Goal: Task Accomplishment & Management: Complete application form

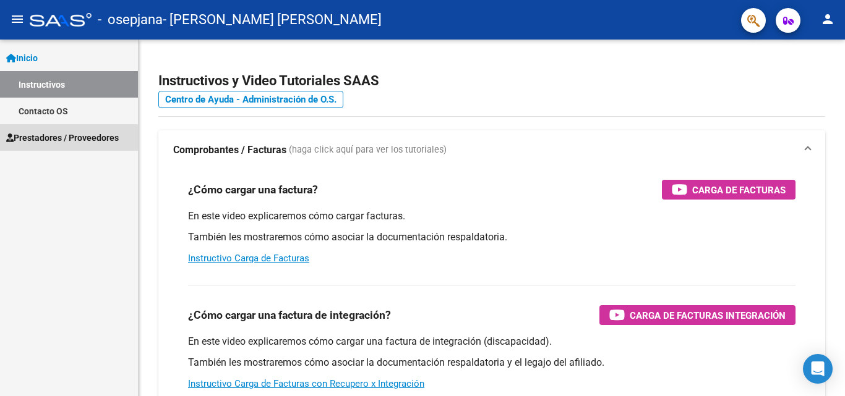
click at [66, 142] on span "Prestadores / Proveedores" at bounding box center [62, 138] width 113 height 14
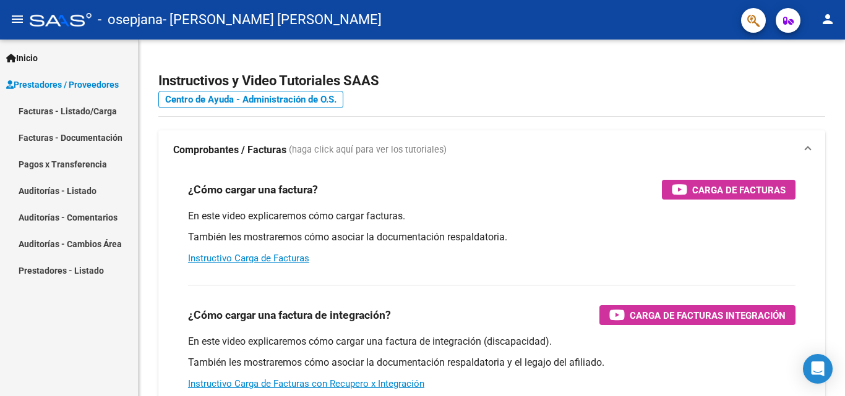
click at [77, 113] on link "Facturas - Listado/Carga" at bounding box center [69, 111] width 138 height 27
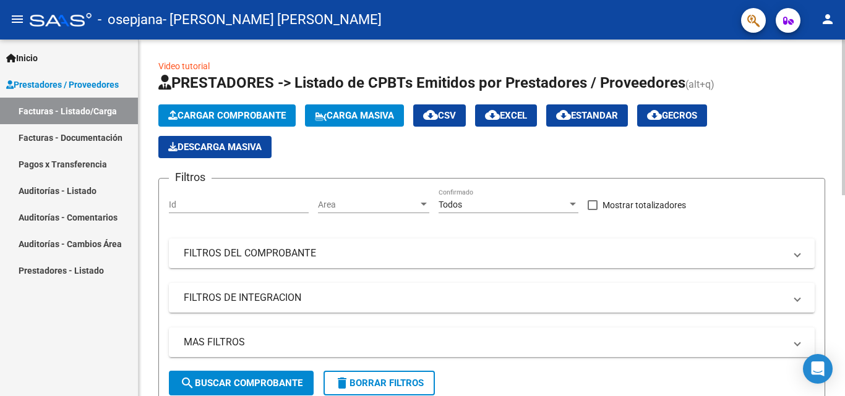
click at [252, 116] on span "Cargar Comprobante" at bounding box center [227, 115] width 118 height 11
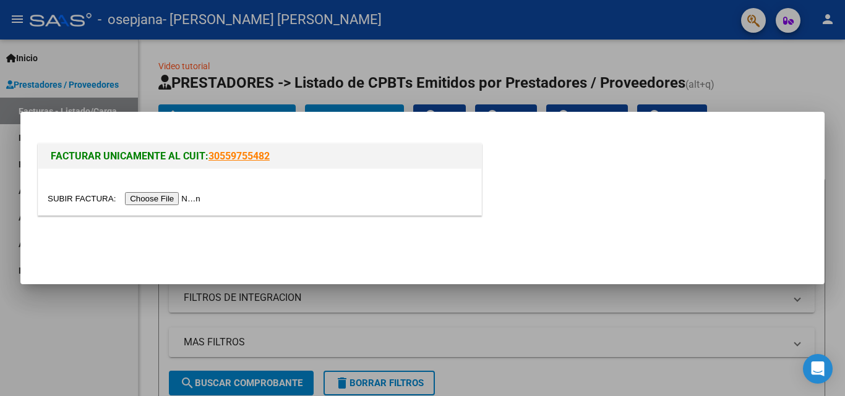
click at [154, 202] on input "file" at bounding box center [126, 198] width 156 height 13
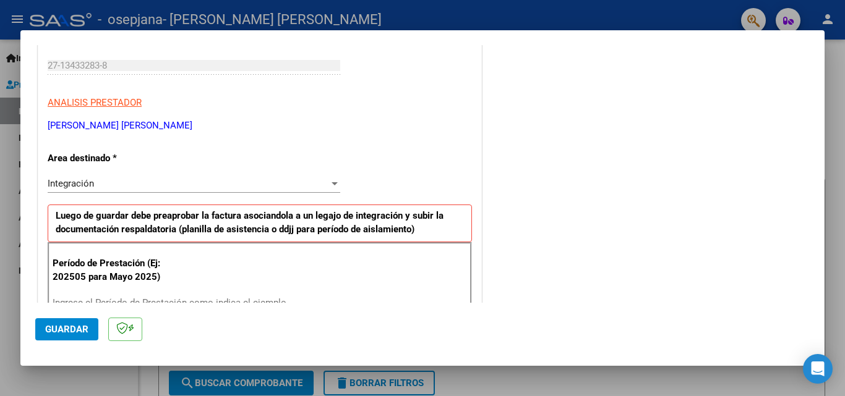
scroll to position [309, 0]
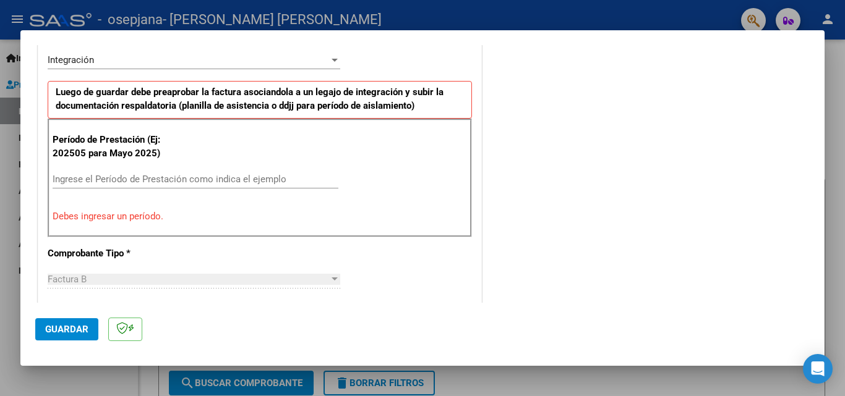
click at [122, 178] on input "Ingrese el Período de Prestación como indica el ejemplo" at bounding box center [196, 179] width 286 height 11
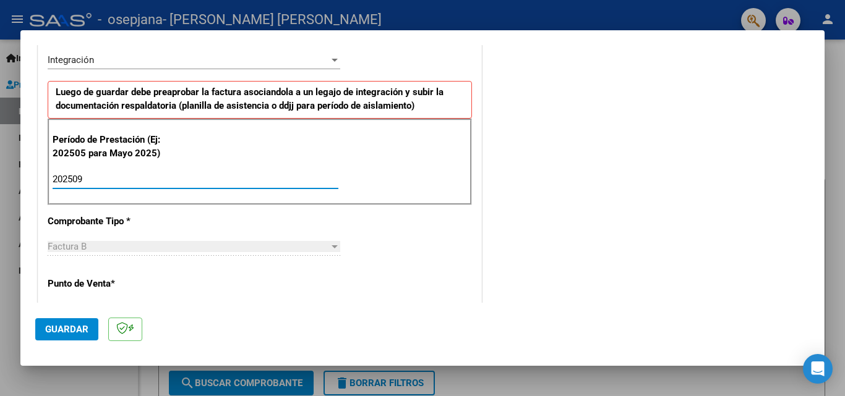
type input "202509"
click at [466, 254] on div "CUIT * 27-13433283-8 Ingresar CUIT ANALISIS PRESTADOR [PERSON_NAME] [PERSON_NAM…" at bounding box center [259, 356] width 443 height 931
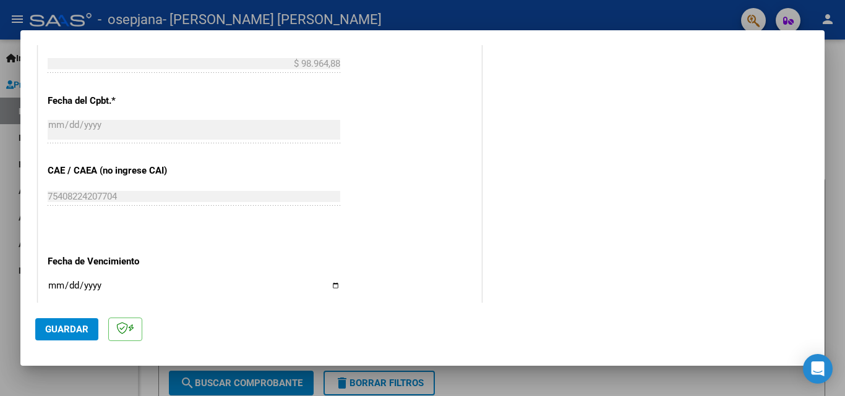
scroll to position [742, 0]
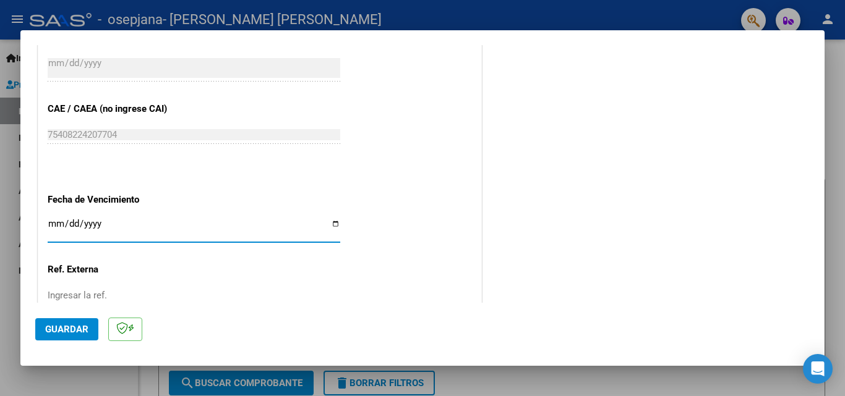
click at [332, 223] on input "Ingresar la fecha" at bounding box center [194, 229] width 293 height 20
type input "[DATE]"
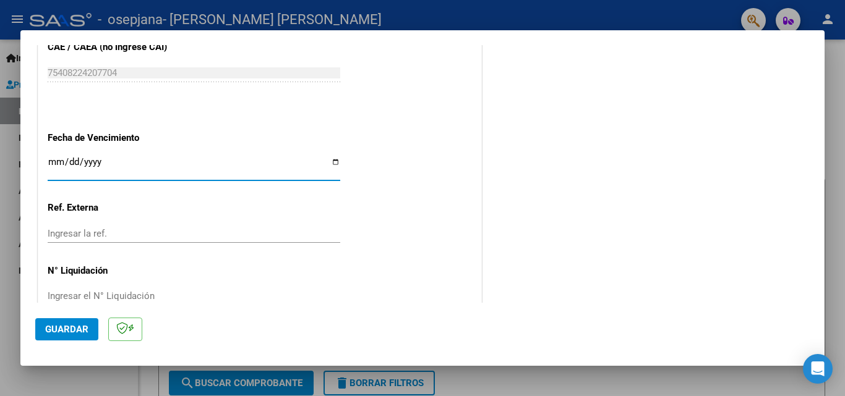
scroll to position [831, 0]
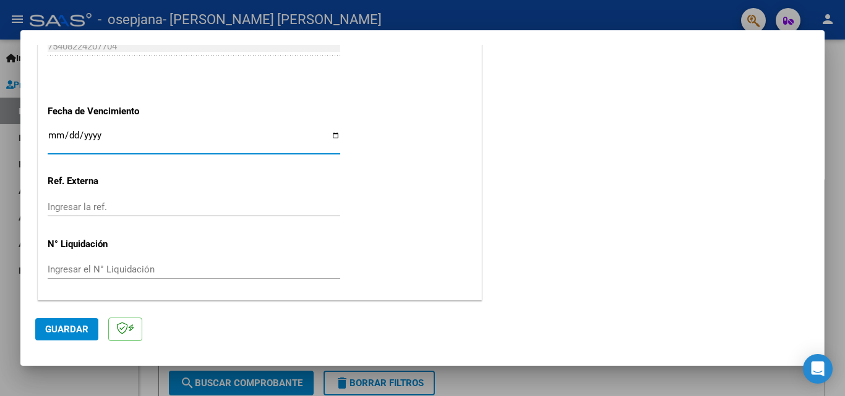
click at [57, 334] on span "Guardar" at bounding box center [66, 329] width 43 height 11
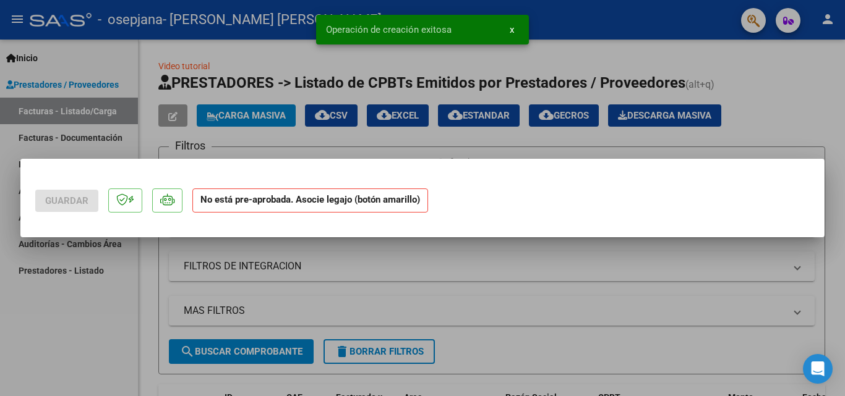
scroll to position [0, 0]
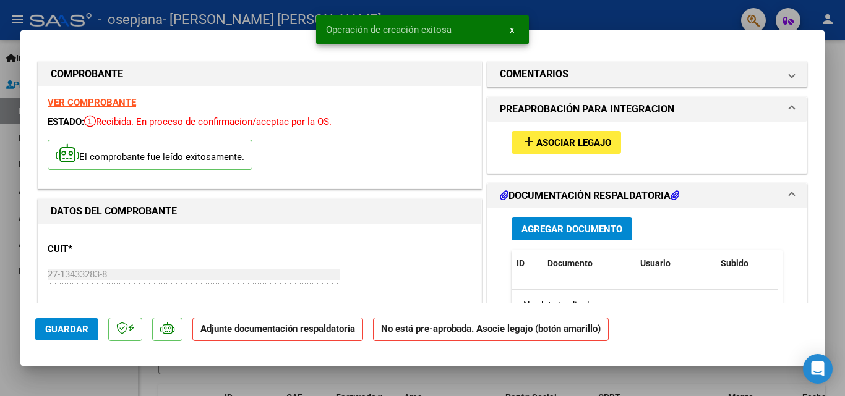
click at [538, 140] on span "Asociar Legajo" at bounding box center [573, 142] width 75 height 11
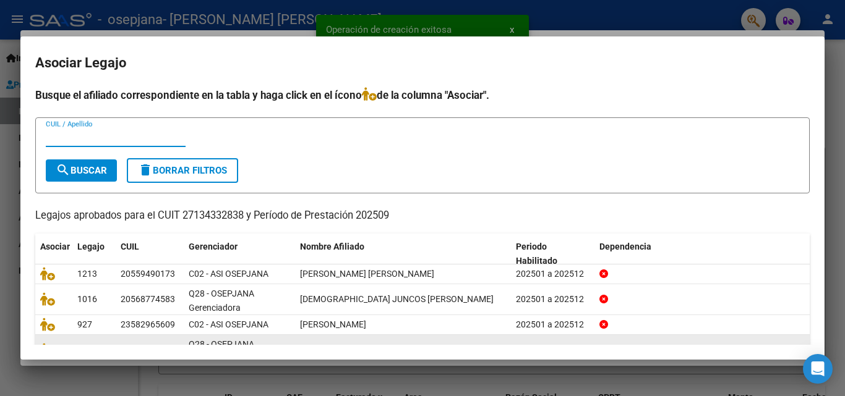
scroll to position [62, 0]
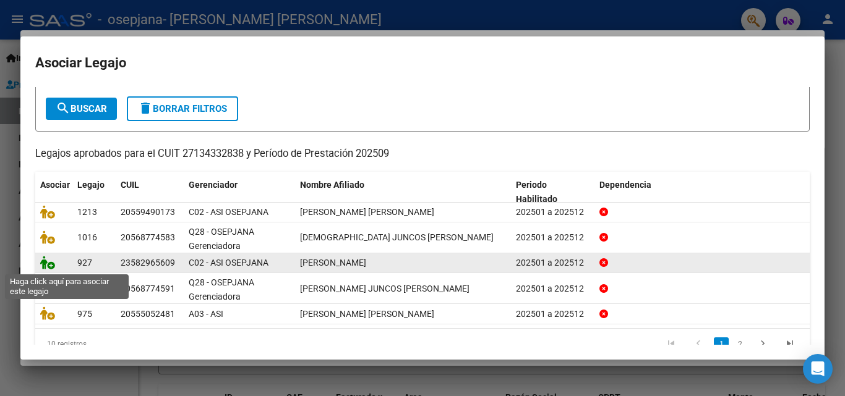
click at [43, 261] on icon at bounding box center [47, 263] width 15 height 14
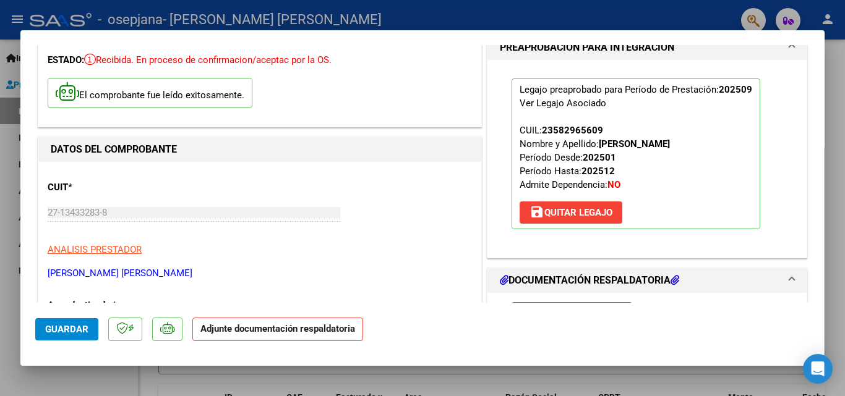
scroll to position [247, 0]
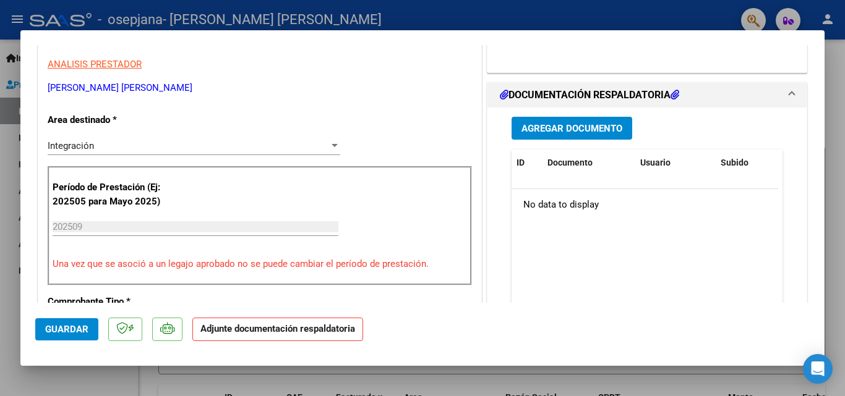
click at [594, 127] on span "Agregar Documento" at bounding box center [571, 128] width 101 height 11
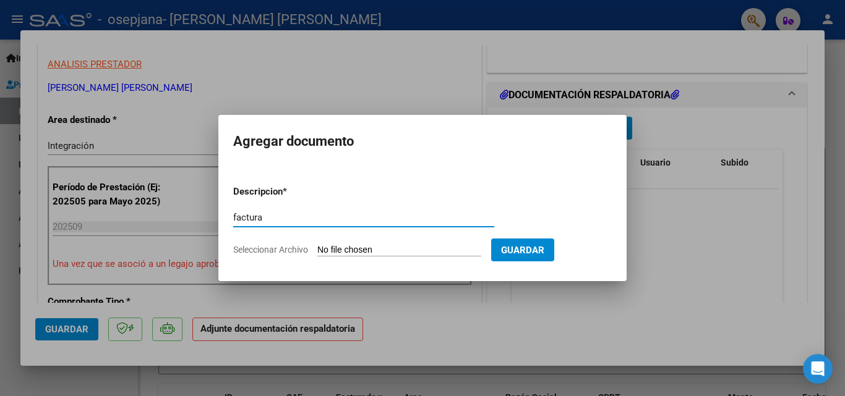
type input "factura"
click at [330, 252] on input "Seleccionar Archivo" at bounding box center [399, 251] width 164 height 12
type input "C:\fakepath\27134332838_006_00003_00003278.pdf"
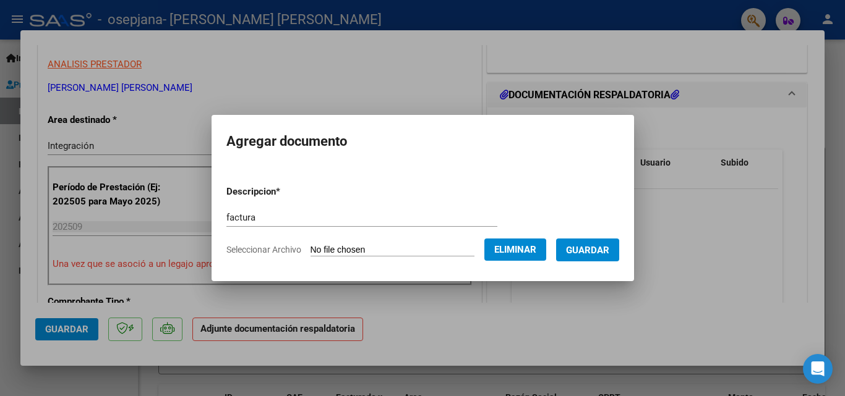
click at [606, 247] on span "Guardar" at bounding box center [587, 250] width 43 height 11
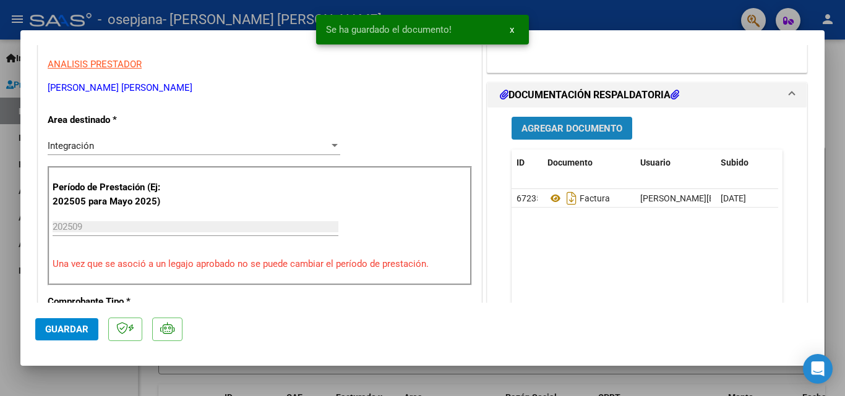
click at [571, 135] on button "Agregar Documento" at bounding box center [571, 128] width 121 height 23
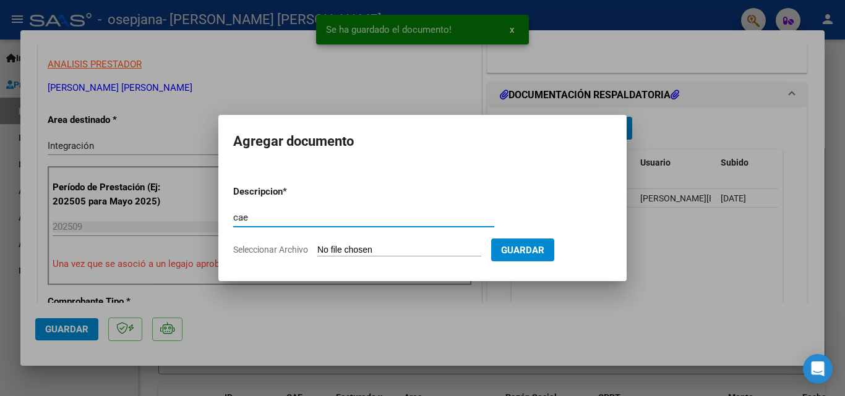
type input "cae"
click at [344, 247] on input "Seleccionar Archivo" at bounding box center [399, 251] width 164 height 12
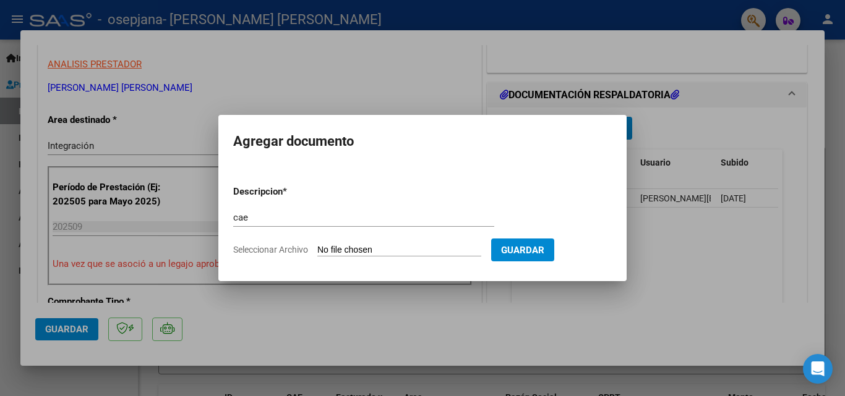
type input "C:\fakepath\cae 3278.pdf"
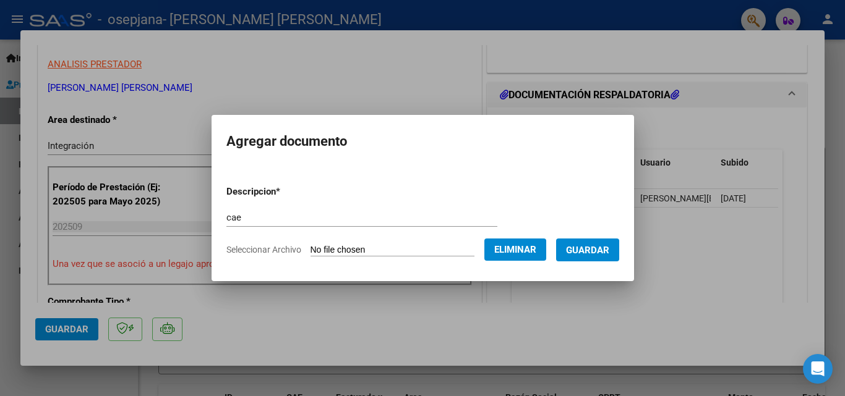
click at [607, 250] on span "Guardar" at bounding box center [587, 250] width 43 height 11
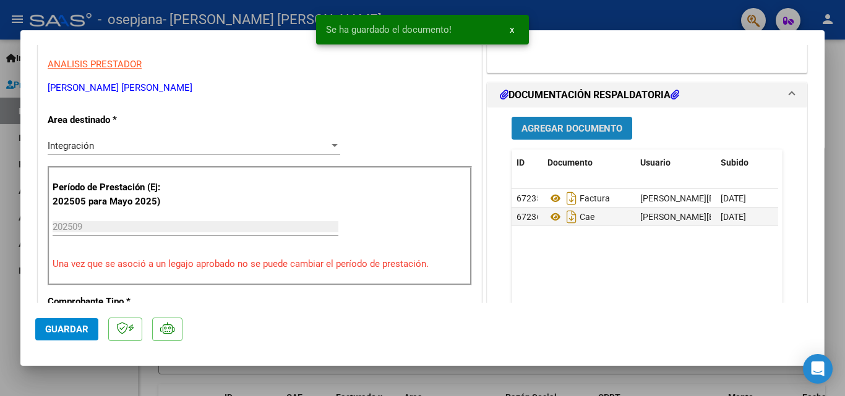
click at [564, 134] on span "Agregar Documento" at bounding box center [571, 128] width 101 height 11
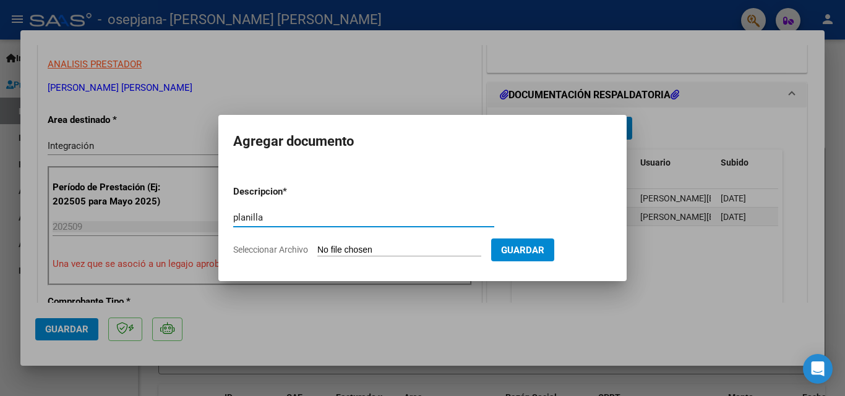
type input "planilla"
click at [340, 250] on input "Seleccionar Archivo" at bounding box center [399, 251] width 164 height 12
type input "C:\fakepath\[PERSON_NAME] septiembre .pdf"
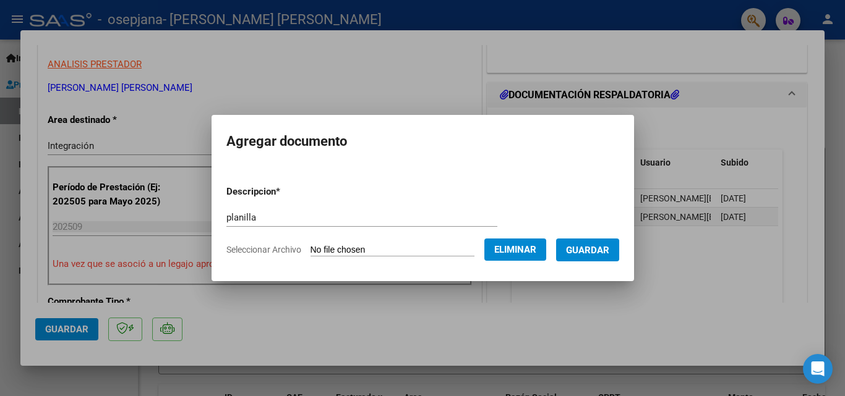
click at [608, 250] on span "Guardar" at bounding box center [587, 250] width 43 height 11
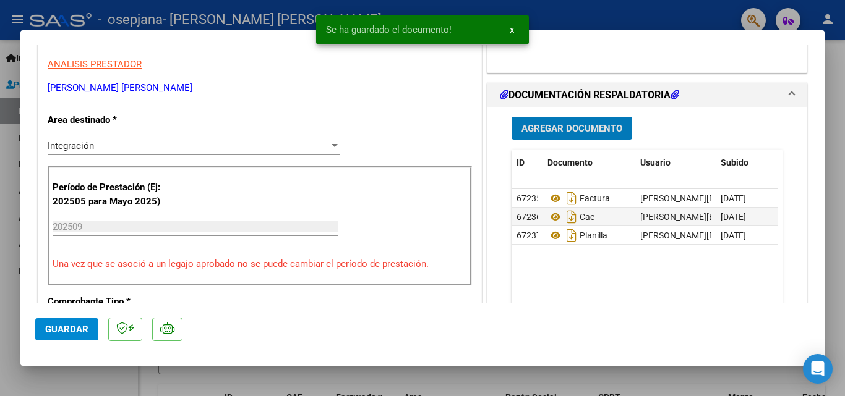
click at [570, 121] on button "Agregar Documento" at bounding box center [571, 128] width 121 height 23
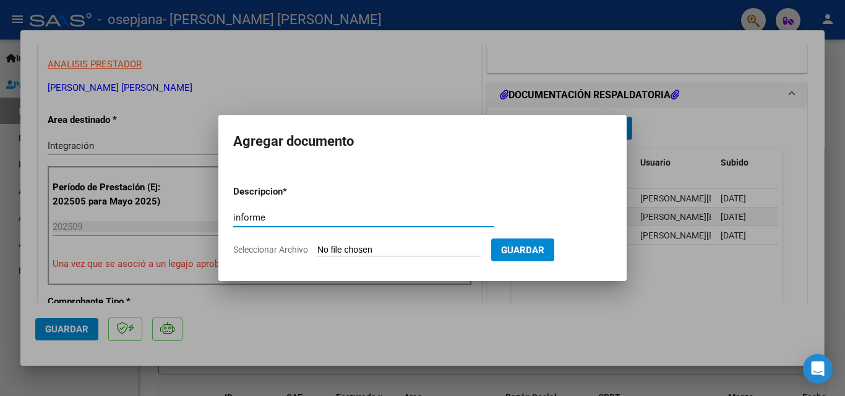
type input "informe"
click at [341, 247] on input "Seleccionar Archivo" at bounding box center [399, 251] width 164 height 12
type input "C:\fakepath\informe [PERSON_NAME] septiembre 2025.docx"
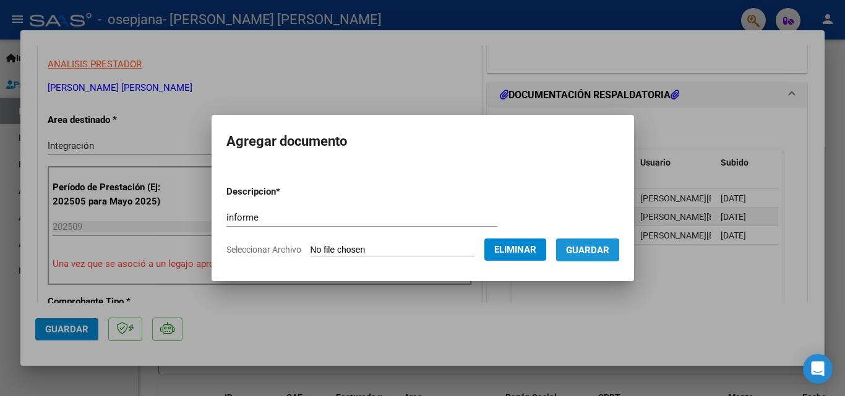
click at [592, 250] on span "Guardar" at bounding box center [587, 250] width 43 height 11
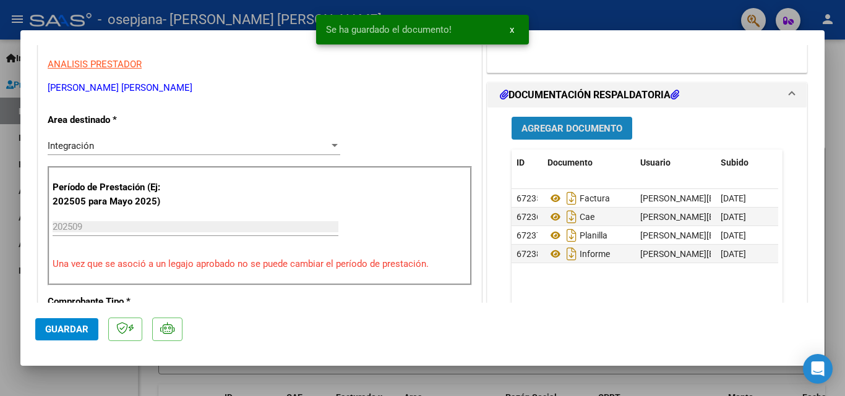
click at [560, 124] on span "Agregar Documento" at bounding box center [571, 128] width 101 height 11
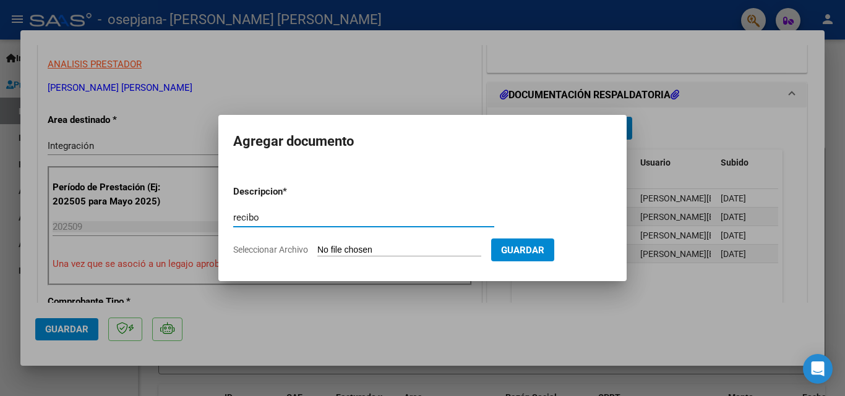
type input "recibo"
click at [332, 252] on input "Seleccionar Archivo" at bounding box center [399, 251] width 164 height 12
type input "C:\fakepath\osepjana rec fac 3154.pdf"
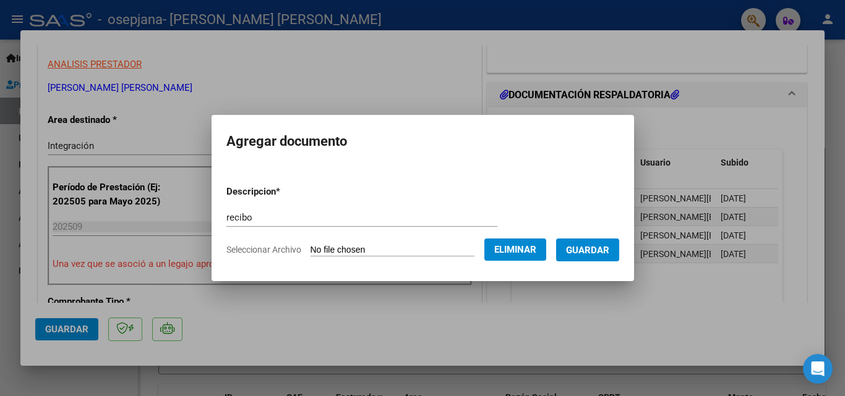
click at [610, 256] on button "Guardar" at bounding box center [587, 250] width 63 height 23
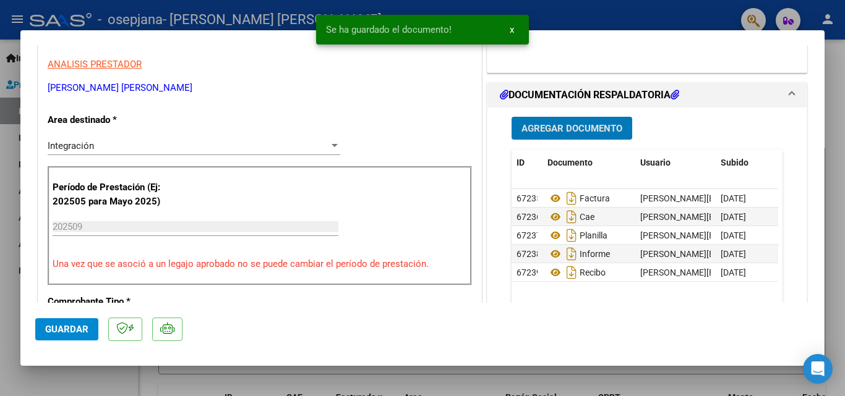
click at [555, 129] on span "Agregar Documento" at bounding box center [571, 128] width 101 height 11
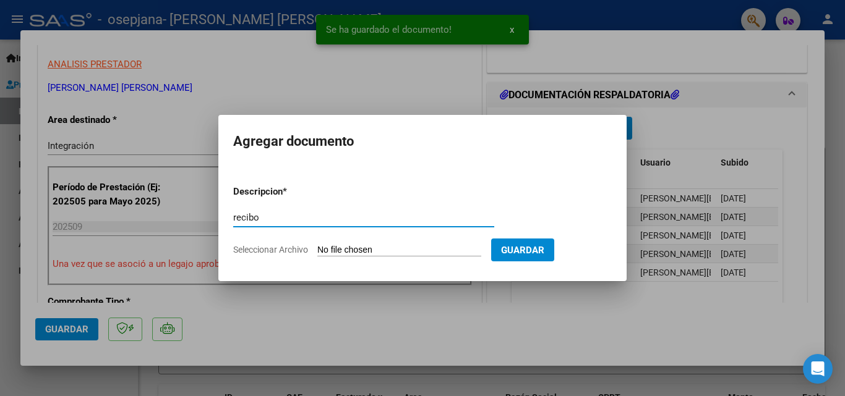
type input "recibo"
click at [340, 251] on input "Seleccionar Archivo" at bounding box center [399, 251] width 164 height 12
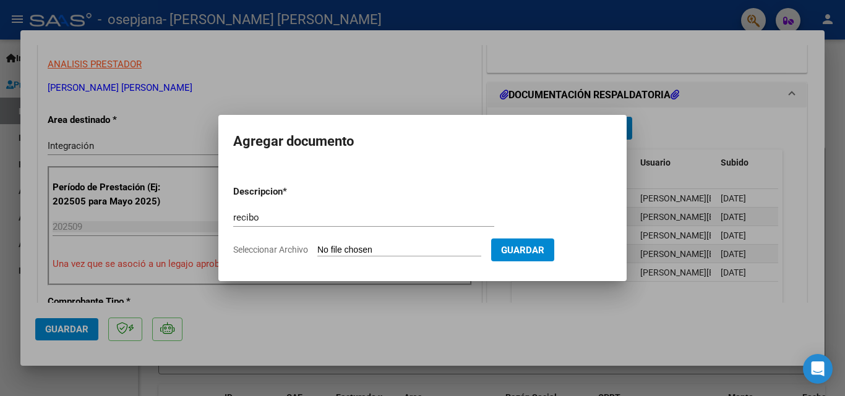
type input "C:\fakepath\osepjana rec fac 3153.pdf"
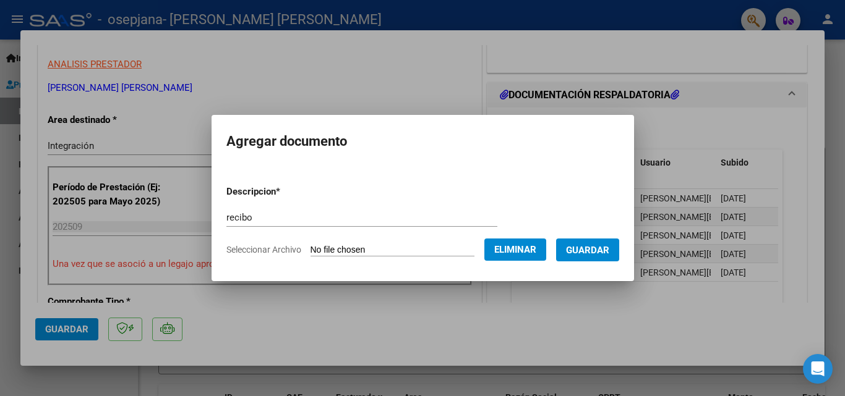
click at [607, 255] on span "Guardar" at bounding box center [587, 250] width 43 height 11
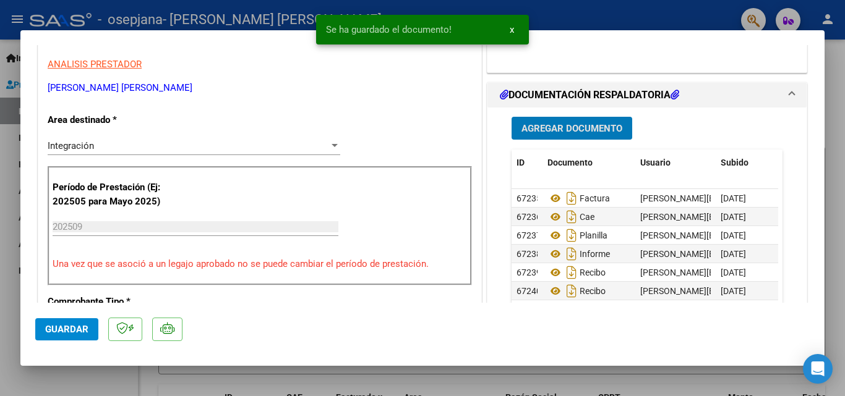
click at [576, 127] on span "Agregar Documento" at bounding box center [571, 128] width 101 height 11
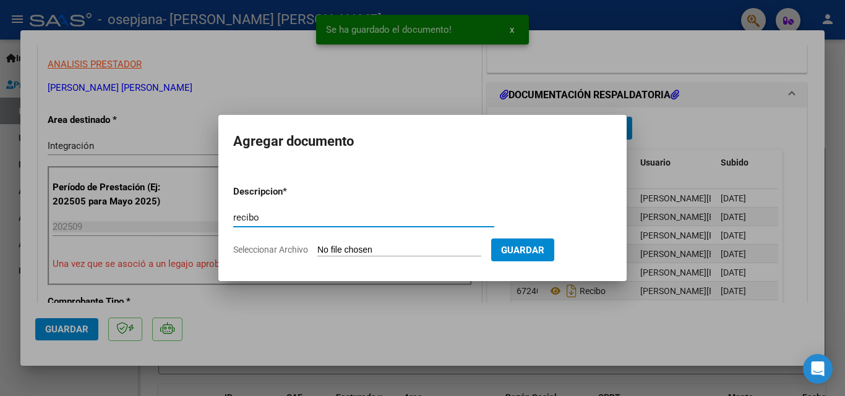
type input "recibo"
click at [364, 247] on input "Seleccionar Archivo" at bounding box center [399, 251] width 164 height 12
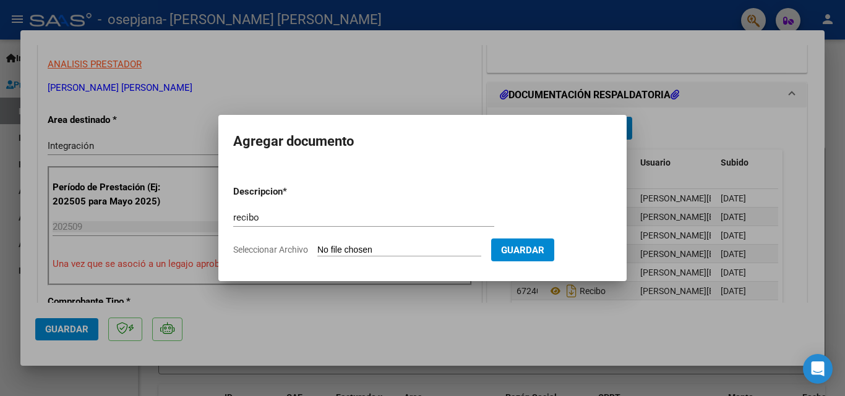
type input "C:\fakepath\osepjana rec fac 3152.pdf"
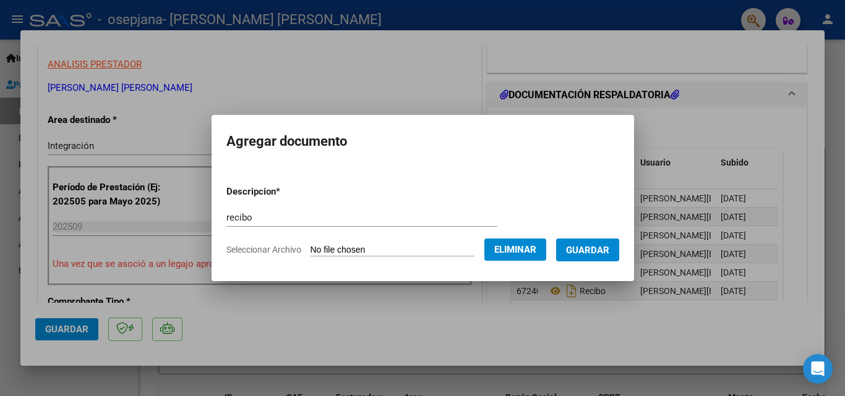
click at [605, 259] on button "Guardar" at bounding box center [587, 250] width 63 height 23
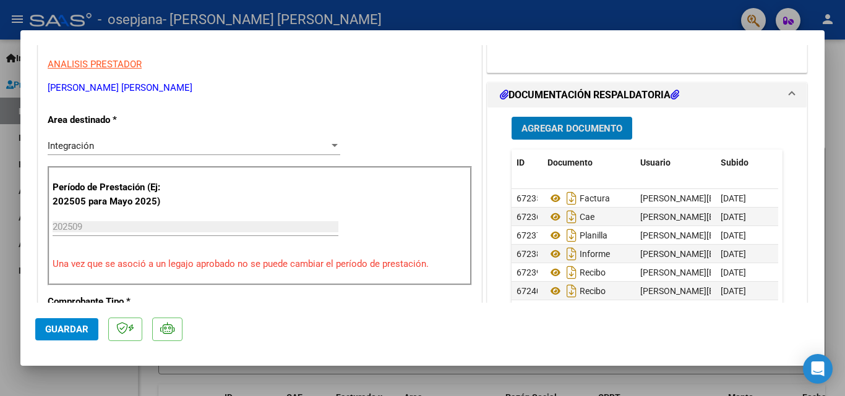
click at [82, 329] on span "Guardar" at bounding box center [66, 329] width 43 height 11
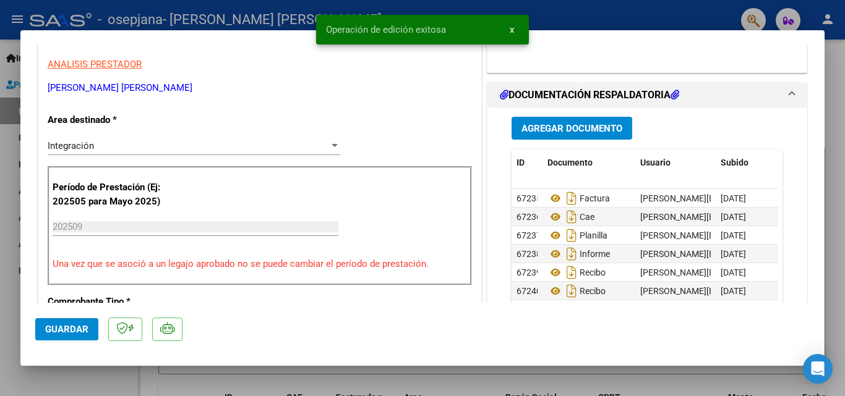
click at [510, 28] on span "x" at bounding box center [512, 29] width 4 height 11
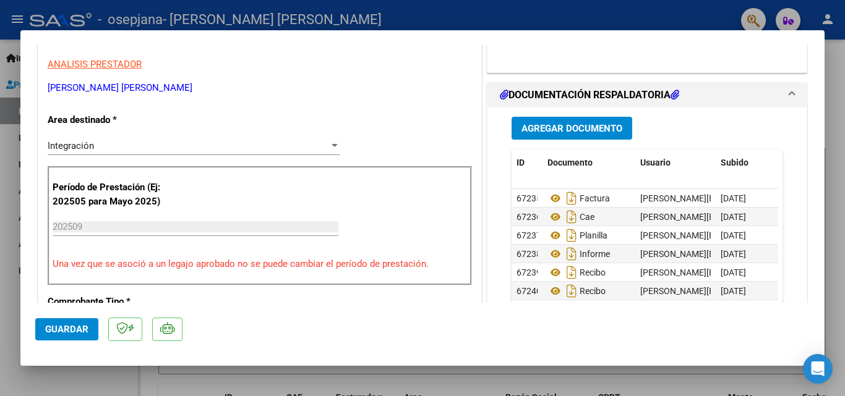
click at [6, 167] on div at bounding box center [422, 198] width 845 height 396
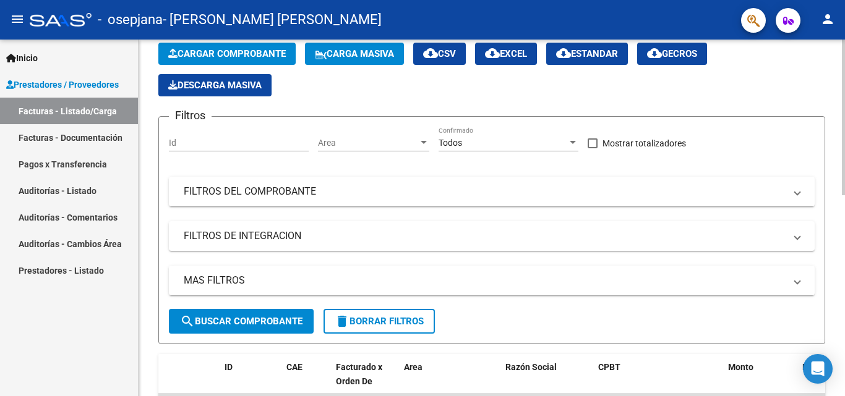
scroll to position [0, 0]
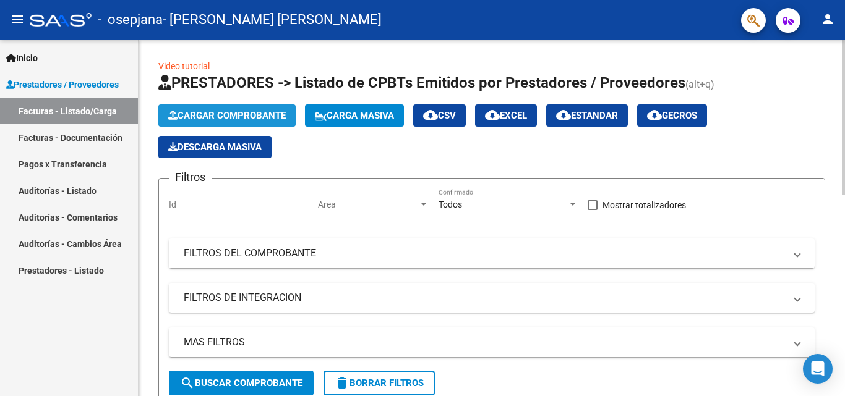
click at [241, 111] on span "Cargar Comprobante" at bounding box center [227, 115] width 118 height 11
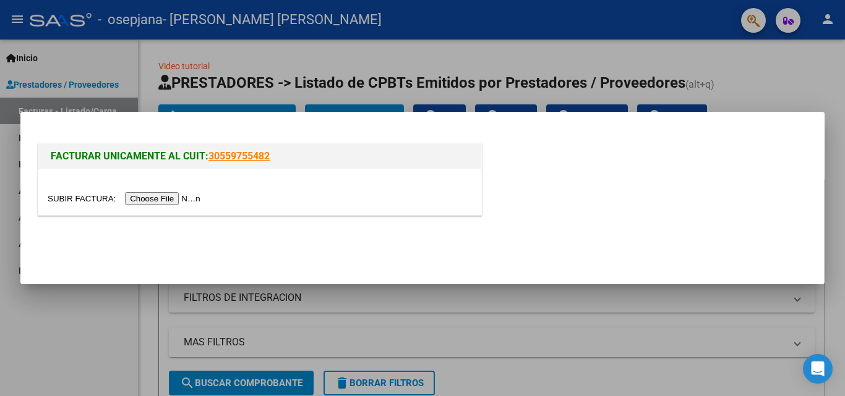
click at [167, 199] on input "file" at bounding box center [126, 198] width 156 height 13
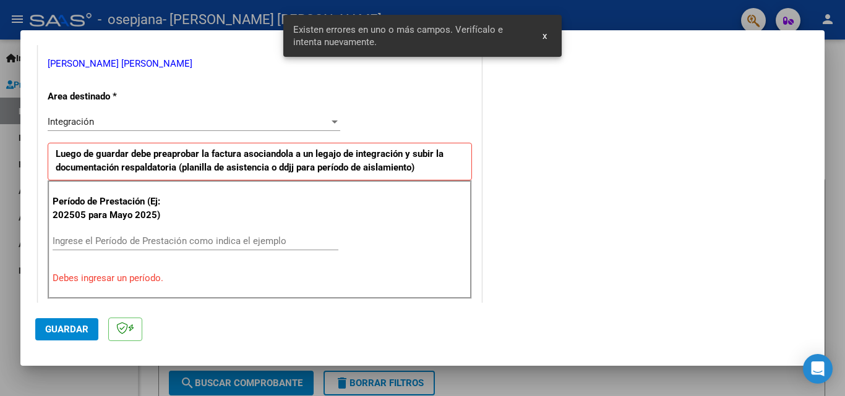
scroll to position [309, 0]
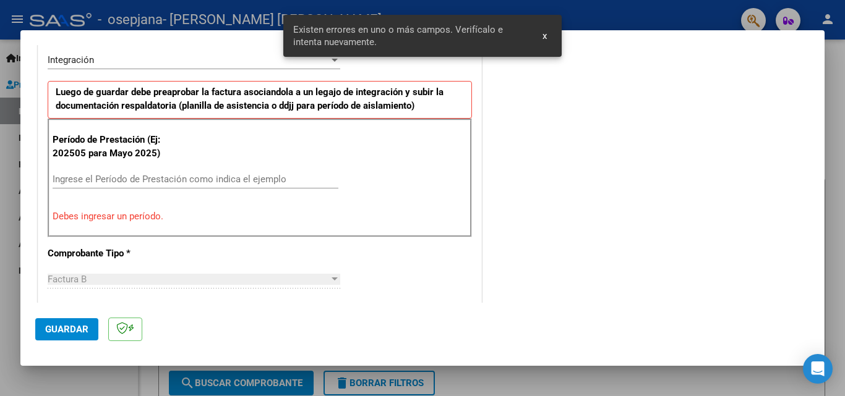
click at [172, 178] on input "Ingrese el Período de Prestación como indica el ejemplo" at bounding box center [196, 179] width 286 height 11
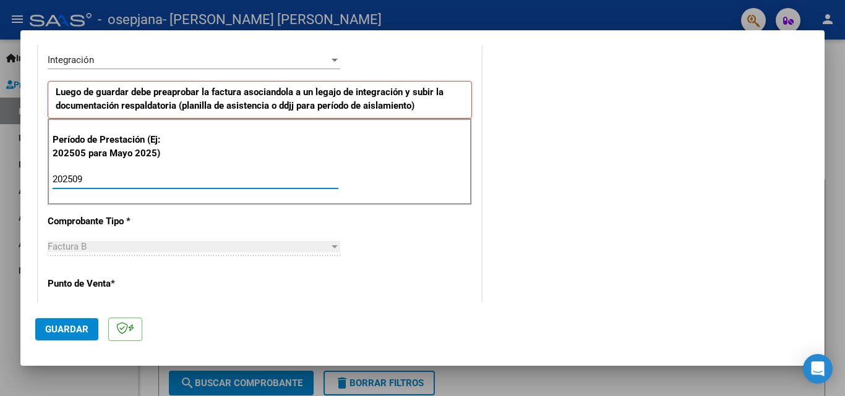
type input "202509"
click at [451, 254] on div "CUIT * 27-13433283-8 Ingresar CUIT ANALISIS PRESTADOR [PERSON_NAME] [PERSON_NAM…" at bounding box center [259, 356] width 443 height 931
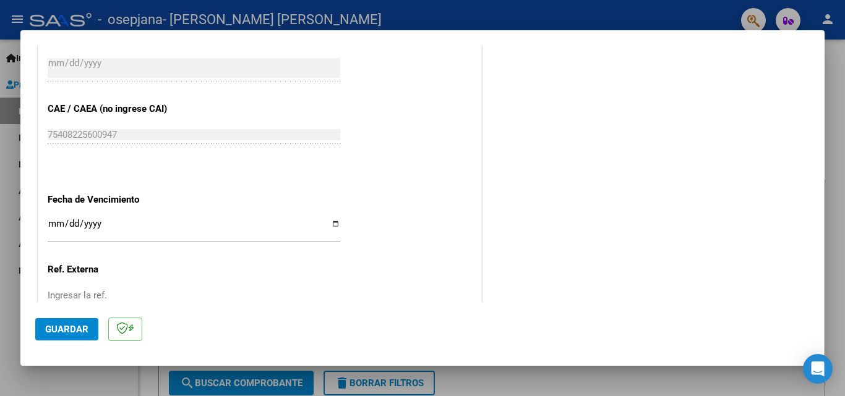
scroll to position [804, 0]
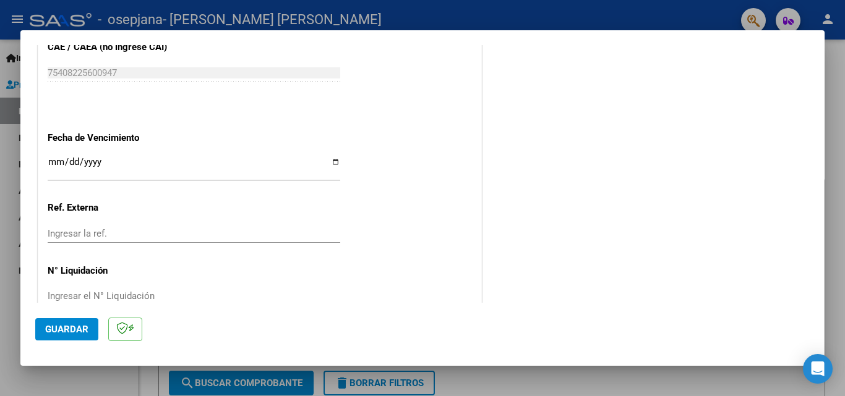
click at [332, 162] on input "Ingresar la fecha" at bounding box center [194, 167] width 293 height 20
type input "[DATE]"
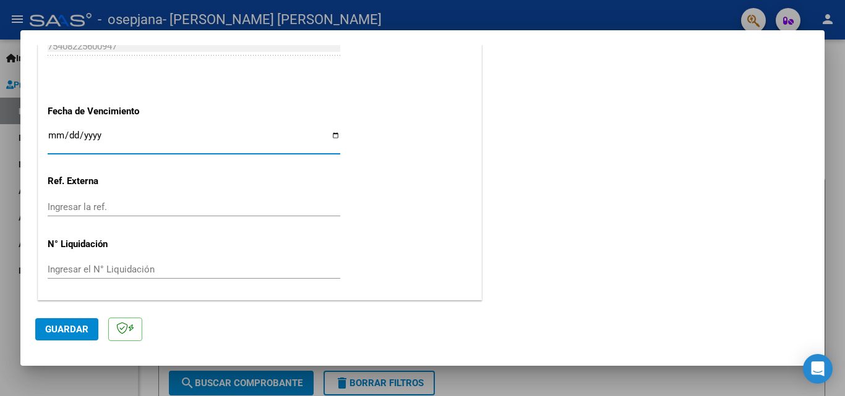
click at [63, 323] on button "Guardar" at bounding box center [66, 330] width 63 height 22
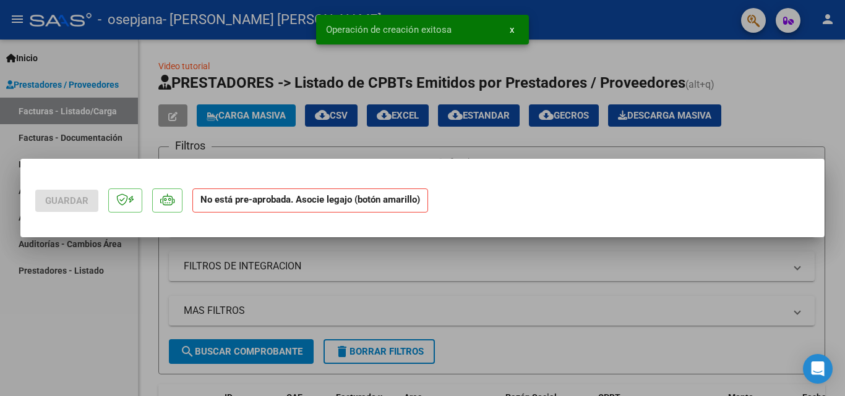
scroll to position [0, 0]
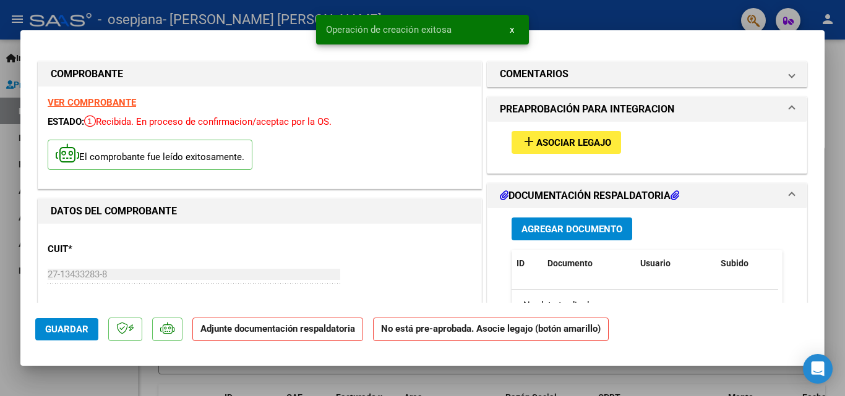
click at [552, 141] on span "Asociar Legajo" at bounding box center [573, 142] width 75 height 11
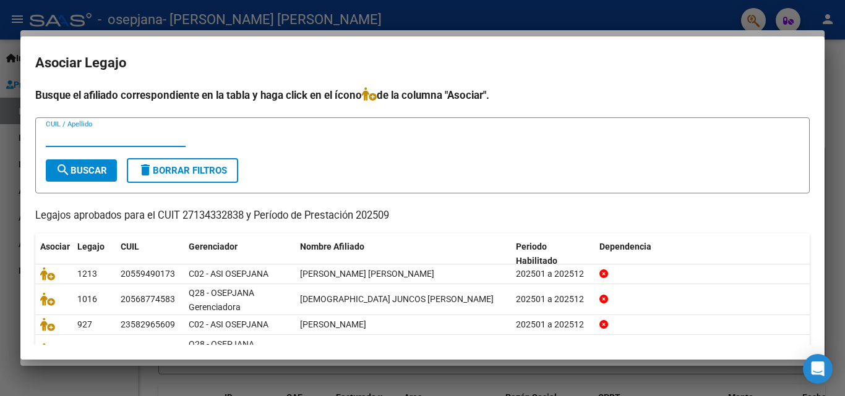
scroll to position [88, 0]
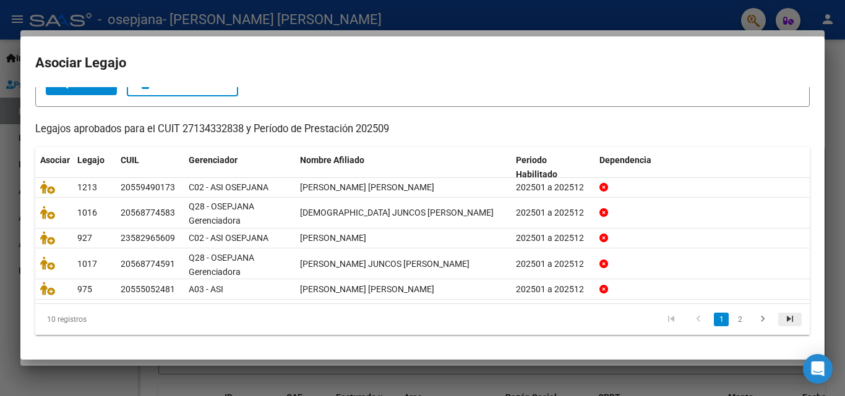
click at [784, 316] on icon "go to last page" at bounding box center [790, 321] width 16 height 15
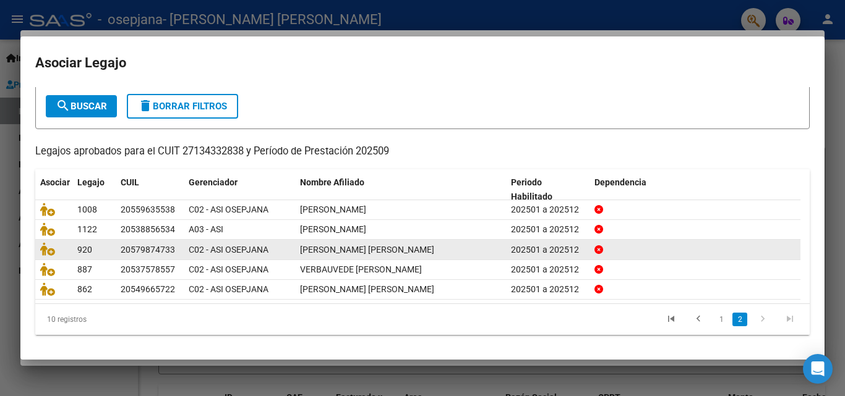
scroll to position [67, 0]
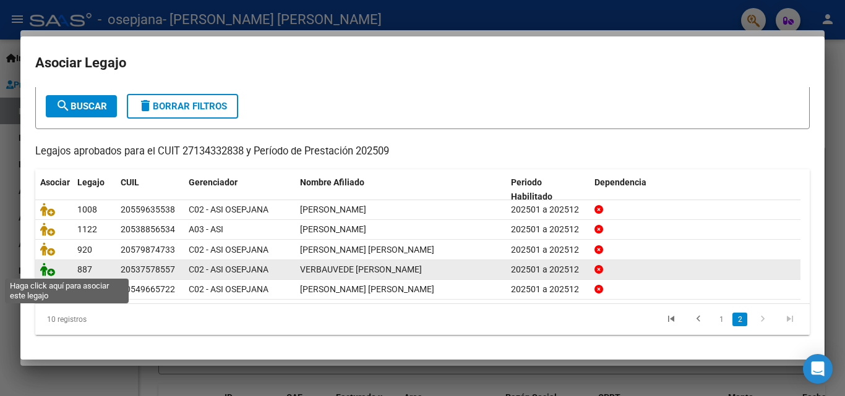
click at [44, 270] on icon at bounding box center [47, 270] width 15 height 14
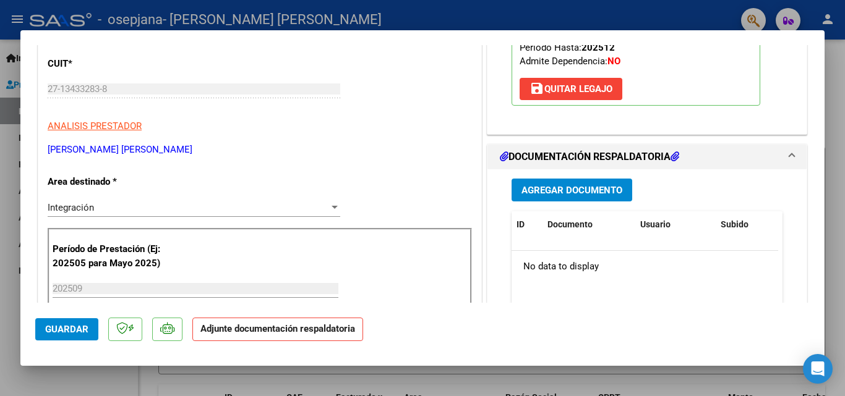
scroll to position [247, 0]
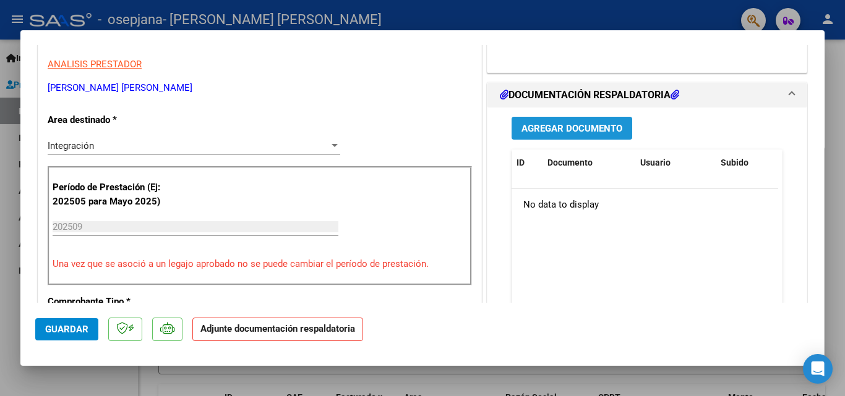
click at [549, 129] on span "Agregar Documento" at bounding box center [571, 128] width 101 height 11
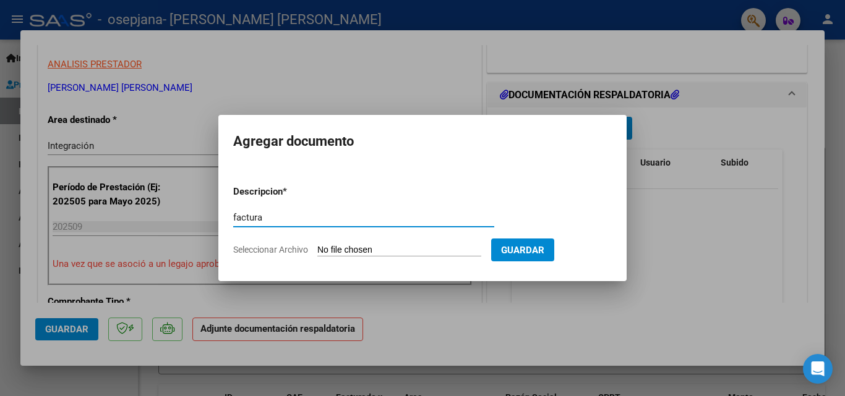
type input "factura"
click at [348, 251] on input "Seleccionar Archivo" at bounding box center [399, 251] width 164 height 12
type input "C:\fakepath\27134332838_006_00003_00003279.pdf"
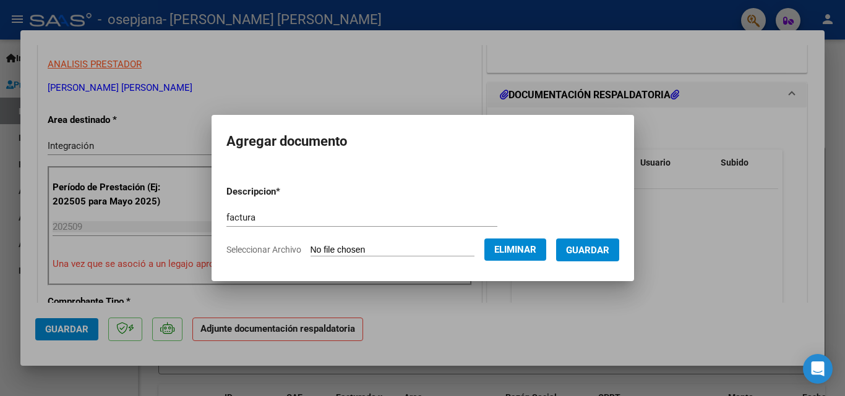
click at [609, 252] on span "Guardar" at bounding box center [587, 250] width 43 height 11
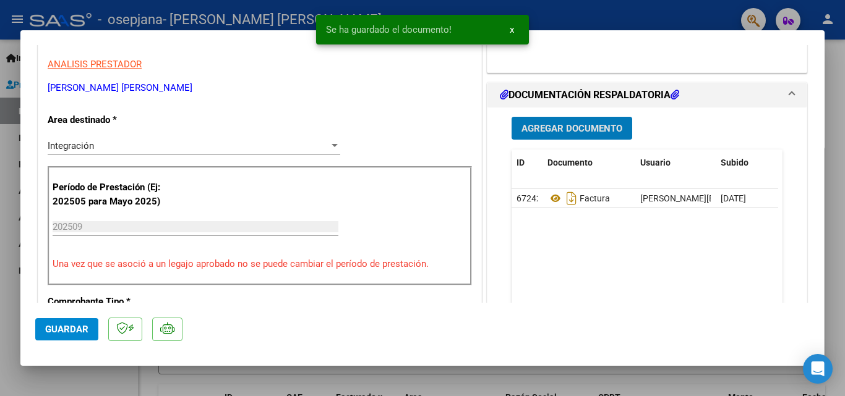
click at [556, 123] on span "Agregar Documento" at bounding box center [571, 128] width 101 height 11
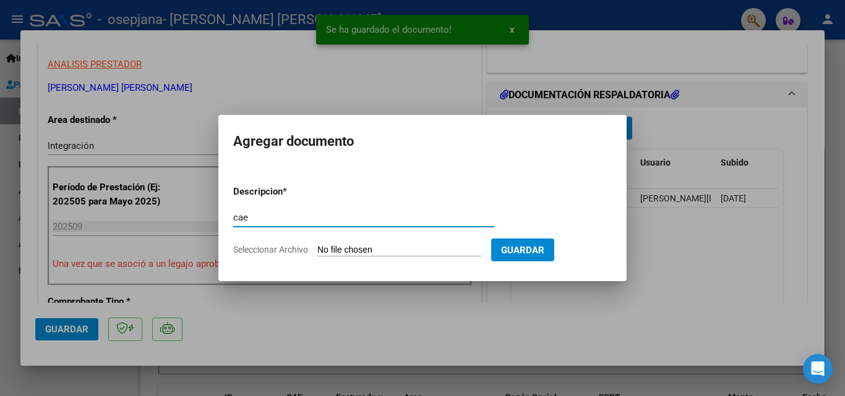
type input "cae"
click at [340, 250] on input "Seleccionar Archivo" at bounding box center [399, 251] width 164 height 12
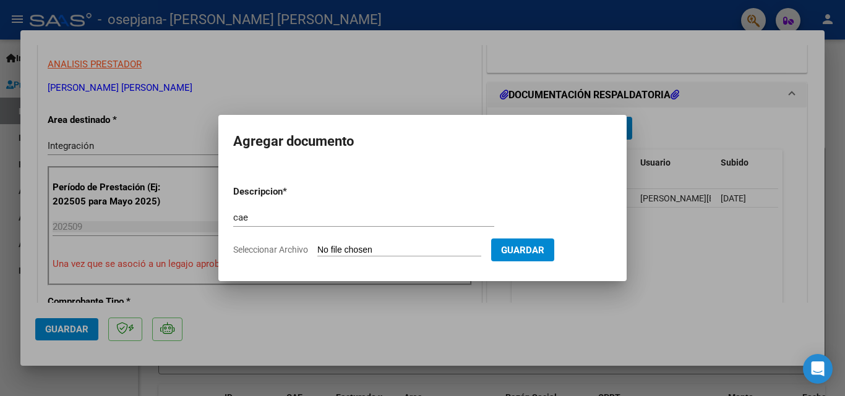
type input "C:\fakepath\cae 3279.pdf"
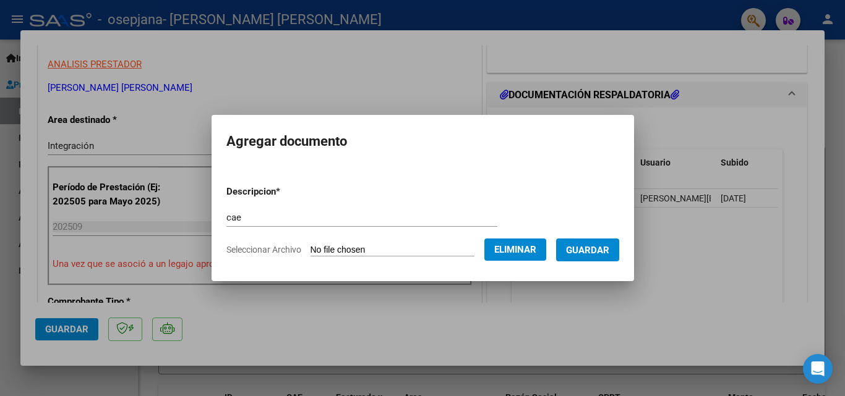
click at [603, 250] on span "Guardar" at bounding box center [587, 250] width 43 height 11
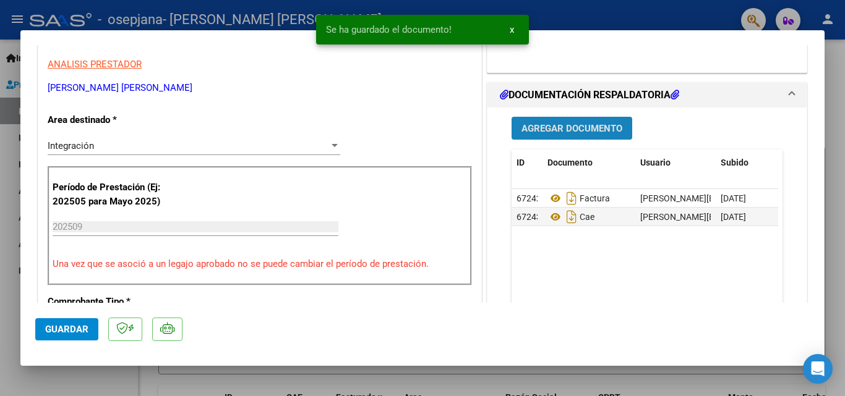
click at [582, 132] on span "Agregar Documento" at bounding box center [571, 128] width 101 height 11
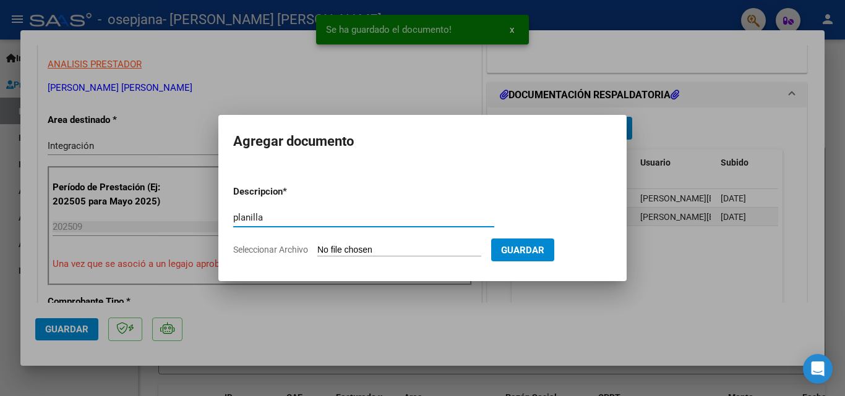
type input "planilla"
click at [347, 248] on input "Seleccionar Archivo" at bounding box center [399, 251] width 164 height 12
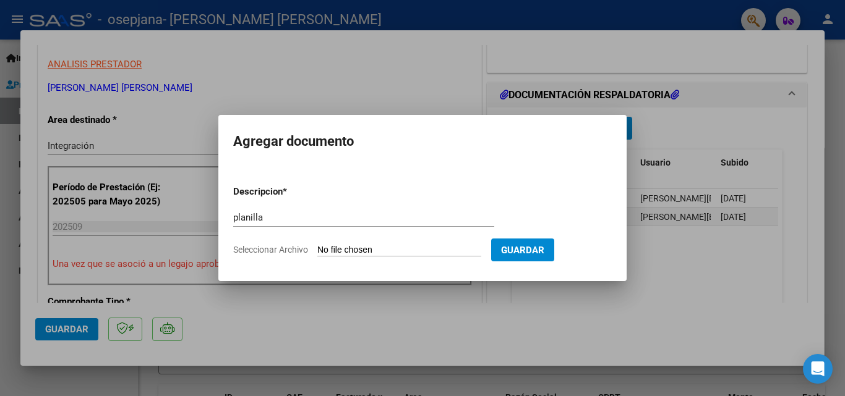
type input "C:\fakepath\verbauvede septiembre .pdf"
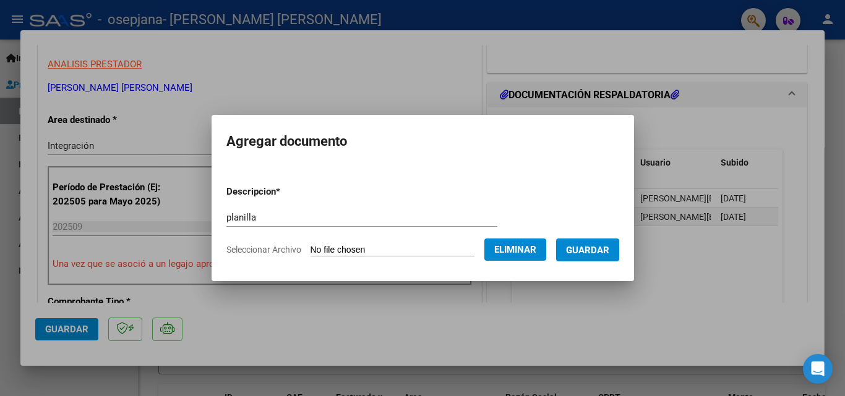
click at [602, 251] on span "Guardar" at bounding box center [587, 250] width 43 height 11
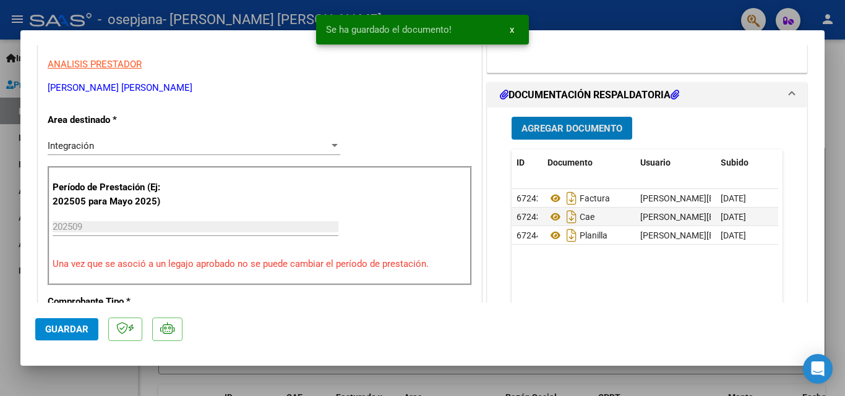
click at [576, 125] on span "Agregar Documento" at bounding box center [571, 128] width 101 height 11
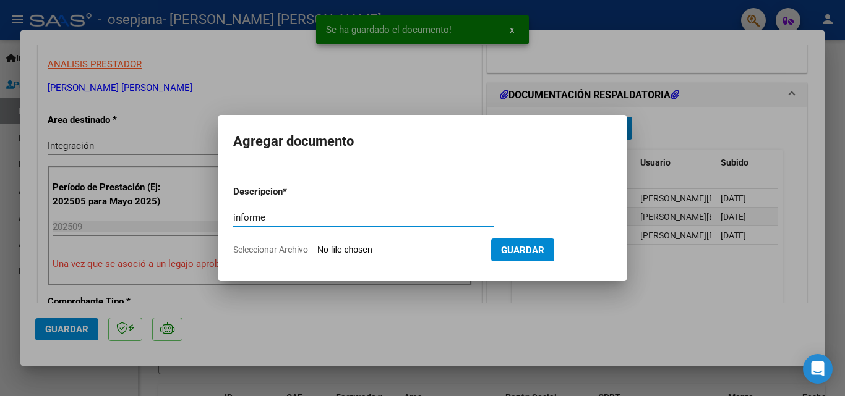
type input "informe"
click at [377, 250] on input "Seleccionar Archivo" at bounding box center [399, 251] width 164 height 12
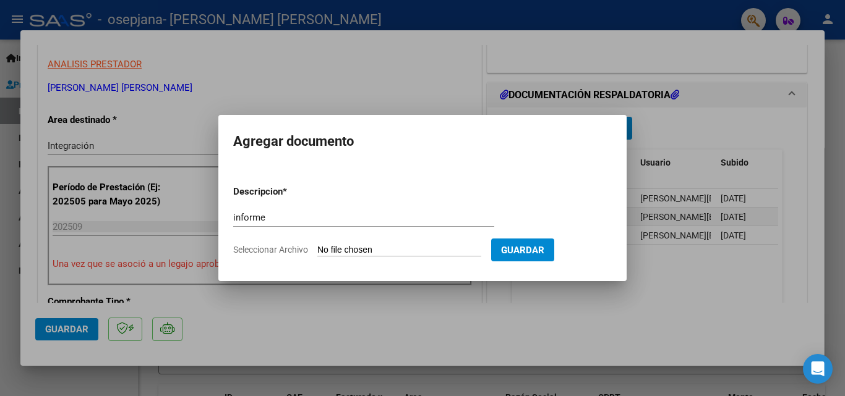
type input "C:\fakepath\informe varbauvede septiembre 2025.docx"
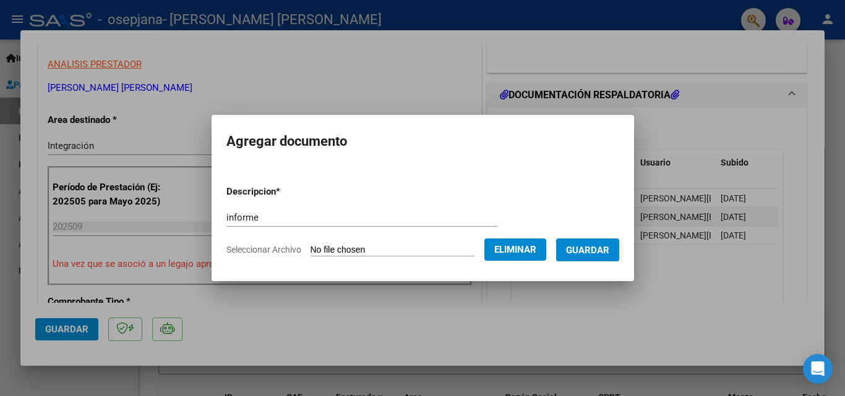
click at [609, 252] on span "Guardar" at bounding box center [587, 250] width 43 height 11
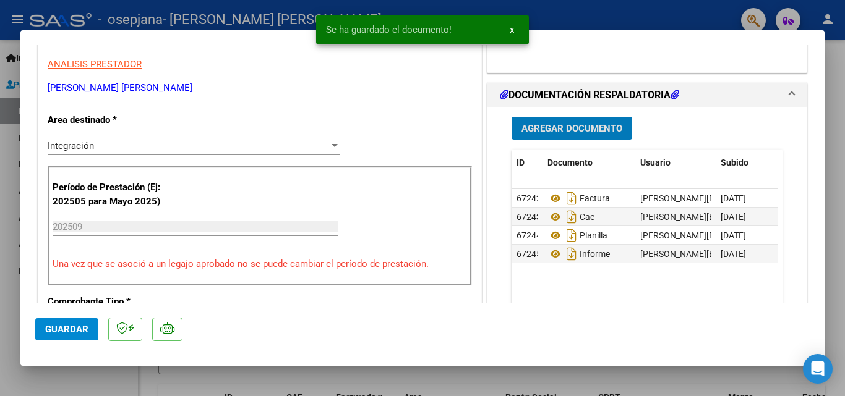
click at [580, 129] on span "Agregar Documento" at bounding box center [571, 128] width 101 height 11
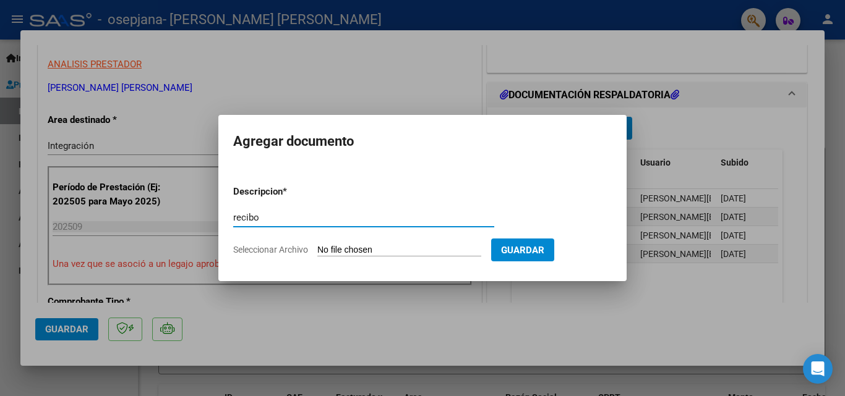
type input "recibo"
click at [346, 247] on input "Seleccionar Archivo" at bounding box center [399, 251] width 164 height 12
type input "C:\fakepath\osepjana rec fac 3151.pdf"
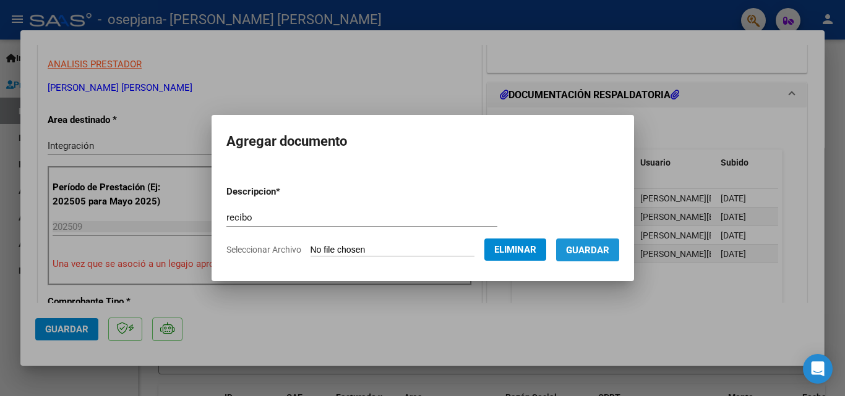
click at [604, 248] on span "Guardar" at bounding box center [587, 250] width 43 height 11
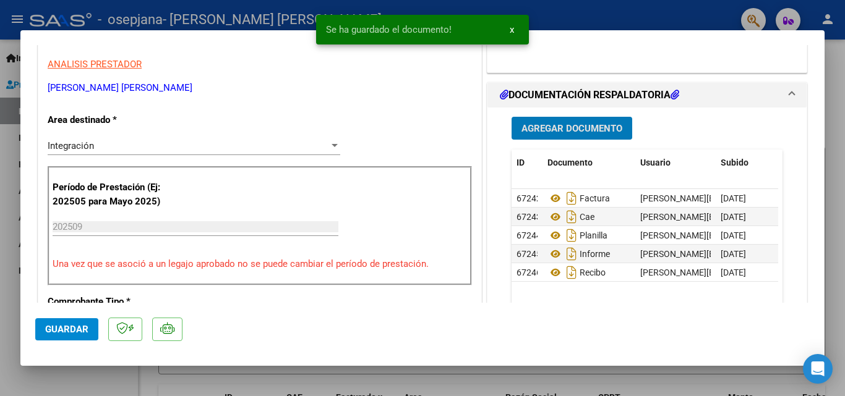
click at [550, 122] on button "Agregar Documento" at bounding box center [571, 128] width 121 height 23
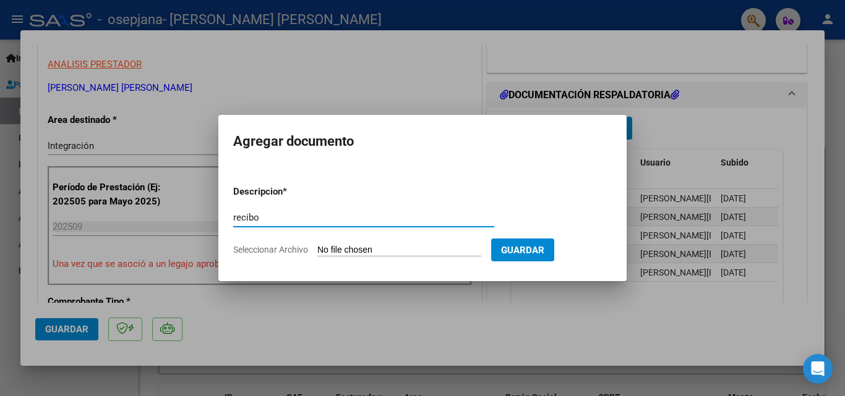
type input "recibo"
click at [348, 250] on input "Seleccionar Archivo" at bounding box center [399, 251] width 164 height 12
type input "C:\fakepath\osepjana rec fac 3150.pdf"
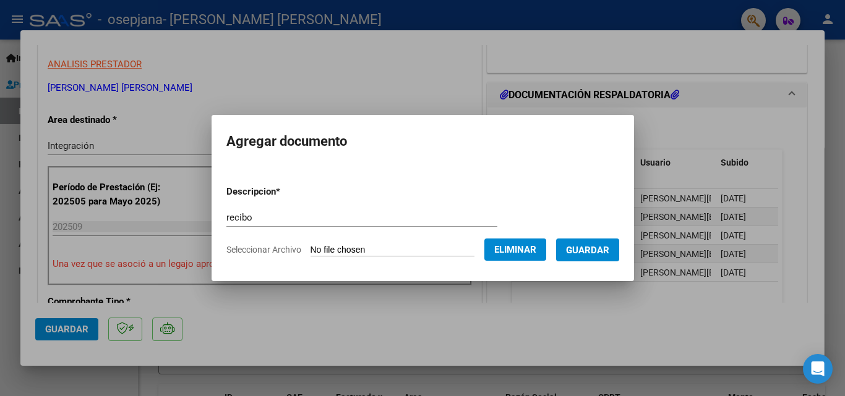
click at [601, 244] on span "Guardar" at bounding box center [587, 249] width 43 height 11
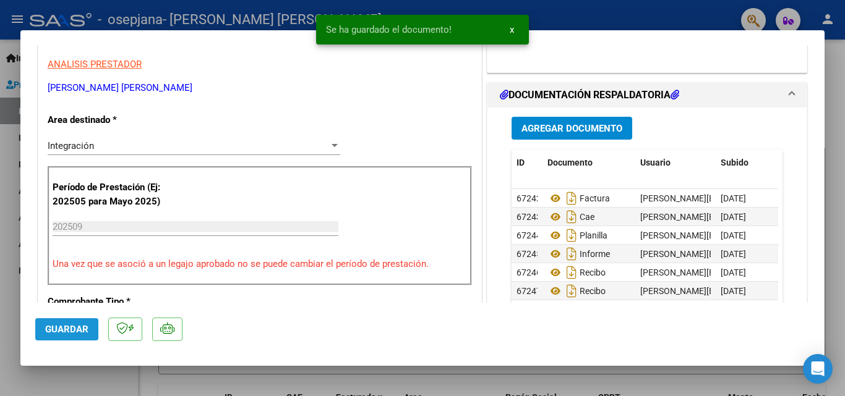
click at [72, 331] on span "Guardar" at bounding box center [66, 329] width 43 height 11
click at [2, 237] on div at bounding box center [422, 198] width 845 height 396
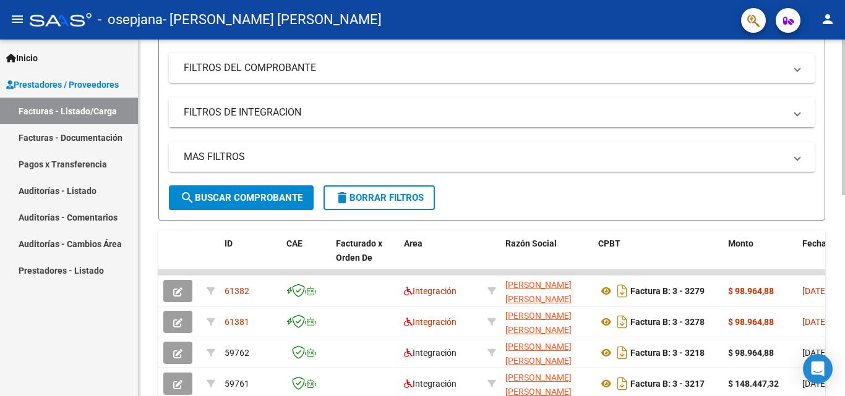
scroll to position [0, 0]
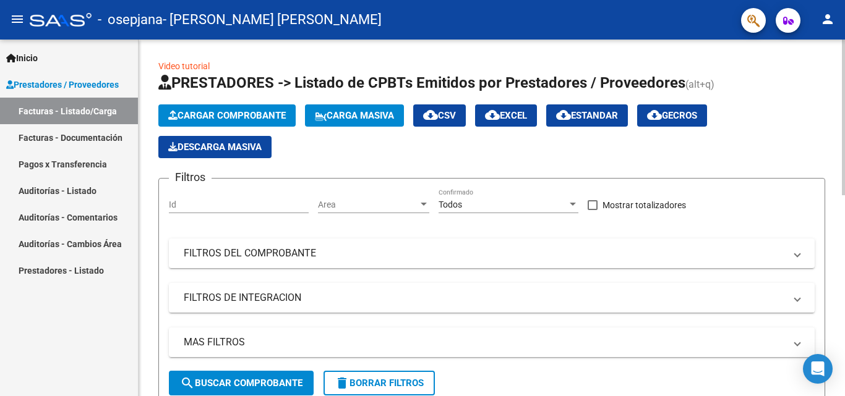
click at [271, 113] on span "Cargar Comprobante" at bounding box center [227, 115] width 118 height 11
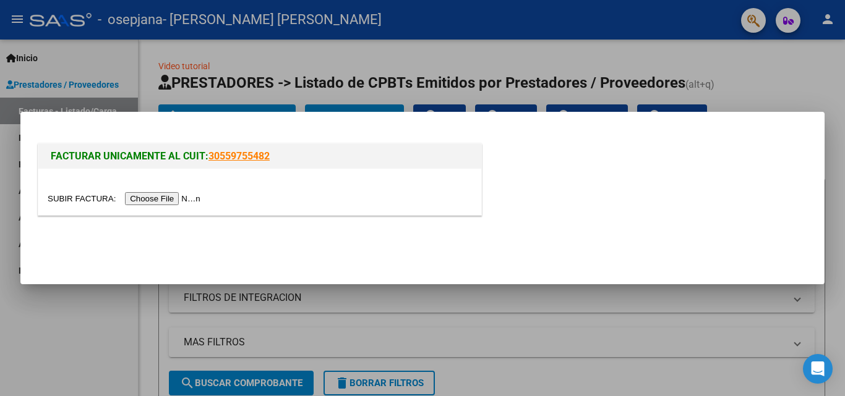
click at [173, 198] on input "file" at bounding box center [126, 198] width 156 height 13
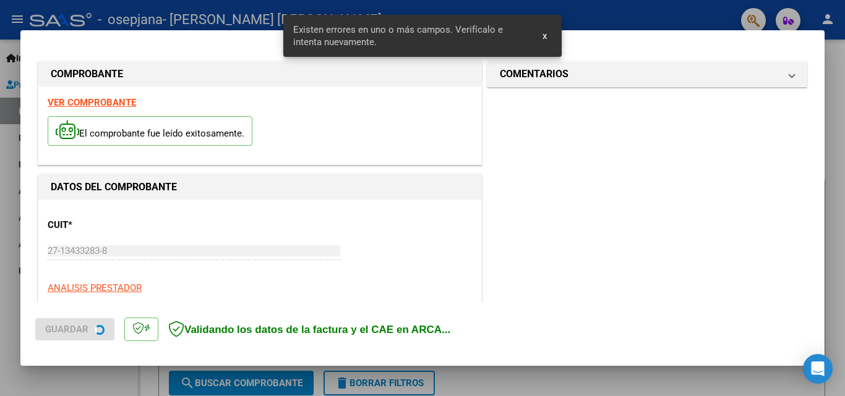
scroll to position [302, 0]
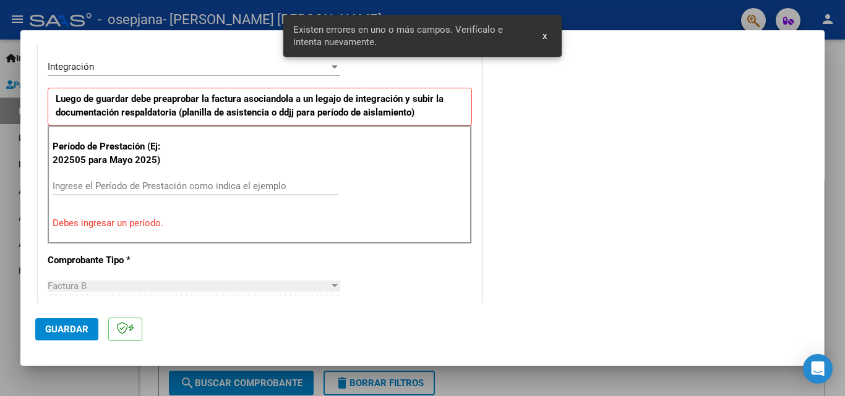
click at [232, 189] on input "Ingrese el Período de Prestación como indica el ejemplo" at bounding box center [196, 186] width 286 height 11
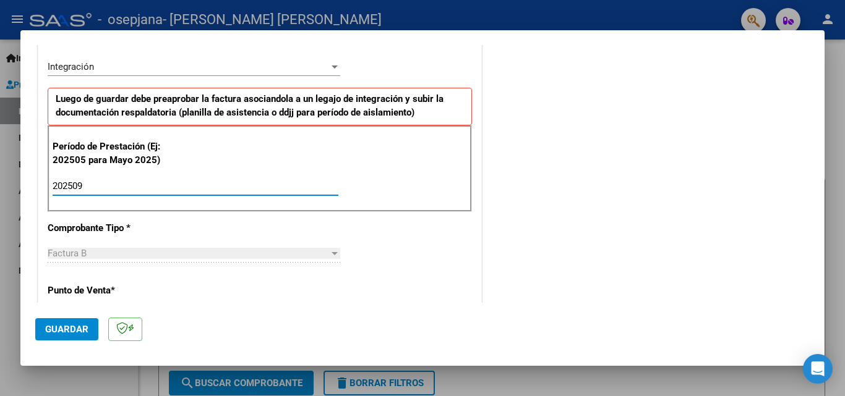
type input "202509"
click at [558, 249] on div "COMENTARIOS Comentarios del Prestador / Gerenciador:" at bounding box center [646, 293] width 325 height 1075
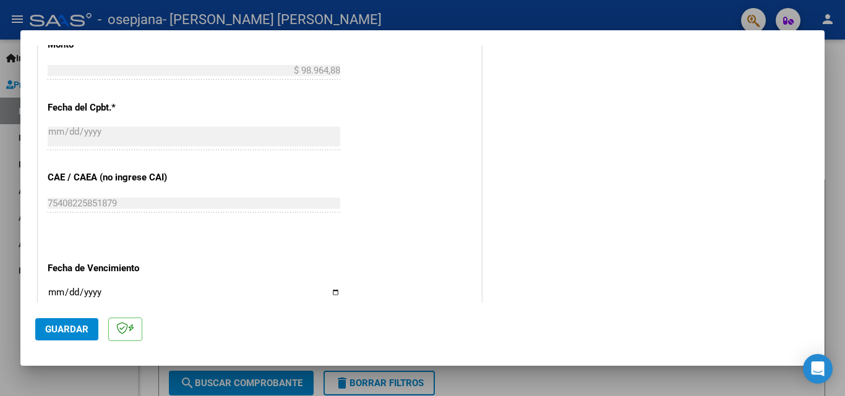
scroll to position [797, 0]
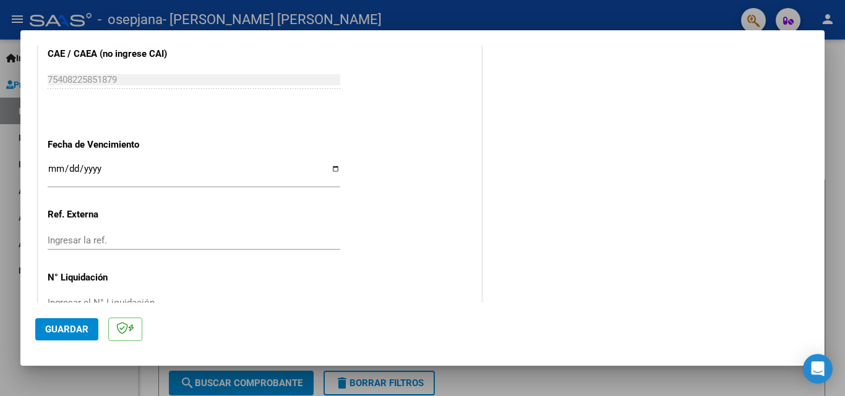
click at [333, 171] on input "Ingresar la fecha" at bounding box center [194, 174] width 293 height 20
type input "[DATE]"
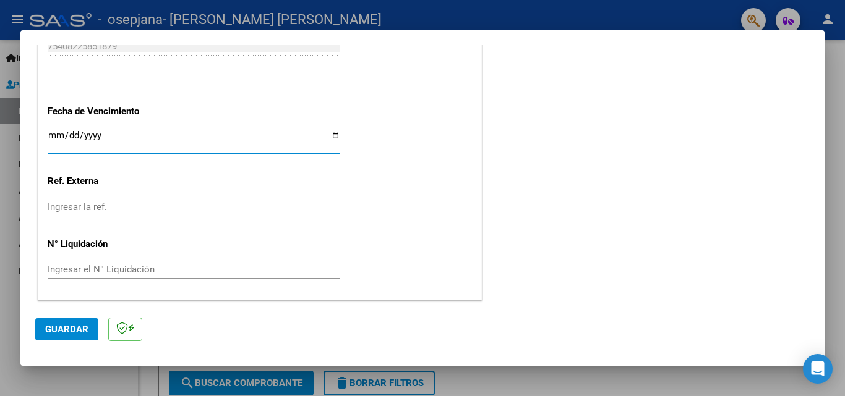
click at [54, 333] on span "Guardar" at bounding box center [66, 329] width 43 height 11
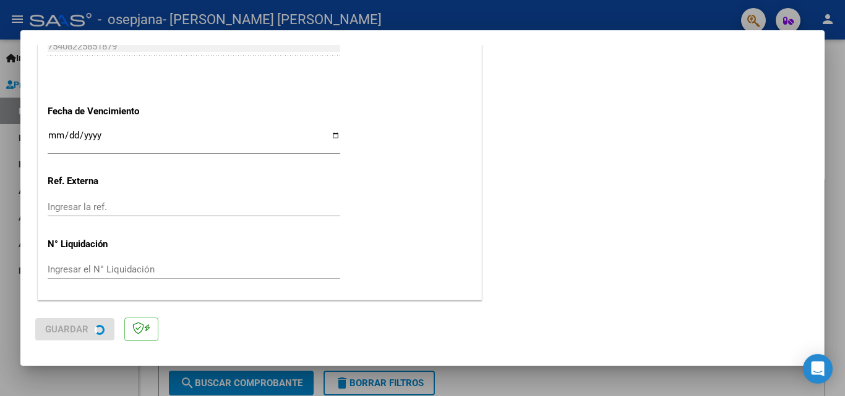
scroll to position [0, 0]
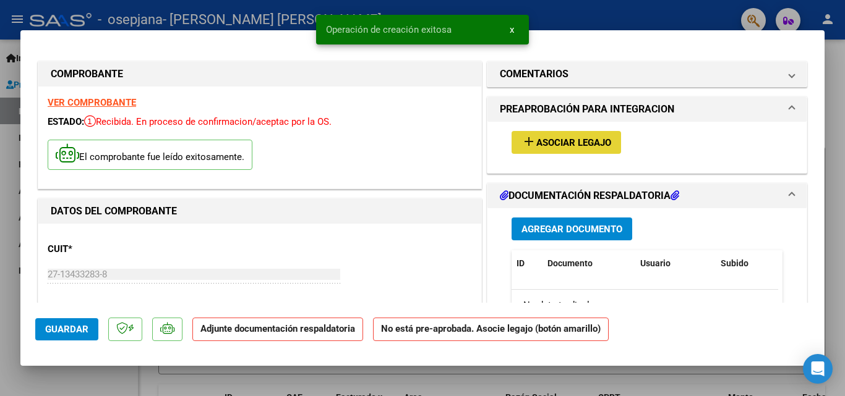
click at [551, 141] on span "Asociar Legajo" at bounding box center [573, 142] width 75 height 11
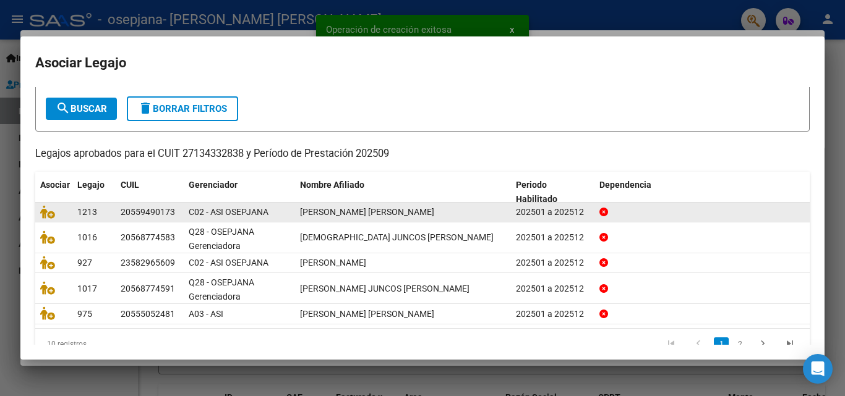
scroll to position [88, 0]
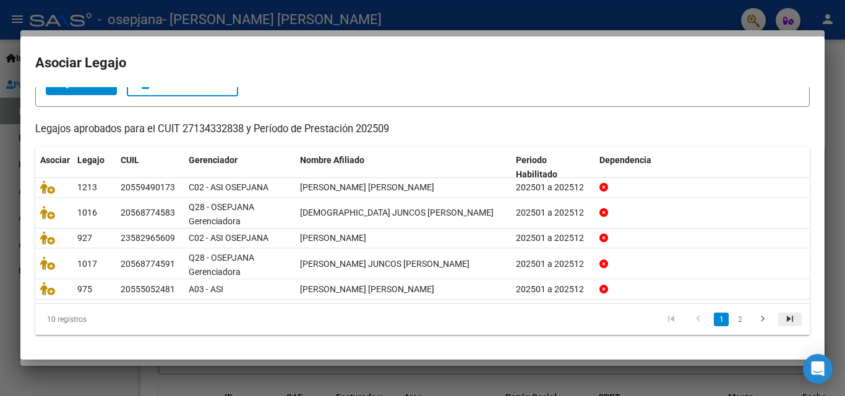
click at [782, 322] on icon "go to last page" at bounding box center [790, 321] width 16 height 15
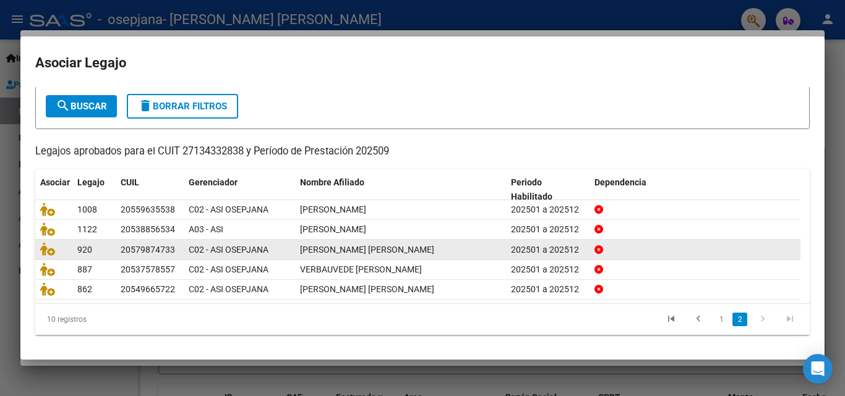
scroll to position [67, 0]
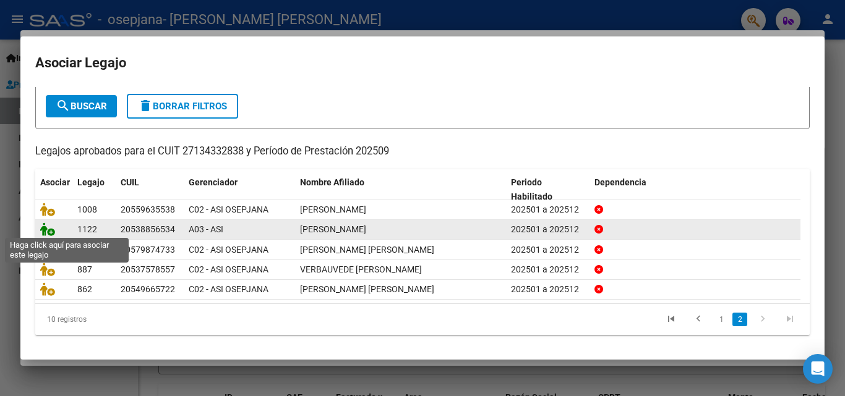
click at [45, 227] on icon at bounding box center [47, 230] width 15 height 14
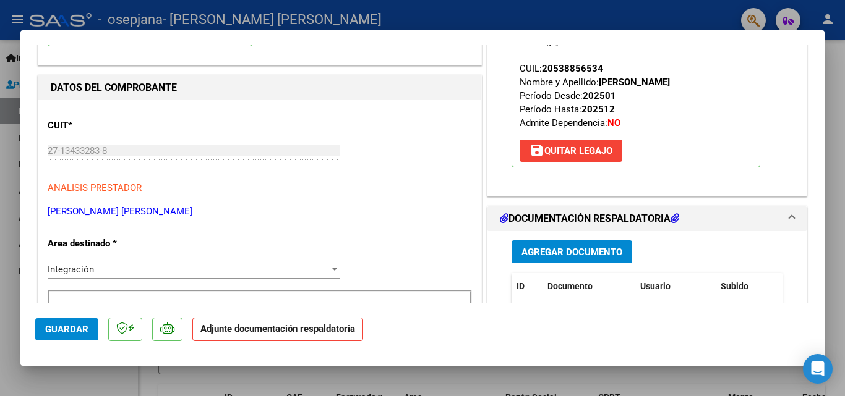
scroll to position [186, 0]
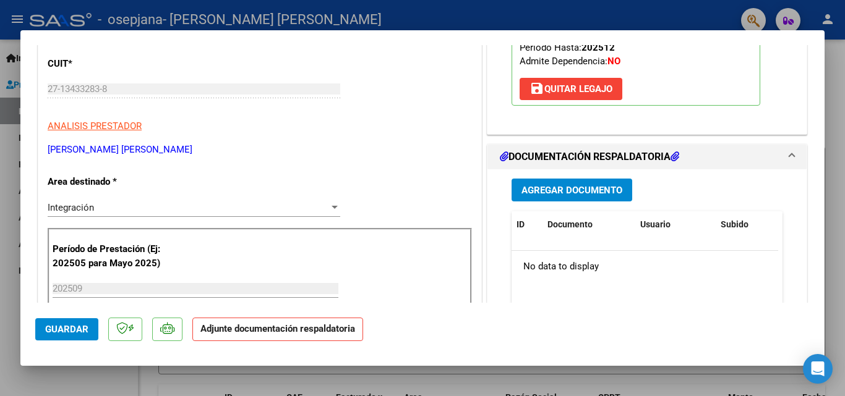
click at [564, 190] on span "Agregar Documento" at bounding box center [571, 190] width 101 height 11
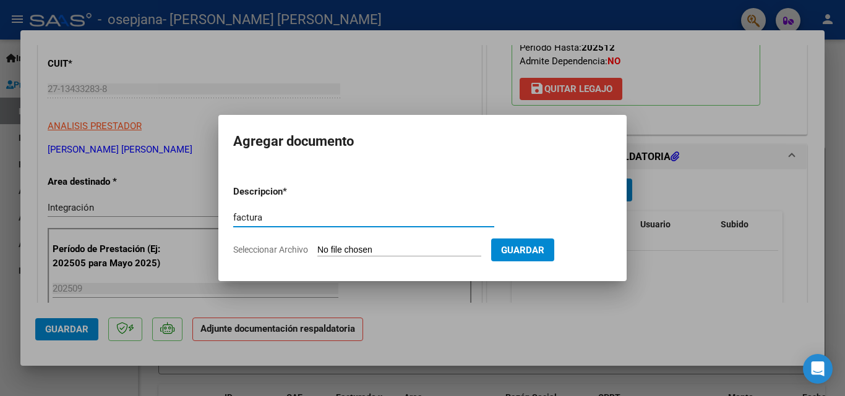
type input "factura"
click at [351, 252] on input "Seleccionar Archivo" at bounding box center [399, 251] width 164 height 12
type input "C:\fakepath\27134332838_006_00003_00003280.pdf"
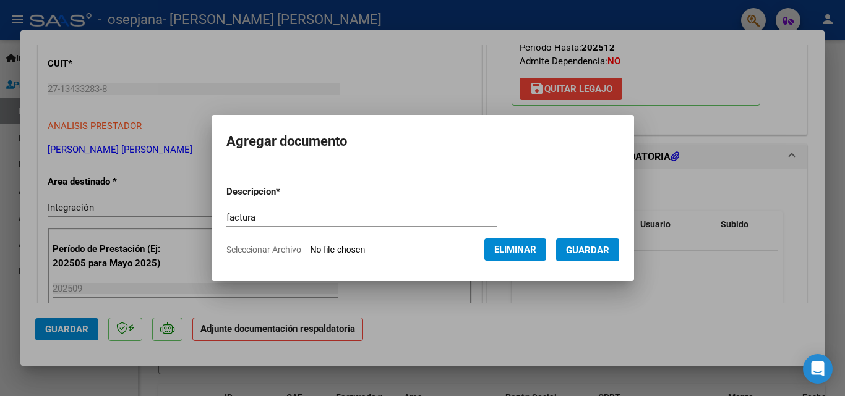
click at [609, 249] on span "Guardar" at bounding box center [587, 250] width 43 height 11
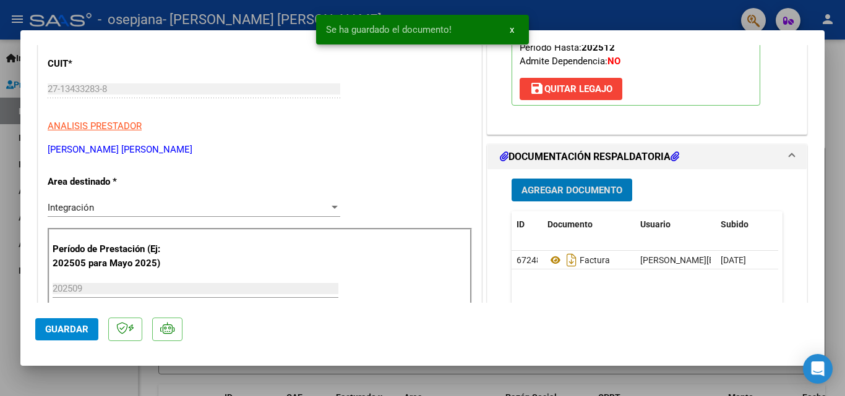
click at [587, 189] on span "Agregar Documento" at bounding box center [571, 190] width 101 height 11
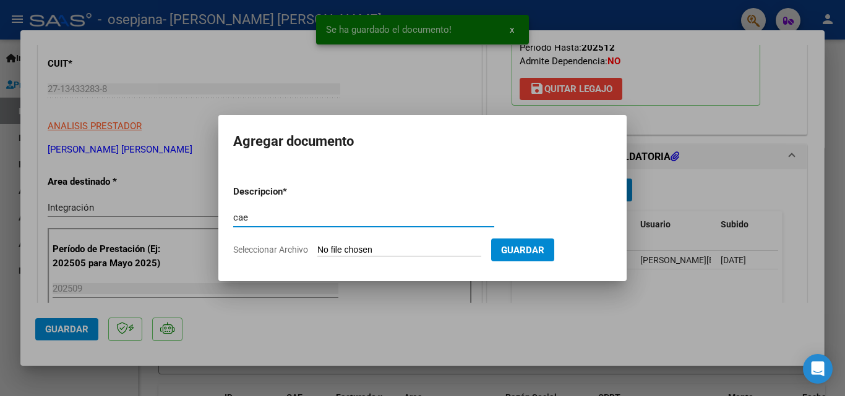
type input "cae"
click at [335, 249] on input "Seleccionar Archivo" at bounding box center [399, 251] width 164 height 12
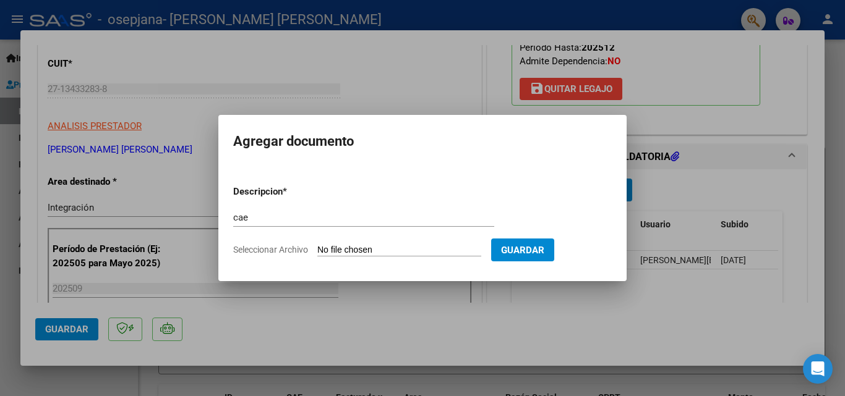
type input "C:\fakepath\cae 3280.pdf"
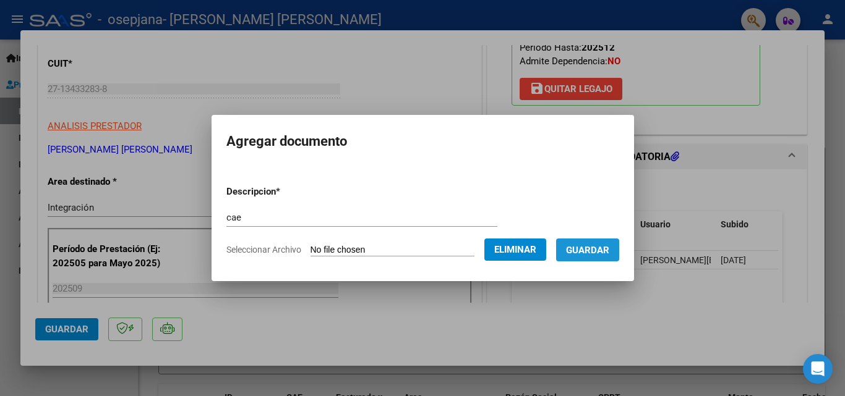
click at [609, 250] on span "Guardar" at bounding box center [587, 250] width 43 height 11
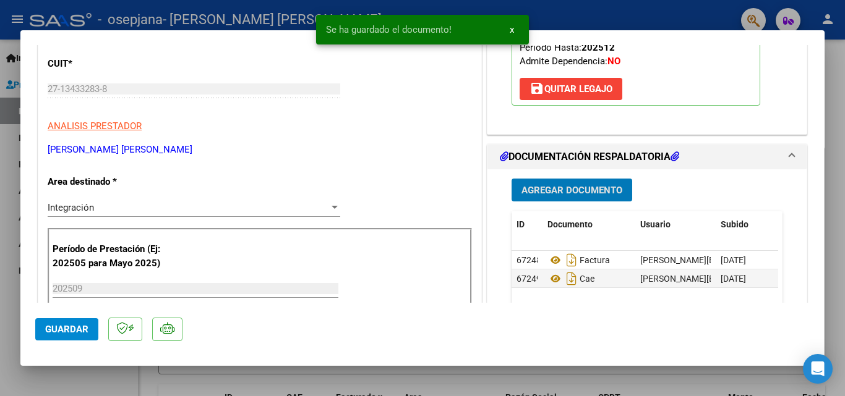
click at [586, 192] on span "Agregar Documento" at bounding box center [571, 190] width 101 height 11
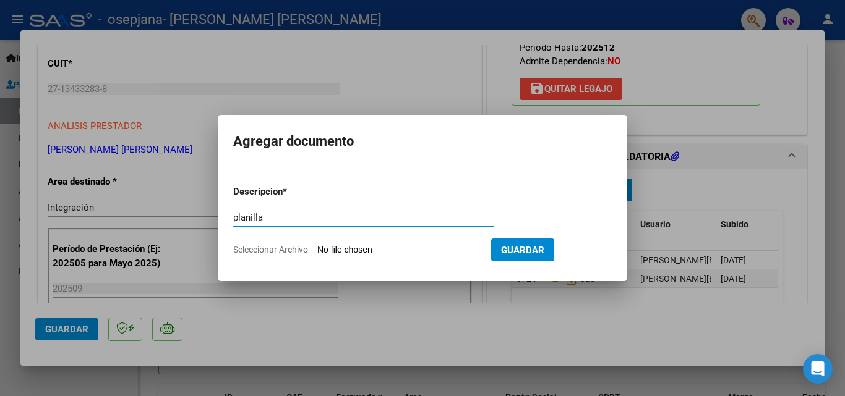
type input "planilla"
click at [327, 252] on input "Seleccionar Archivo" at bounding box center [399, 251] width 164 height 12
type input "C:\fakepath\[PERSON_NAME] septiembre .pdf"
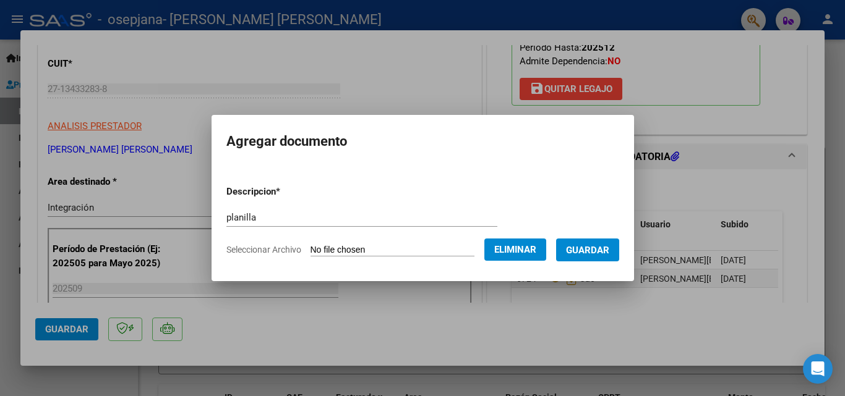
click at [601, 252] on span "Guardar" at bounding box center [587, 250] width 43 height 11
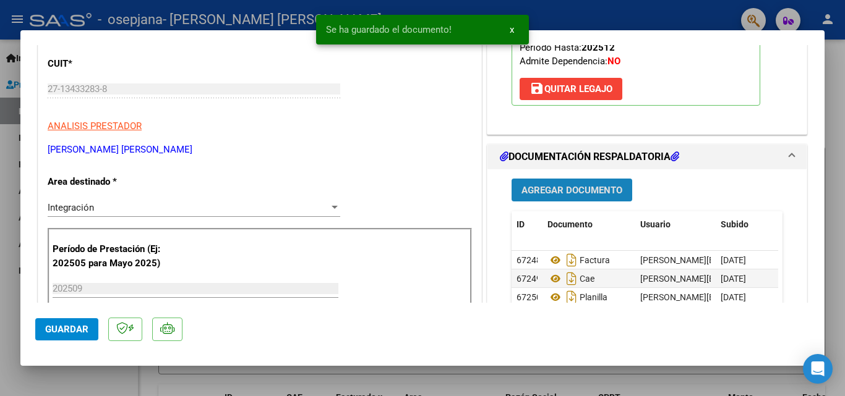
click at [571, 192] on span "Agregar Documento" at bounding box center [571, 190] width 101 height 11
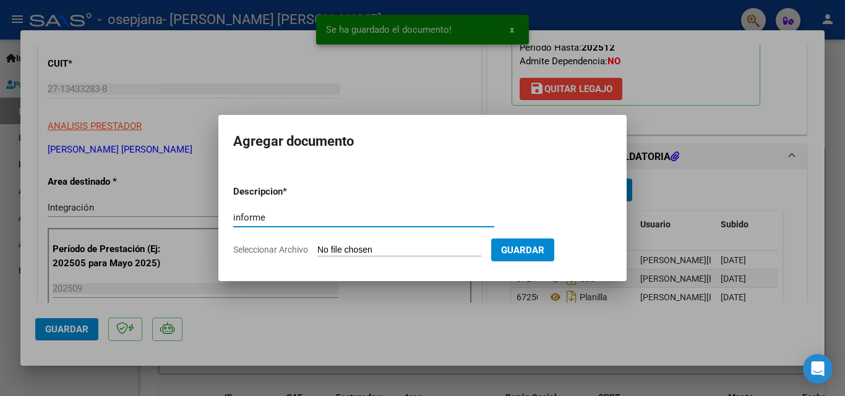
type input "informe"
click at [357, 250] on input "Seleccionar Archivo" at bounding box center [399, 251] width 164 height 12
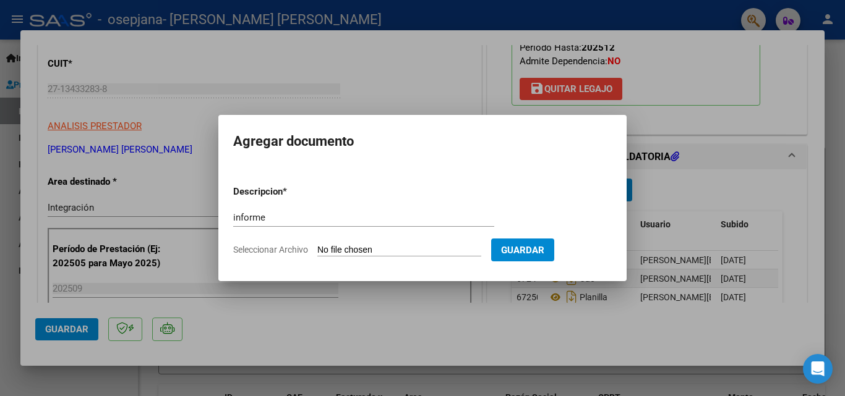
type input "C:\fakepath\Informe [PERSON_NAME] septiembre 2025.docx"
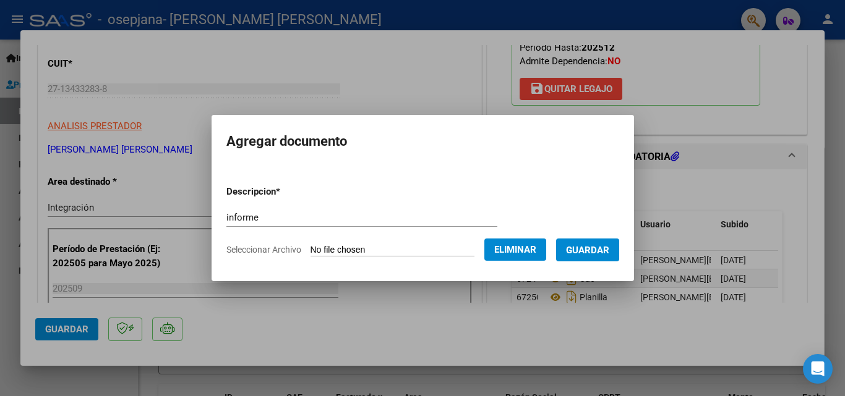
click at [598, 246] on span "Guardar" at bounding box center [587, 250] width 43 height 11
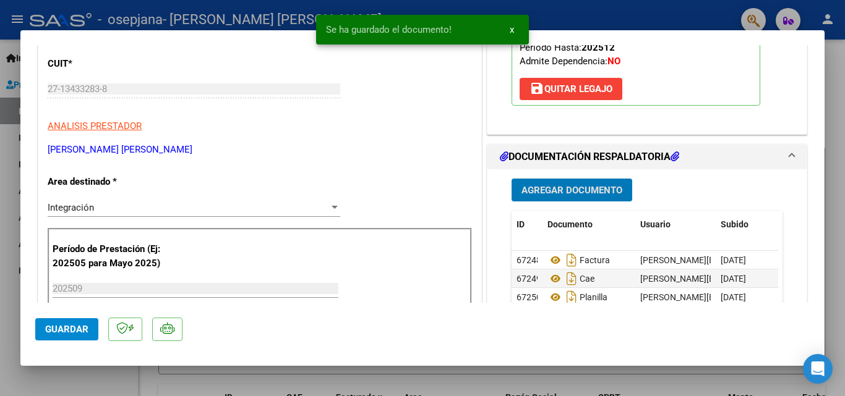
scroll to position [247, 0]
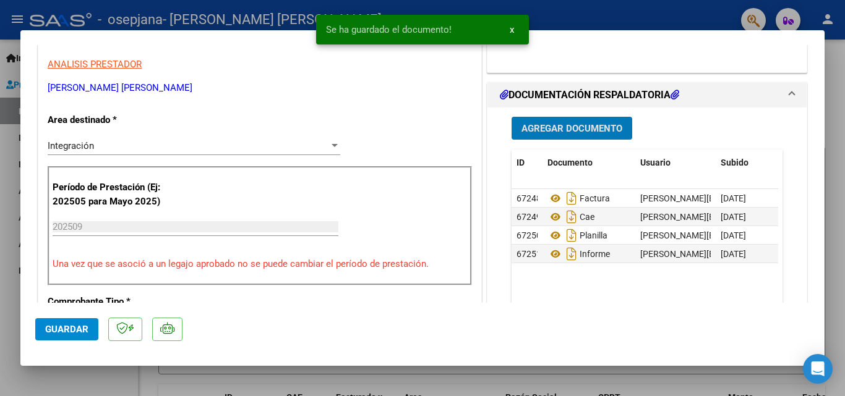
click at [563, 128] on span "Agregar Documento" at bounding box center [571, 128] width 101 height 11
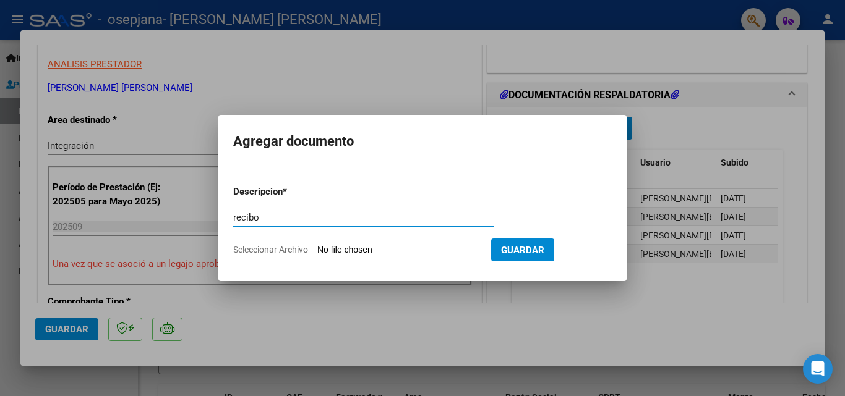
type input "recibo"
click at [353, 251] on input "Seleccionar Archivo" at bounding box center [399, 251] width 164 height 12
type input "C:\fakepath\osepjana rec fac 3149.pdf"
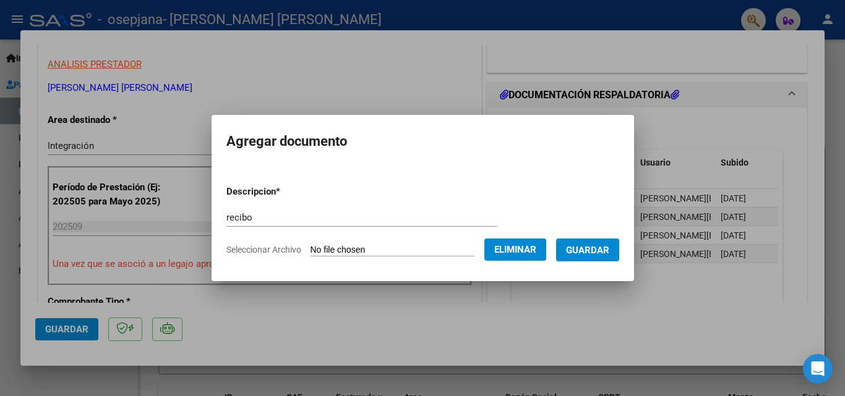
click at [596, 248] on span "Guardar" at bounding box center [587, 250] width 43 height 11
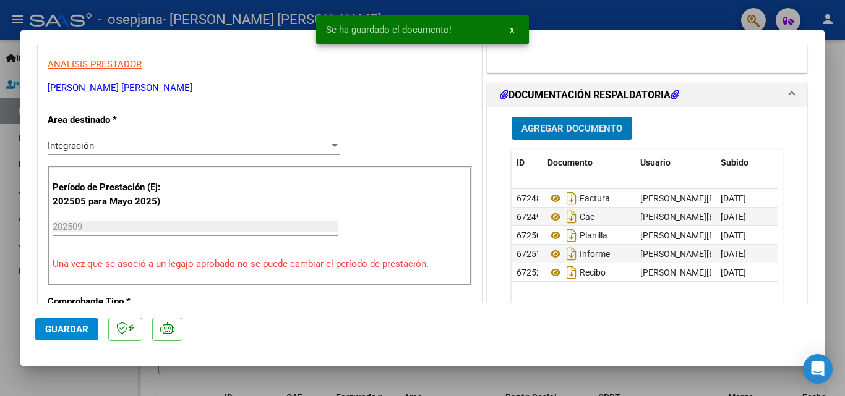
click at [575, 129] on span "Agregar Documento" at bounding box center [571, 128] width 101 height 11
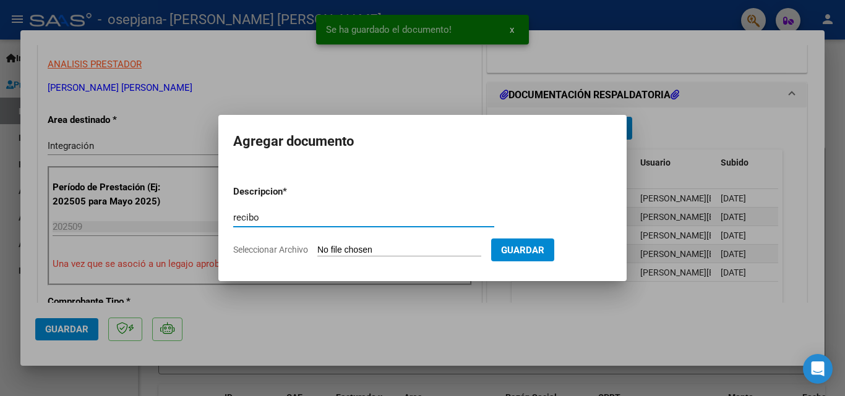
type input "recibo"
click at [353, 251] on input "Seleccionar Archivo" at bounding box center [399, 251] width 164 height 12
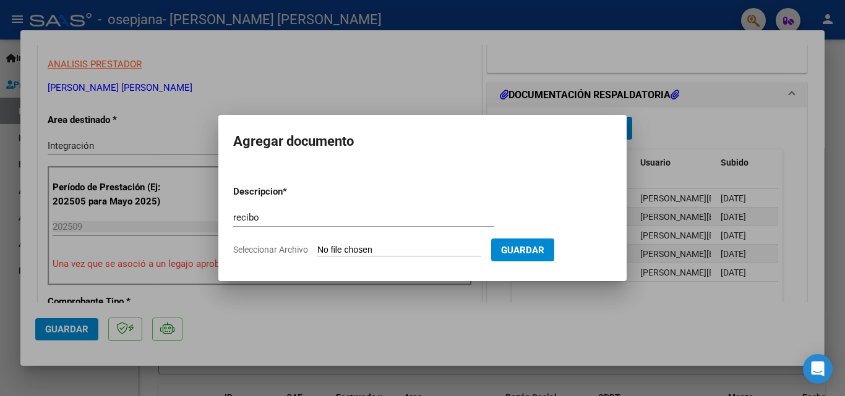
type input "C:\fakepath\osepjana rec fac 3148.pdf"
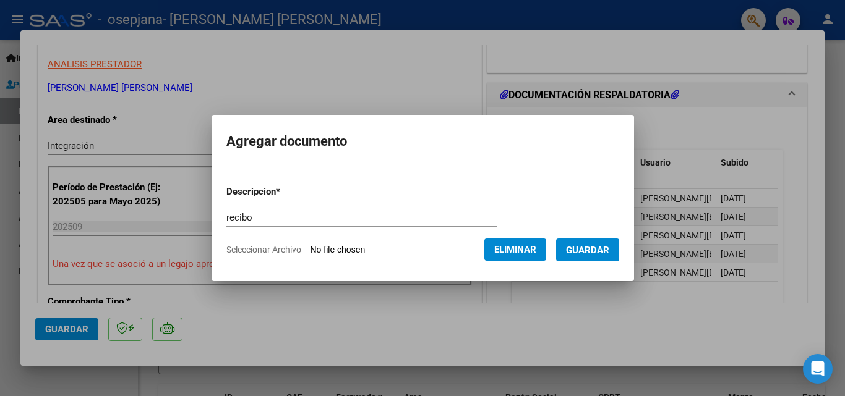
click at [602, 251] on span "Guardar" at bounding box center [587, 250] width 43 height 11
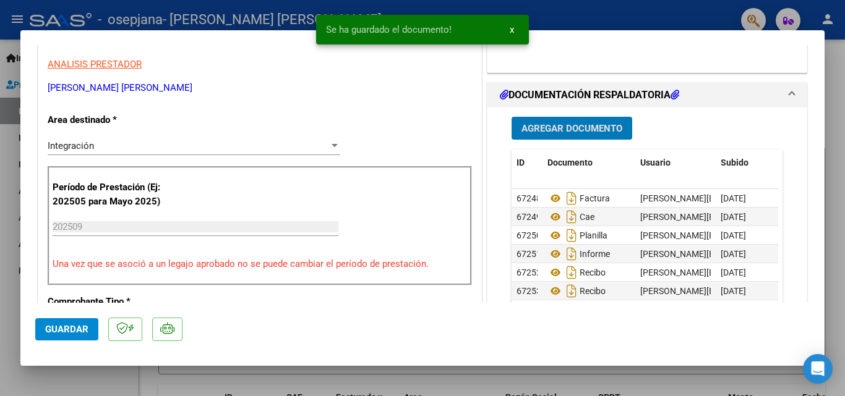
click at [60, 329] on span "Guardar" at bounding box center [66, 329] width 43 height 11
click at [3, 153] on div at bounding box center [422, 198] width 845 height 396
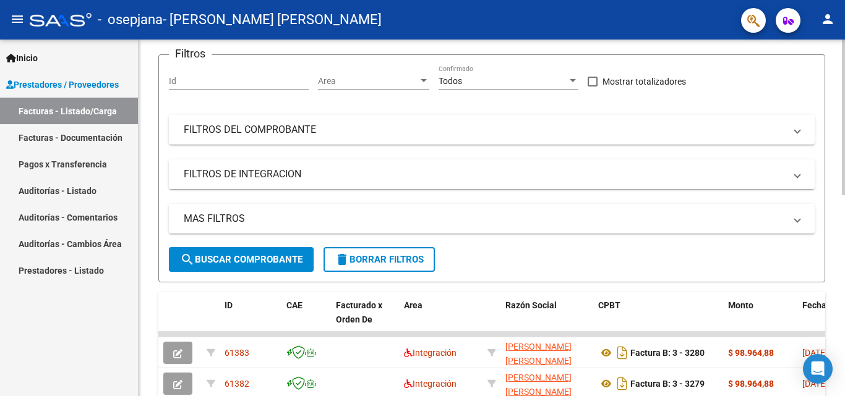
scroll to position [62, 0]
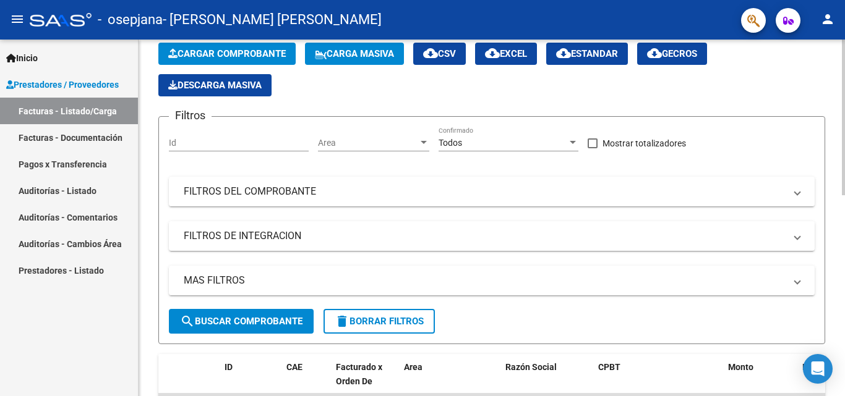
click at [240, 49] on span "Cargar Comprobante" at bounding box center [227, 53] width 118 height 11
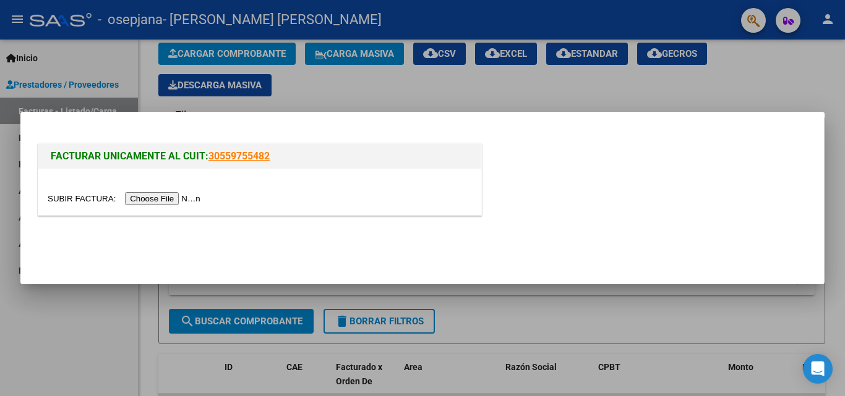
click at [197, 194] on input "file" at bounding box center [126, 198] width 156 height 13
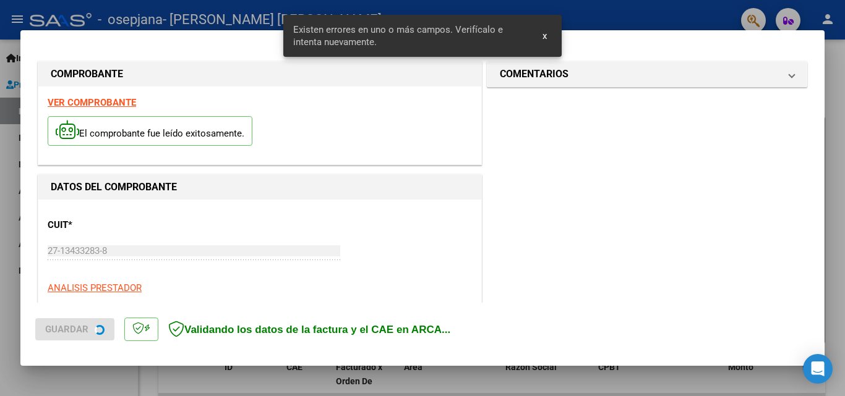
scroll to position [302, 0]
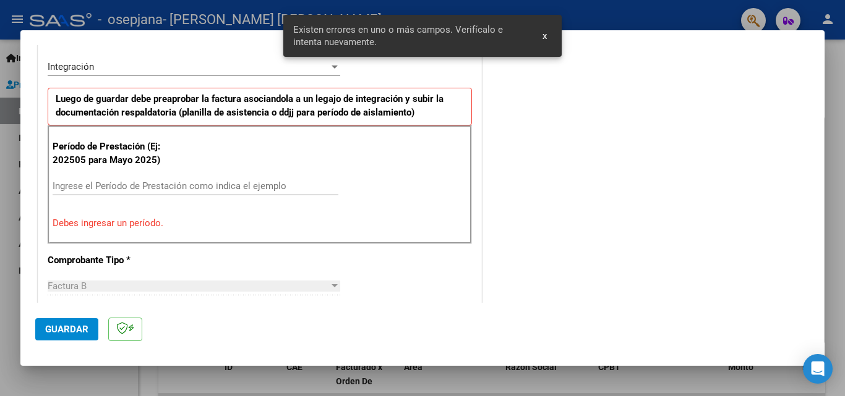
click at [178, 186] on input "Ingrese el Período de Prestación como indica el ejemplo" at bounding box center [196, 186] width 286 height 11
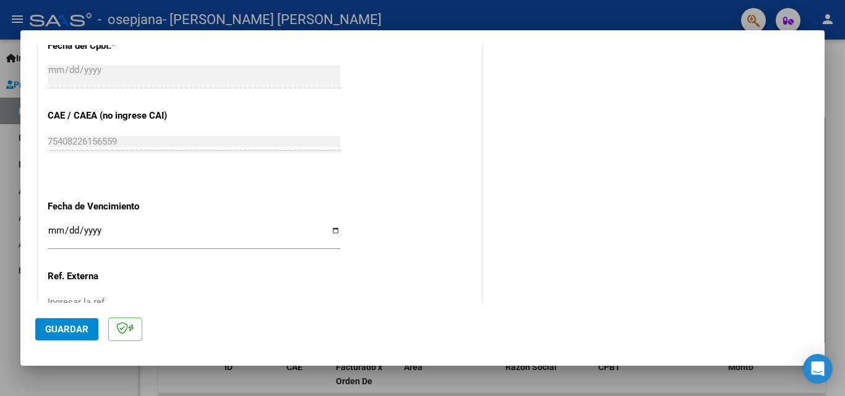
scroll to position [797, 0]
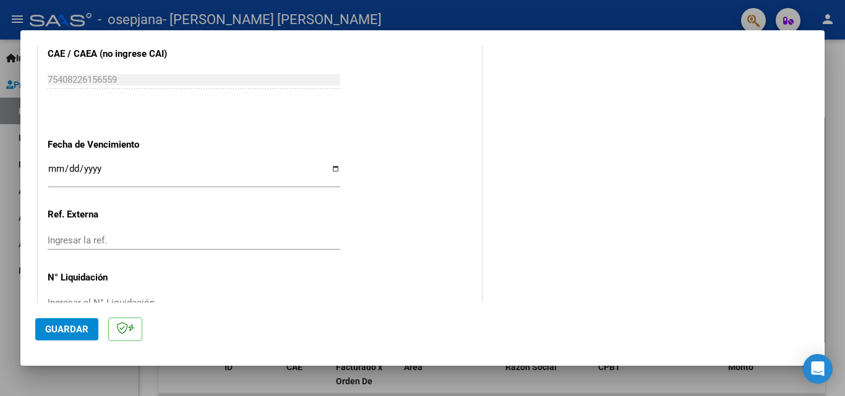
type input "202509"
click at [335, 168] on input "Ingresar la fecha" at bounding box center [194, 174] width 293 height 20
type input "[DATE]"
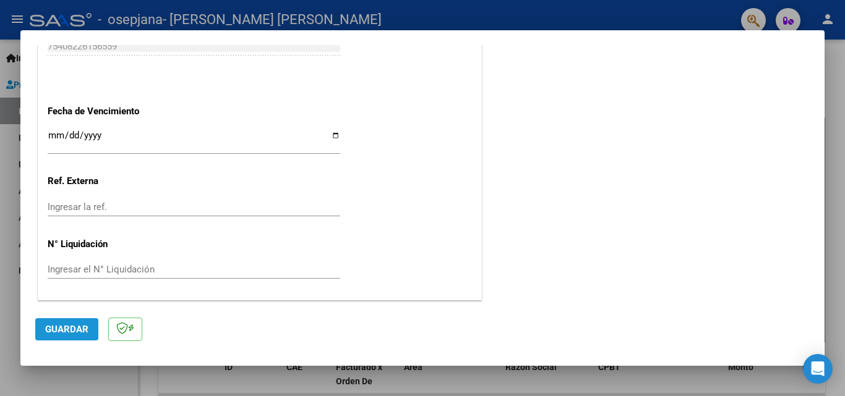
click at [58, 328] on span "Guardar" at bounding box center [66, 329] width 43 height 11
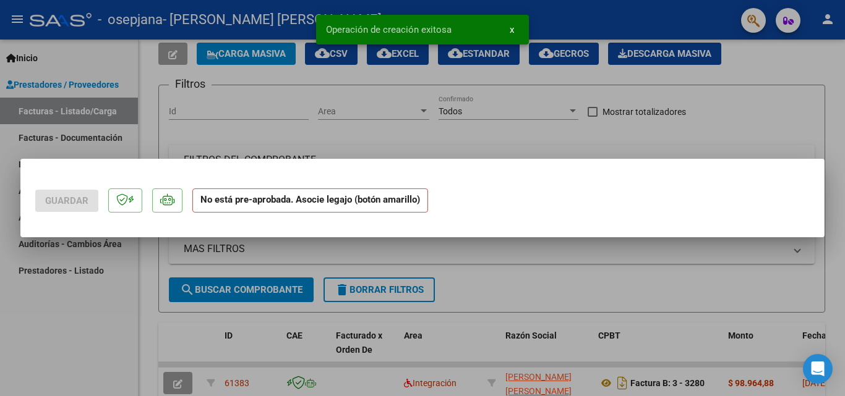
scroll to position [0, 0]
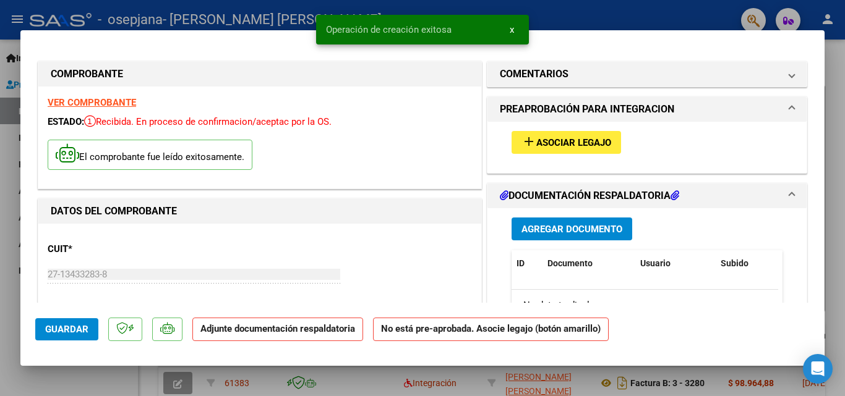
click at [524, 142] on mat-icon "add" at bounding box center [528, 141] width 15 height 15
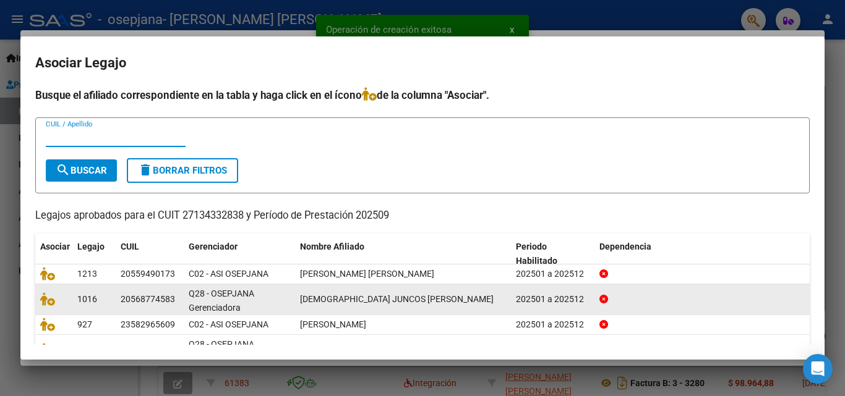
scroll to position [88, 0]
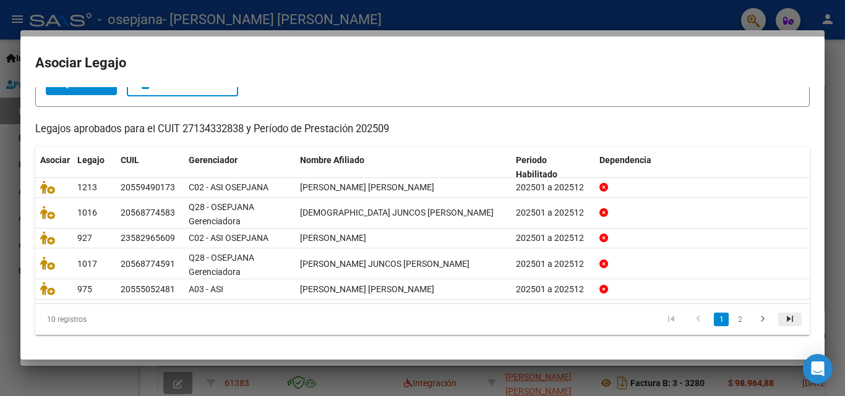
click at [782, 322] on icon "go to last page" at bounding box center [790, 321] width 16 height 15
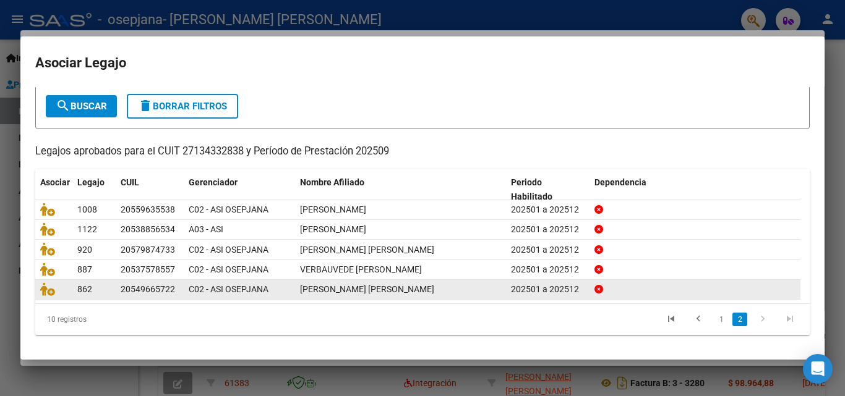
scroll to position [67, 0]
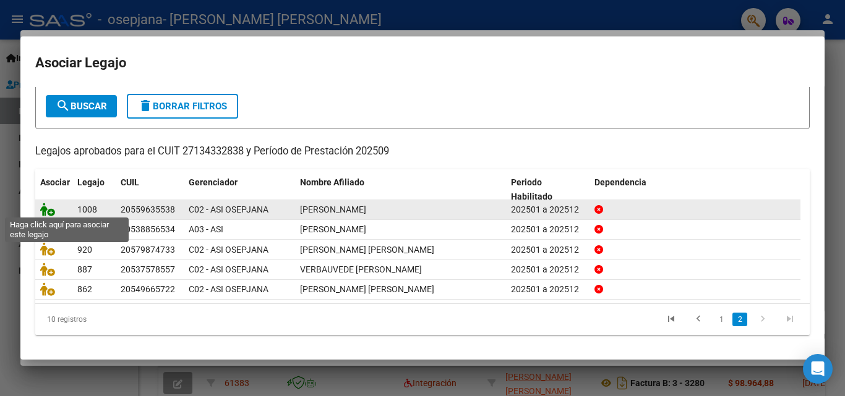
click at [49, 207] on icon at bounding box center [47, 210] width 15 height 14
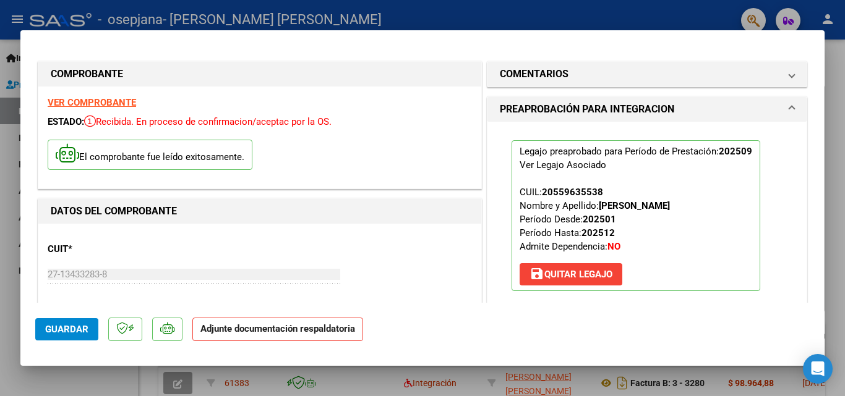
scroll to position [186, 0]
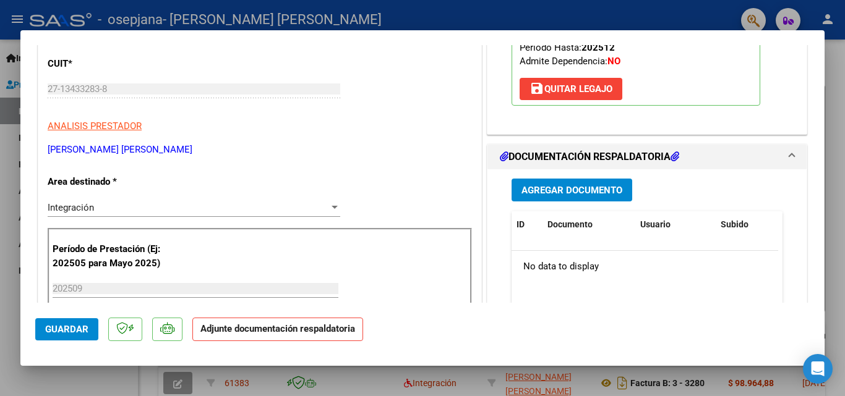
click at [578, 190] on span "Agregar Documento" at bounding box center [571, 190] width 101 height 11
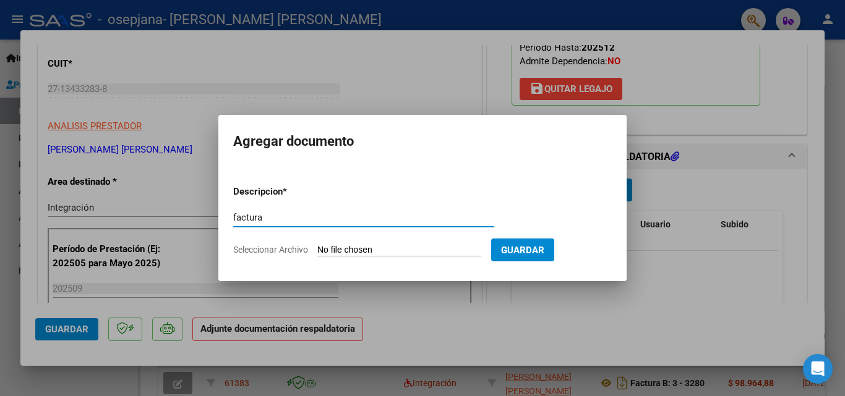
type input "factura"
click at [349, 246] on input "Seleccionar Archivo" at bounding box center [399, 251] width 164 height 12
type input "C:\fakepath\27134332838_006_00003_00003281.pdf"
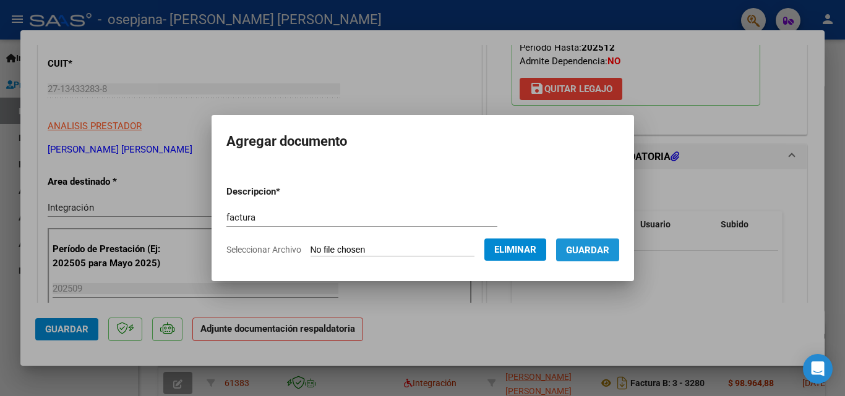
click at [589, 254] on span "Guardar" at bounding box center [587, 250] width 43 height 11
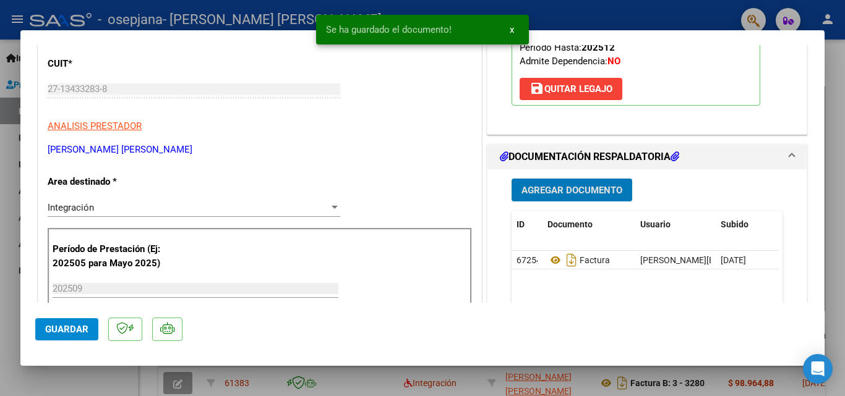
click at [561, 187] on span "Agregar Documento" at bounding box center [571, 190] width 101 height 11
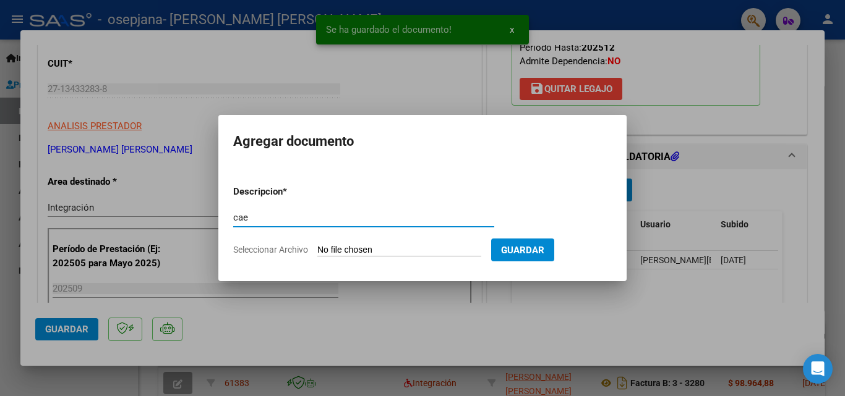
type input "cae"
click at [327, 247] on input "Seleccionar Archivo" at bounding box center [399, 251] width 164 height 12
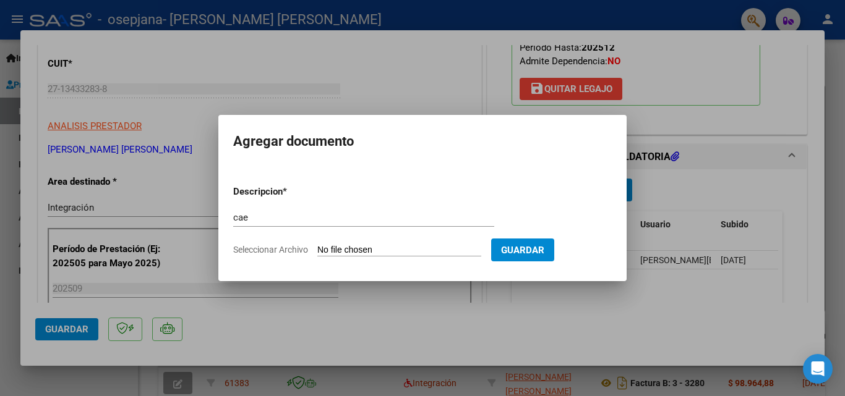
type input "C:\fakepath\CAE 3281.pdf"
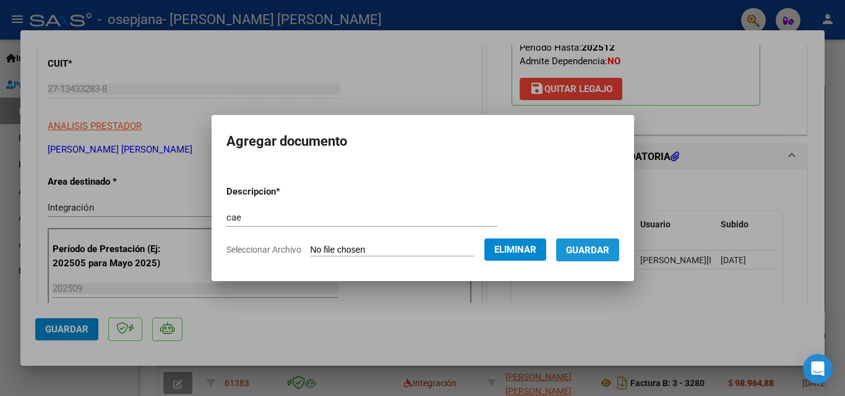
click at [602, 252] on span "Guardar" at bounding box center [587, 250] width 43 height 11
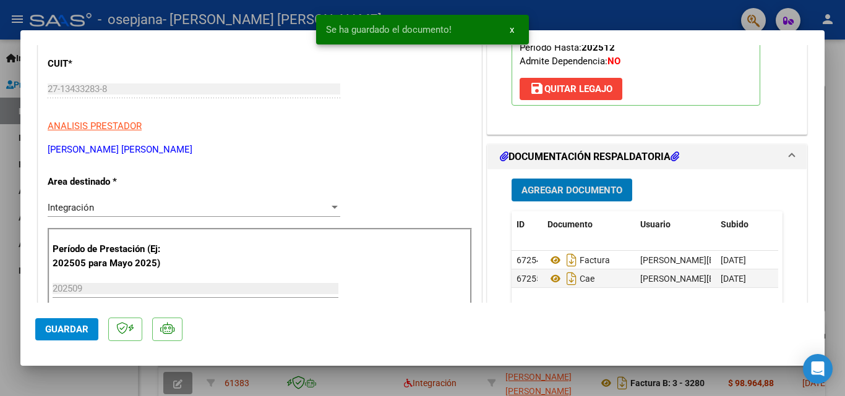
click at [576, 194] on span "Agregar Documento" at bounding box center [571, 190] width 101 height 11
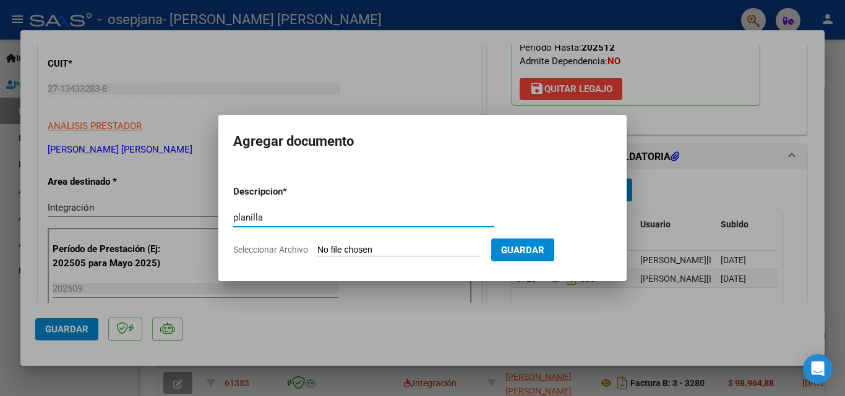
type input "planilla"
click at [333, 248] on input "Seleccionar Archivo" at bounding box center [399, 251] width 164 height 12
type input "C:\fakepath\[PERSON_NAME] septiembre .pdf"
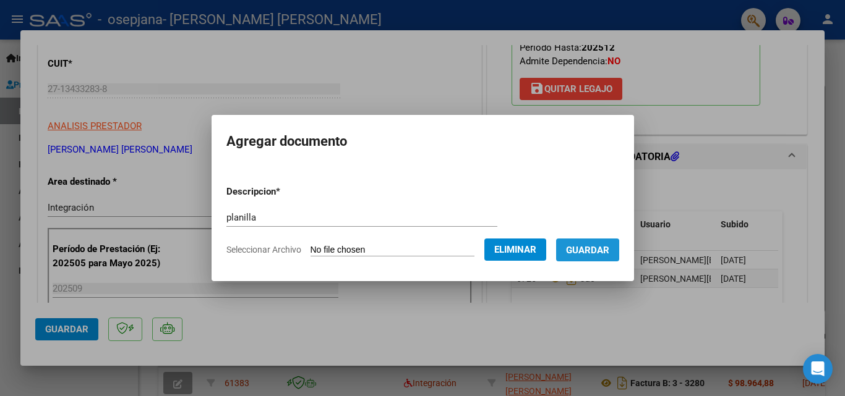
click at [594, 255] on span "Guardar" at bounding box center [587, 250] width 43 height 11
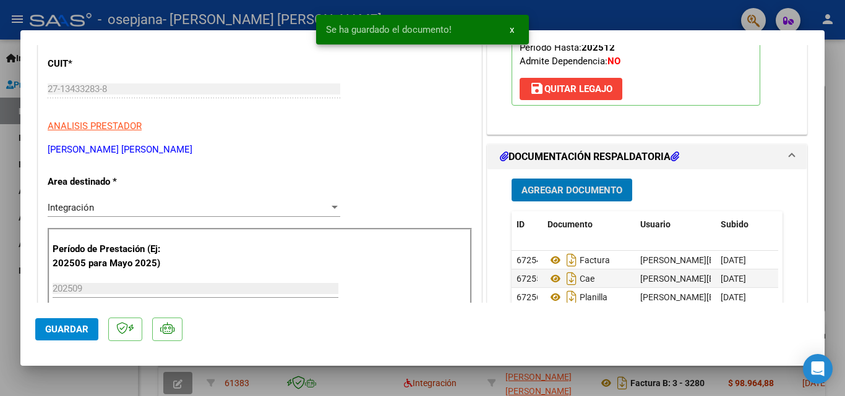
click at [584, 192] on span "Agregar Documento" at bounding box center [571, 190] width 101 height 11
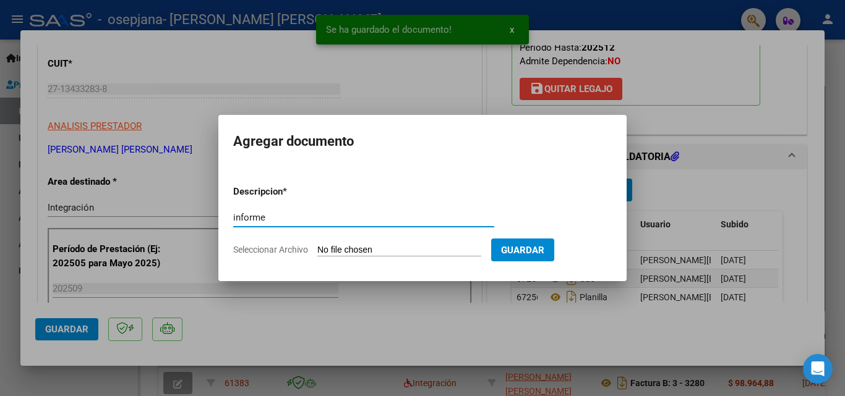
type input "informe"
click at [357, 246] on input "Seleccionar Archivo" at bounding box center [399, 251] width 164 height 12
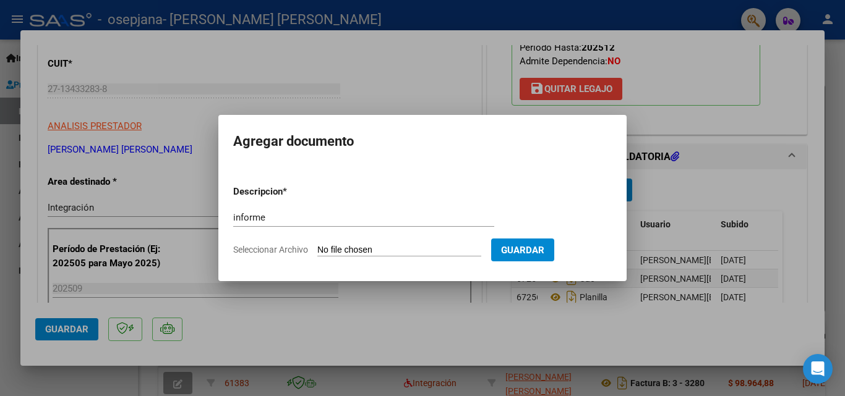
type input "C:\fakepath\Informe [PERSON_NAME] septiembre 2025.docx"
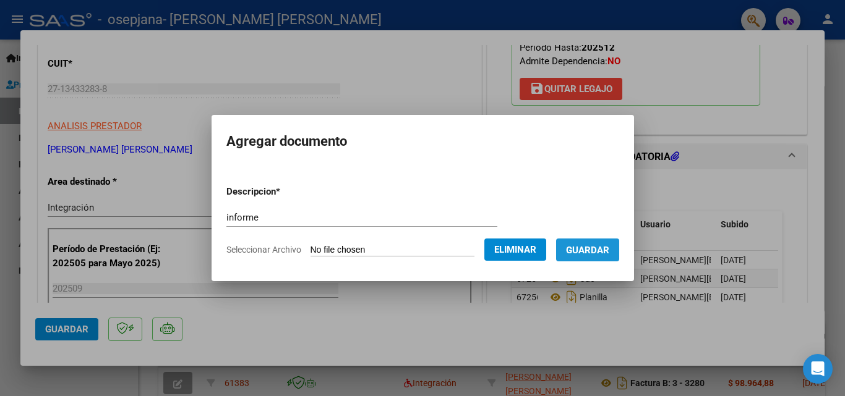
click at [609, 250] on span "Guardar" at bounding box center [587, 250] width 43 height 11
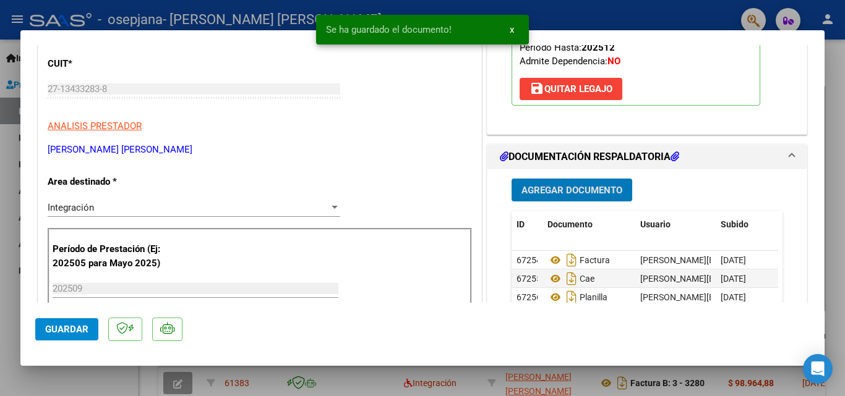
scroll to position [247, 0]
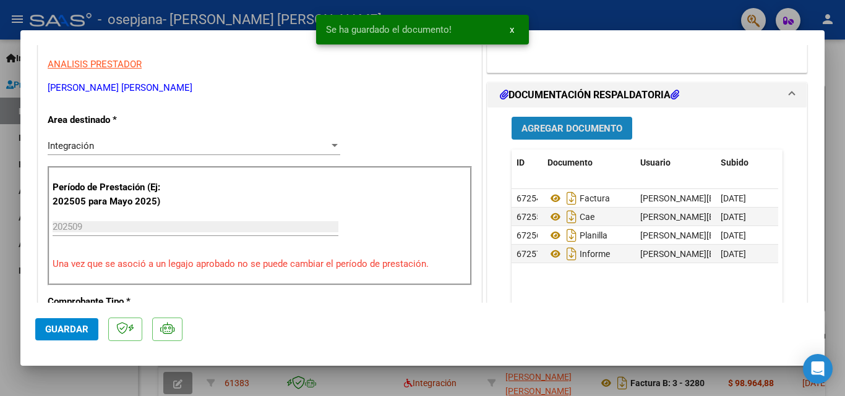
click at [537, 132] on span "Agregar Documento" at bounding box center [571, 128] width 101 height 11
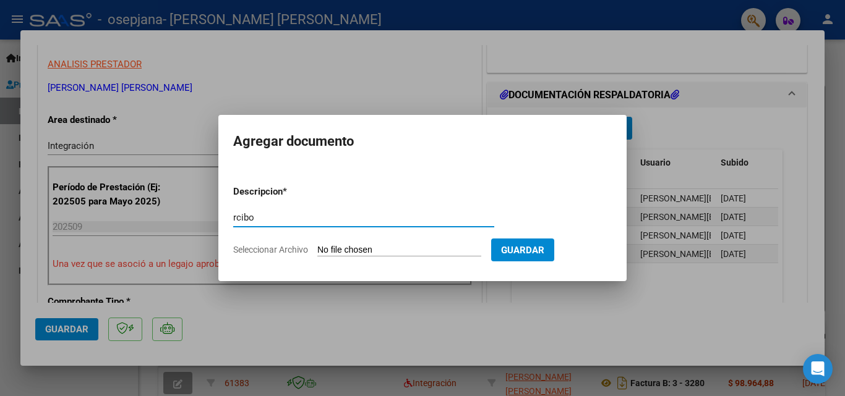
type input "rcibo"
click at [332, 251] on input "Seleccionar Archivo" at bounding box center [399, 251] width 164 height 12
type input "C:\fakepath\osepjana rec fac 3147.pdf"
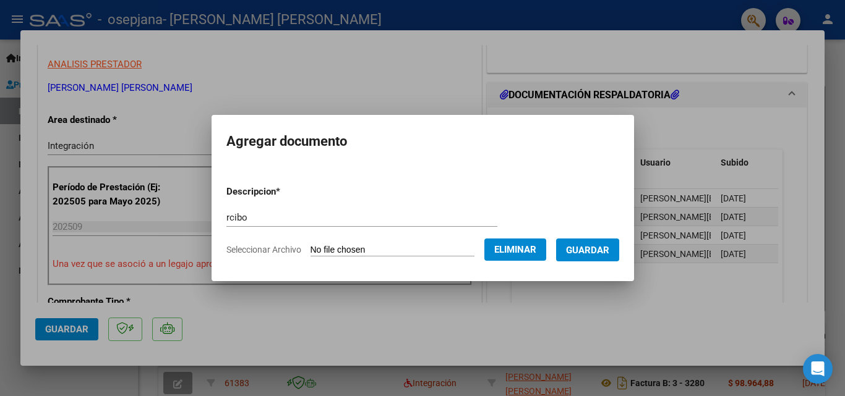
click at [602, 252] on span "Guardar" at bounding box center [587, 250] width 43 height 11
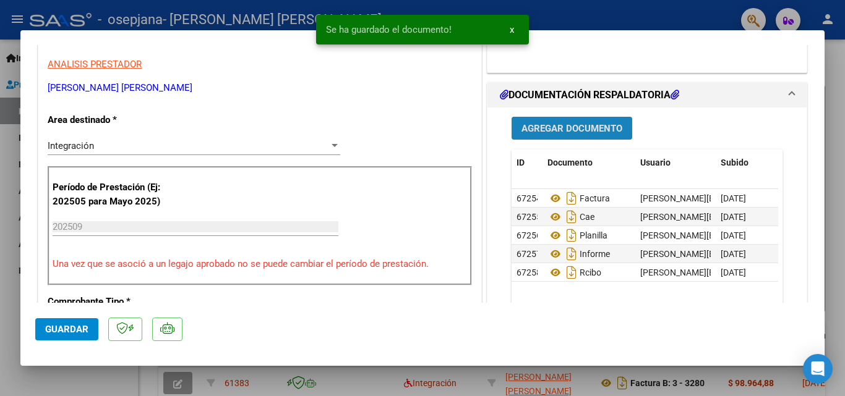
click at [563, 130] on span "Agregar Documento" at bounding box center [571, 128] width 101 height 11
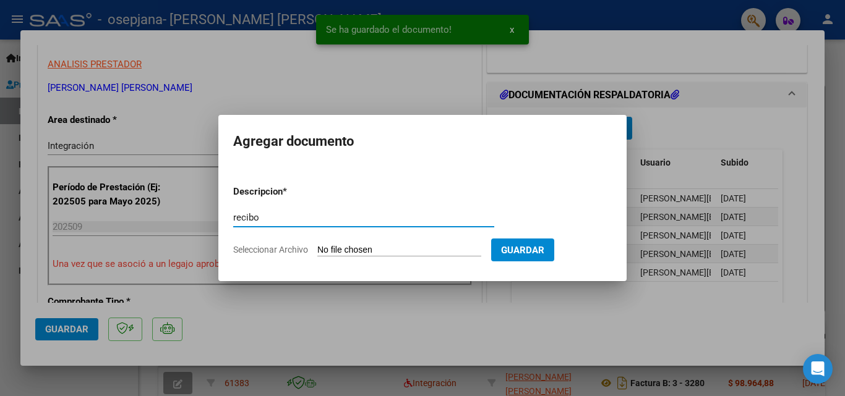
type input "recibo"
click at [335, 246] on input "Seleccionar Archivo" at bounding box center [399, 251] width 164 height 12
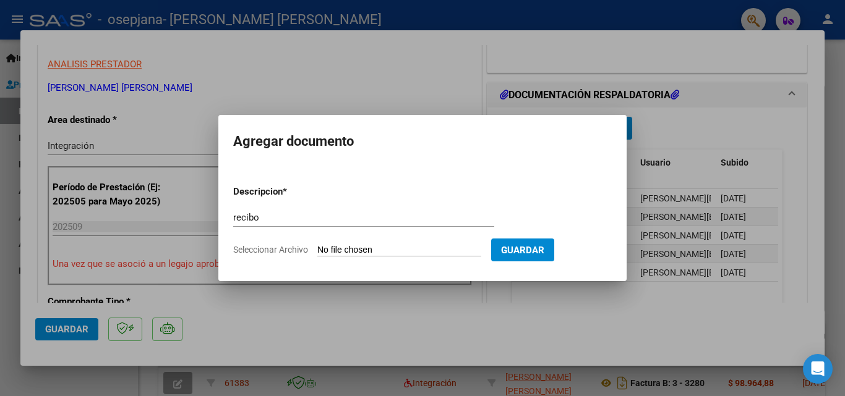
type input "C:\fakepath\osepjana rec fac 3146.pdf"
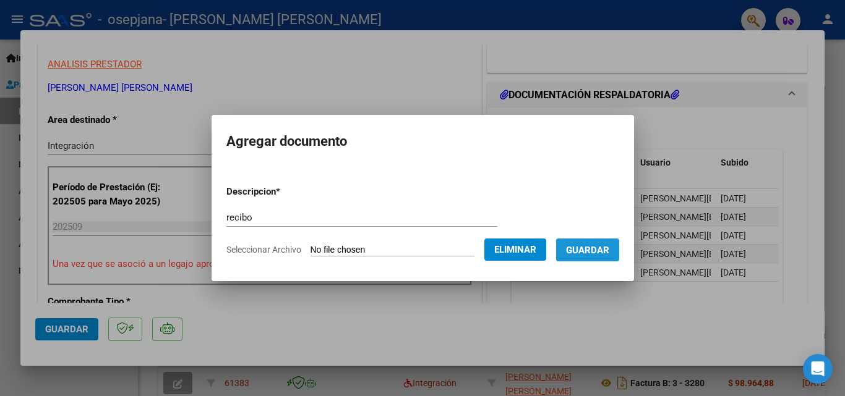
click at [588, 253] on span "Guardar" at bounding box center [587, 250] width 43 height 11
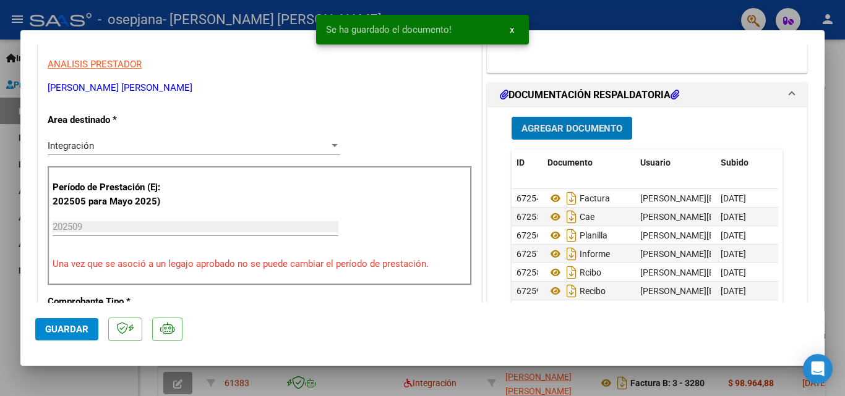
click at [67, 331] on span "Guardar" at bounding box center [66, 329] width 43 height 11
click at [9, 231] on div at bounding box center [422, 198] width 845 height 396
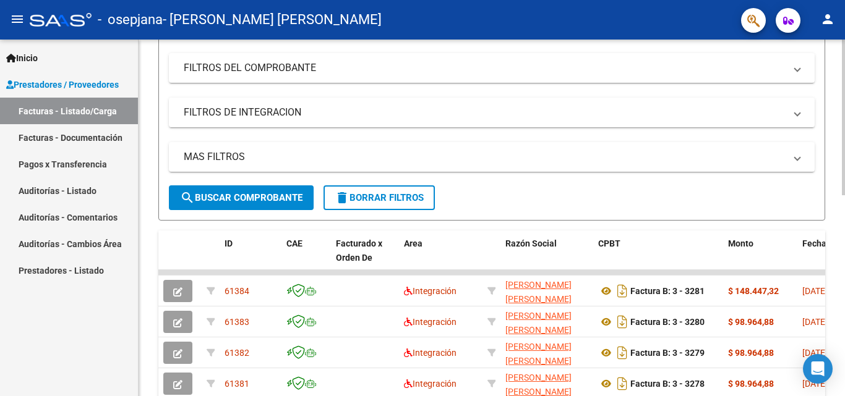
scroll to position [0, 0]
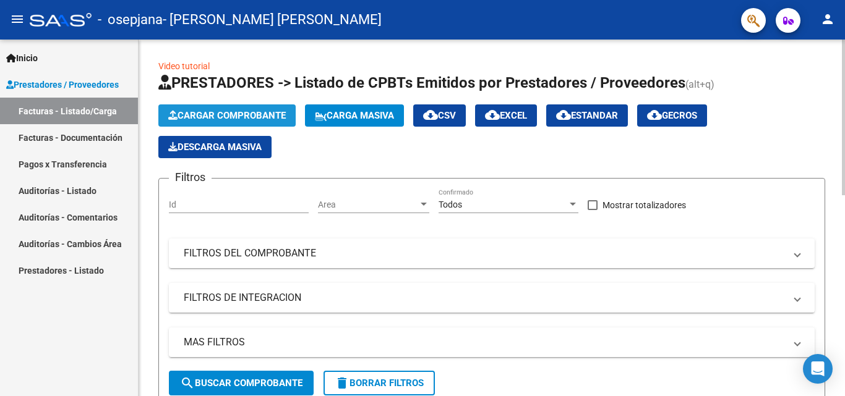
click at [193, 116] on span "Cargar Comprobante" at bounding box center [227, 115] width 118 height 11
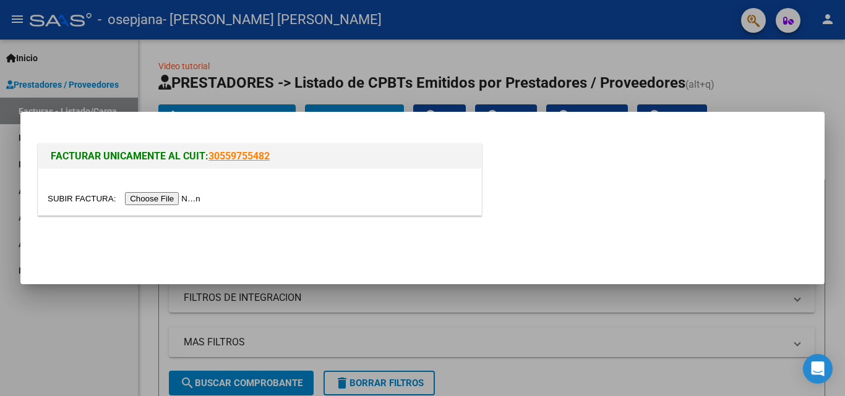
click at [192, 193] on input "file" at bounding box center [126, 198] width 156 height 13
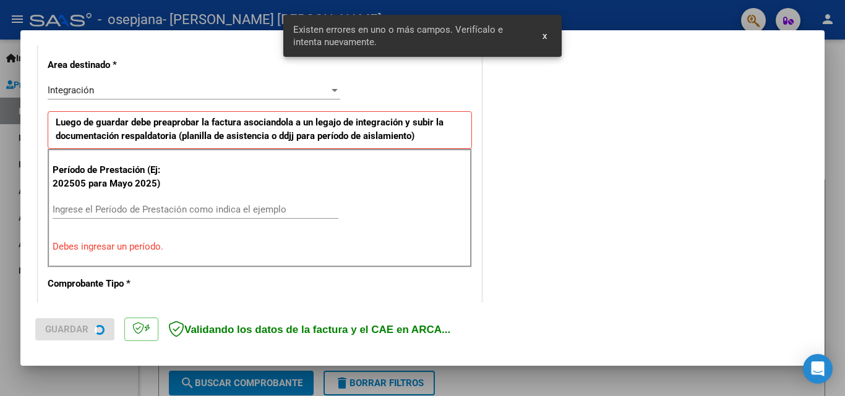
scroll to position [302, 0]
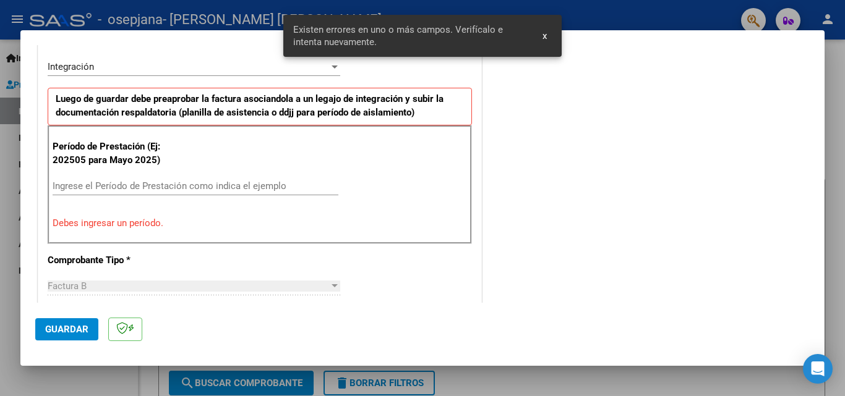
click at [219, 186] on input "Ingrese el Período de Prestación como indica el ejemplo" at bounding box center [196, 186] width 286 height 11
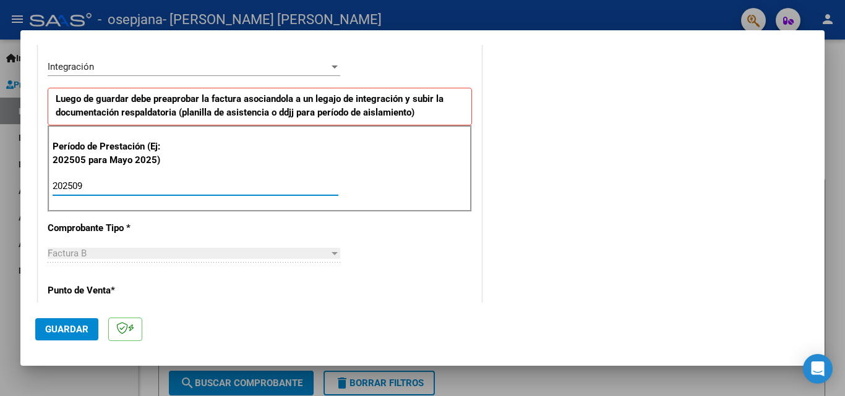
type input "202509"
click at [547, 208] on div "COMENTARIOS Comentarios del Prestador / Gerenciador:" at bounding box center [646, 293] width 325 height 1075
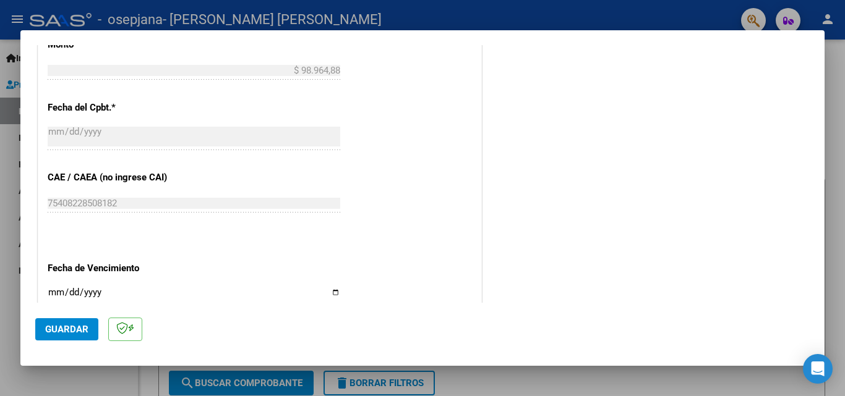
scroll to position [735, 0]
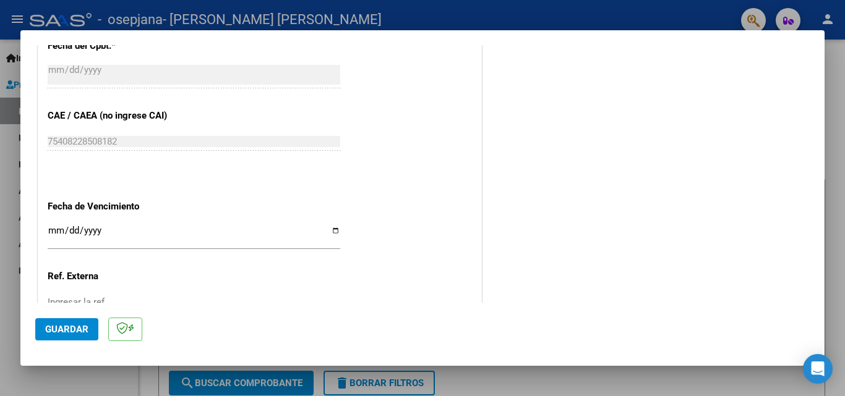
click at [330, 233] on input "Ingresar la fecha" at bounding box center [194, 236] width 293 height 20
type input "[DATE]"
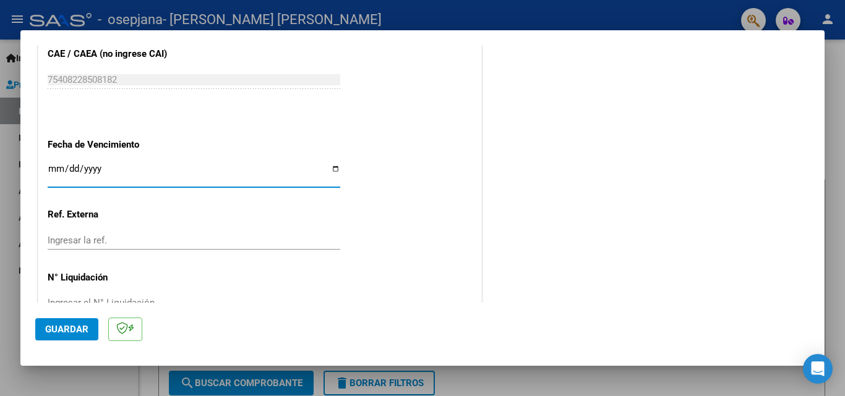
scroll to position [831, 0]
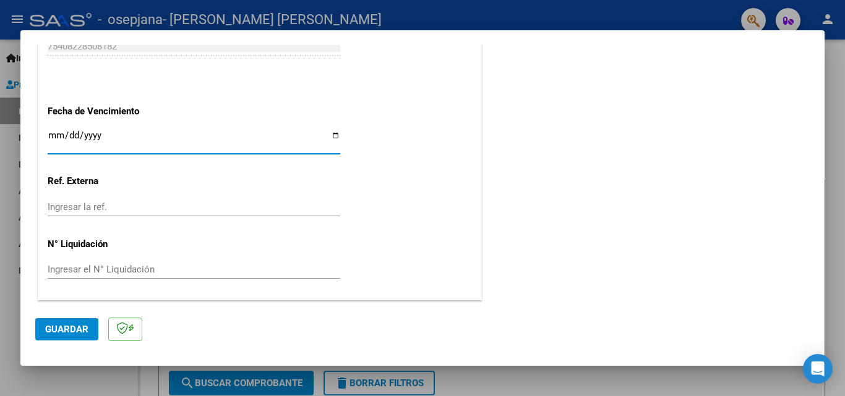
click at [48, 332] on span "Guardar" at bounding box center [66, 329] width 43 height 11
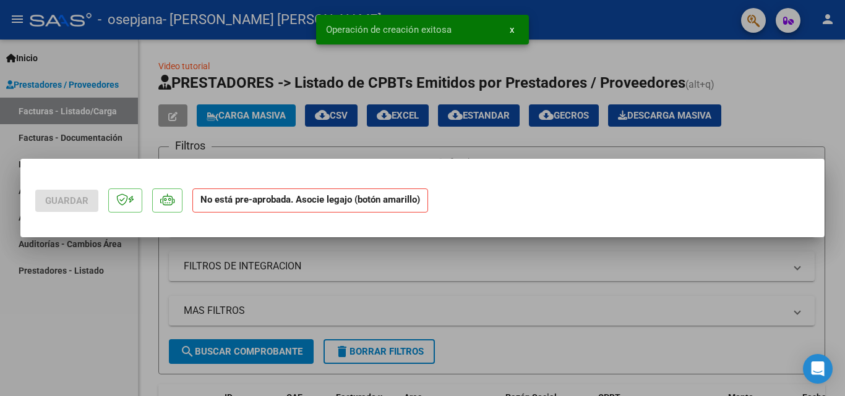
scroll to position [0, 0]
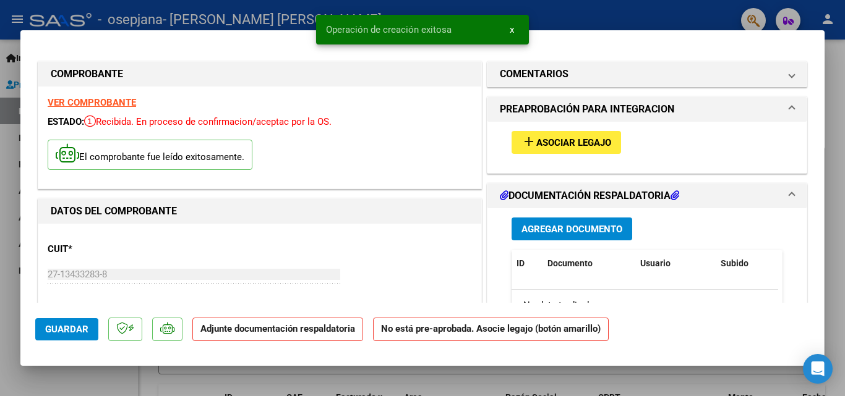
click at [555, 142] on span "Asociar Legajo" at bounding box center [573, 142] width 75 height 11
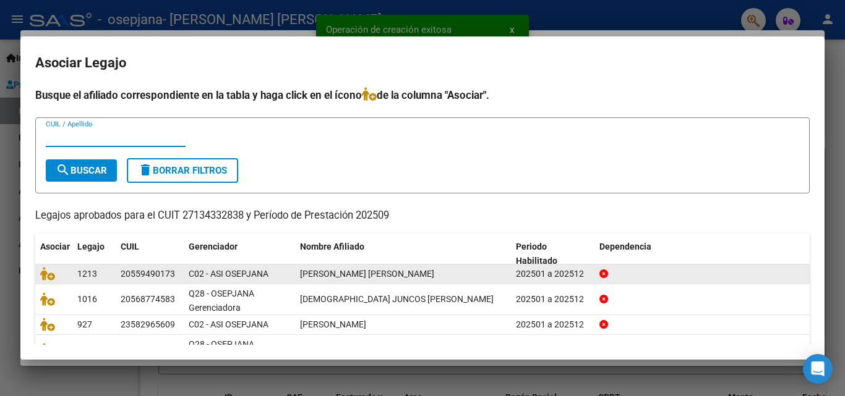
scroll to position [88, 0]
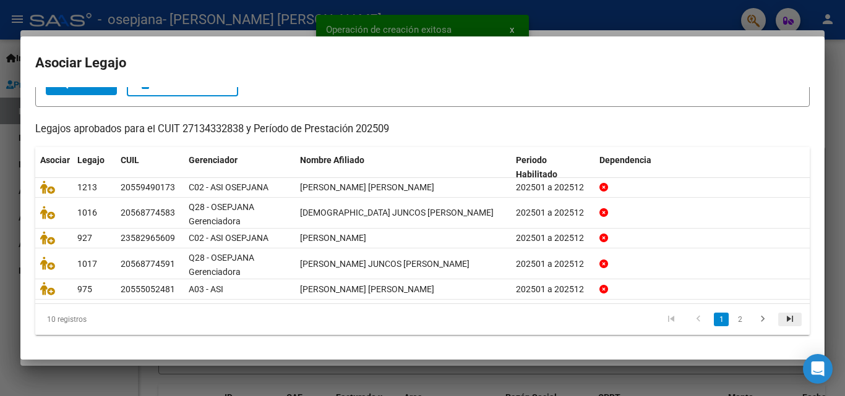
click at [782, 320] on icon "go to last page" at bounding box center [790, 321] width 16 height 15
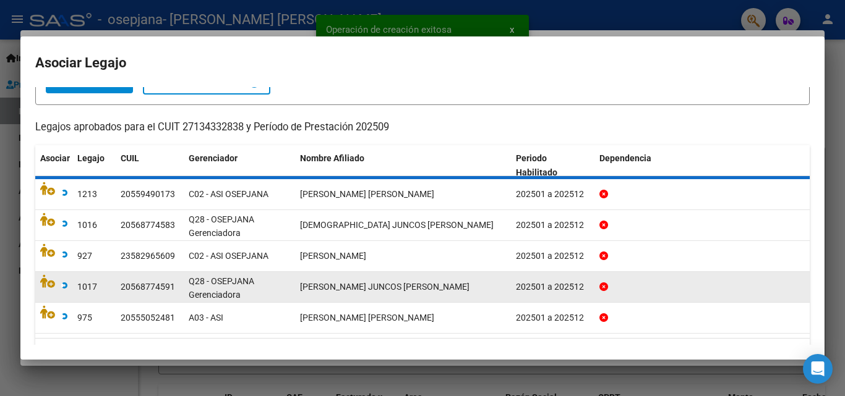
scroll to position [67, 0]
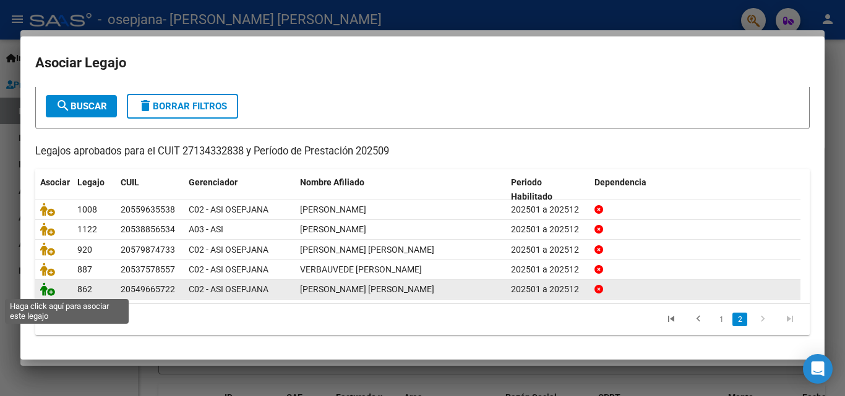
click at [45, 291] on icon at bounding box center [47, 290] width 15 height 14
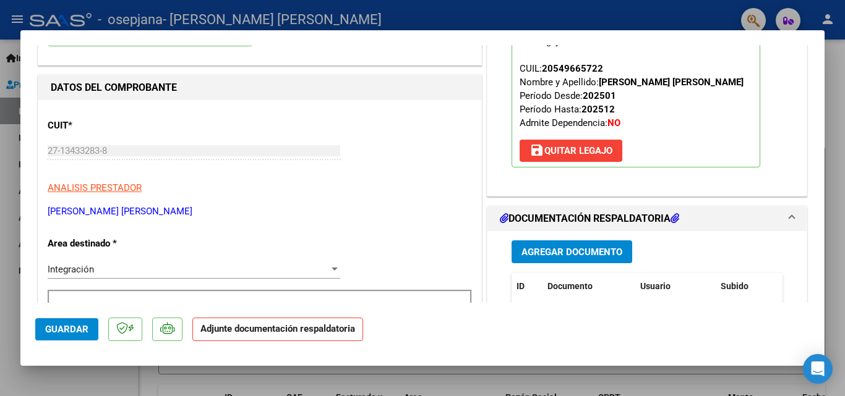
scroll to position [186, 0]
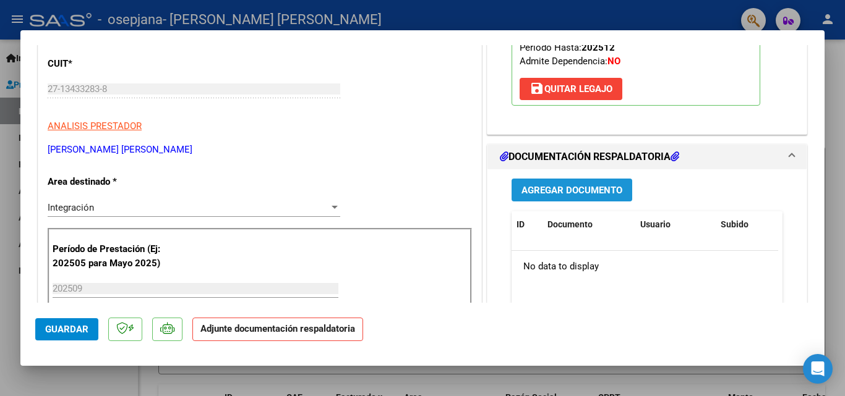
click at [568, 189] on span "Agregar Documento" at bounding box center [571, 190] width 101 height 11
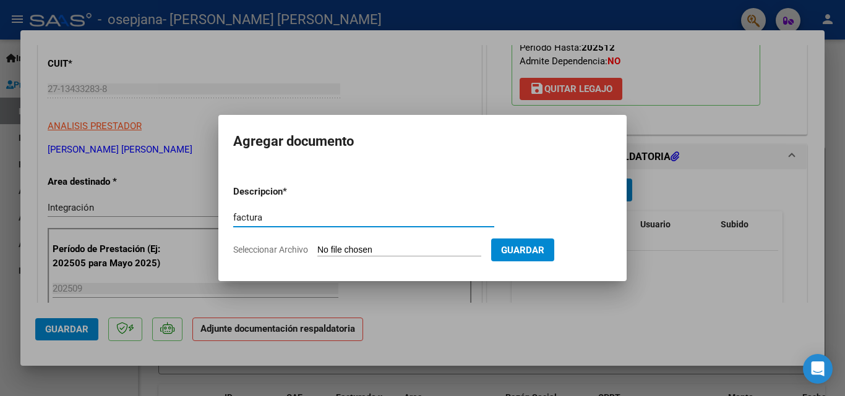
type input "factura"
click at [377, 250] on input "Seleccionar Archivo" at bounding box center [399, 251] width 164 height 12
type input "C:\fakepath\27134332838_006_00003_00003282.pdf"
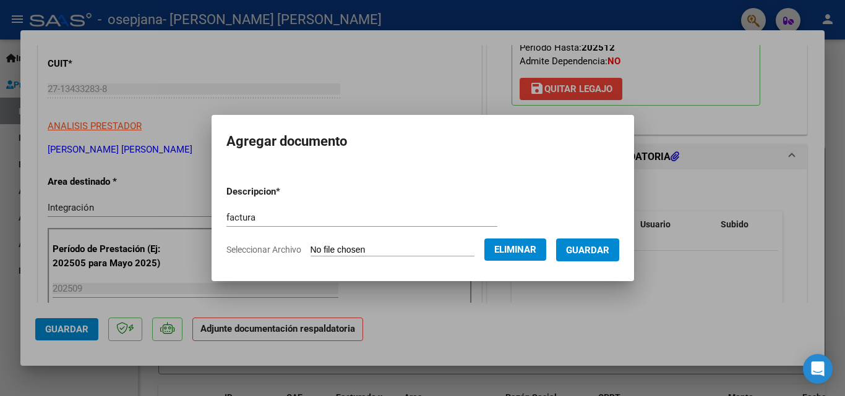
click at [609, 254] on span "Guardar" at bounding box center [587, 250] width 43 height 11
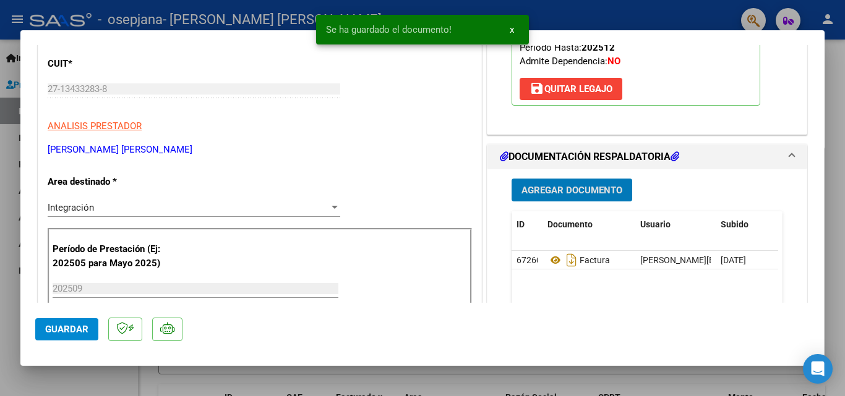
click at [582, 194] on span "Agregar Documento" at bounding box center [571, 190] width 101 height 11
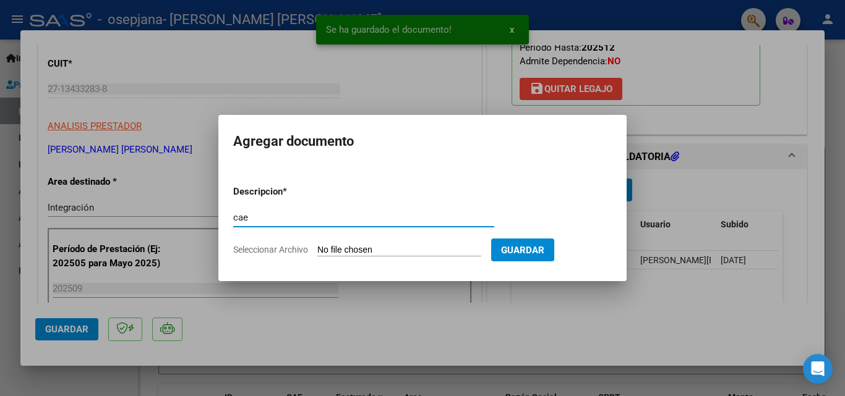
type input "cae"
click at [354, 251] on input "Seleccionar Archivo" at bounding box center [399, 251] width 164 height 12
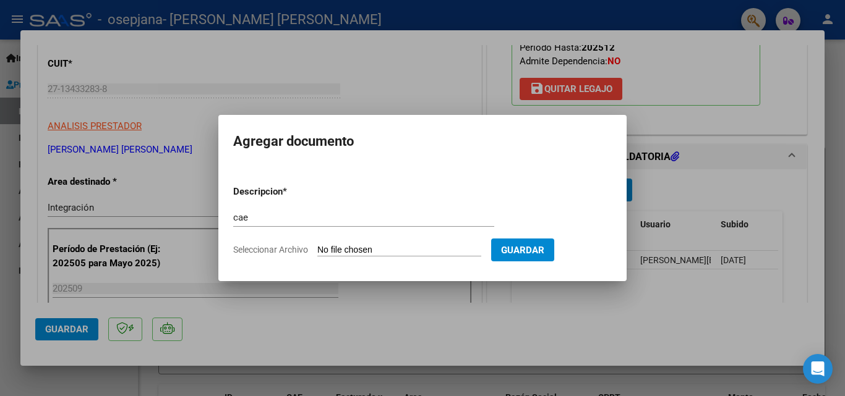
type input "C:\fakepath\cae 3282.pdf"
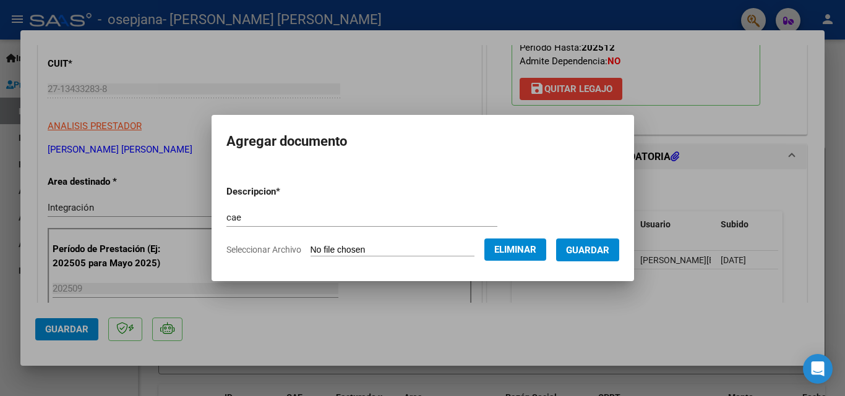
click at [600, 247] on span "Guardar" at bounding box center [587, 250] width 43 height 11
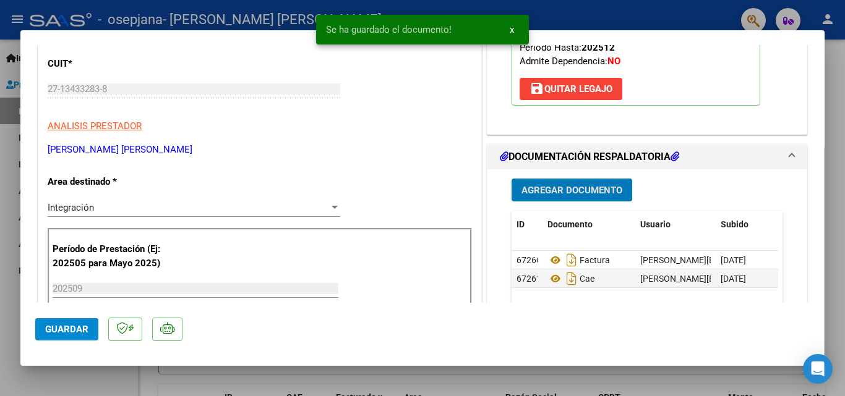
click at [568, 188] on span "Agregar Documento" at bounding box center [571, 190] width 101 height 11
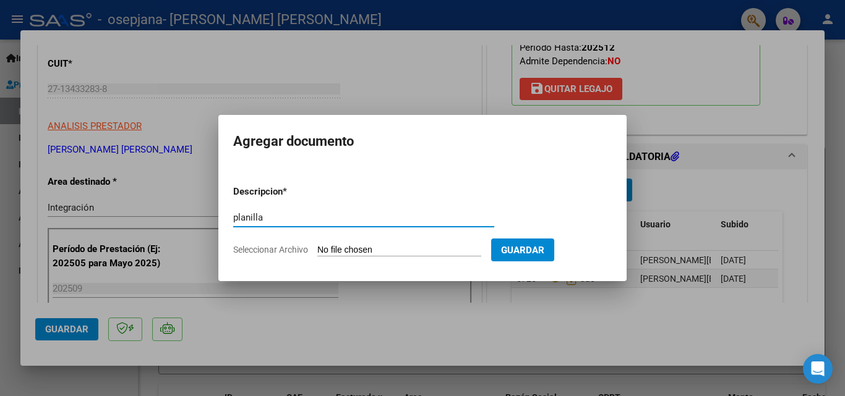
type input "planilla"
click at [327, 248] on input "Seleccionar Archivo" at bounding box center [399, 251] width 164 height 12
type input "C:\fakepath\[GEOGRAPHIC_DATA] septiembre .pdf"
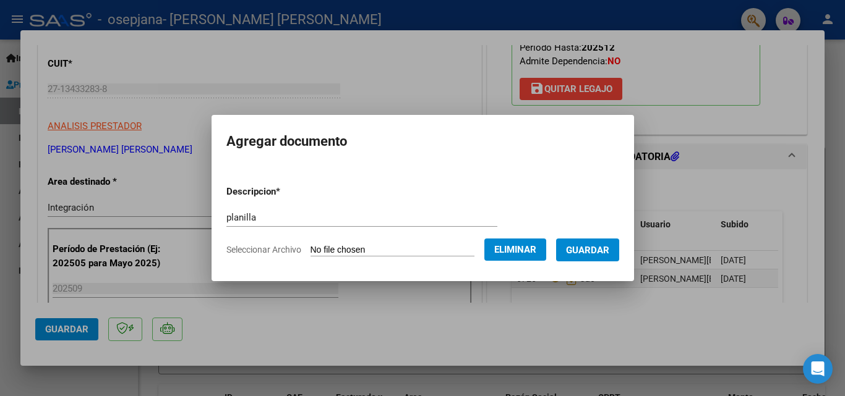
click at [607, 257] on button "Guardar" at bounding box center [587, 250] width 63 height 23
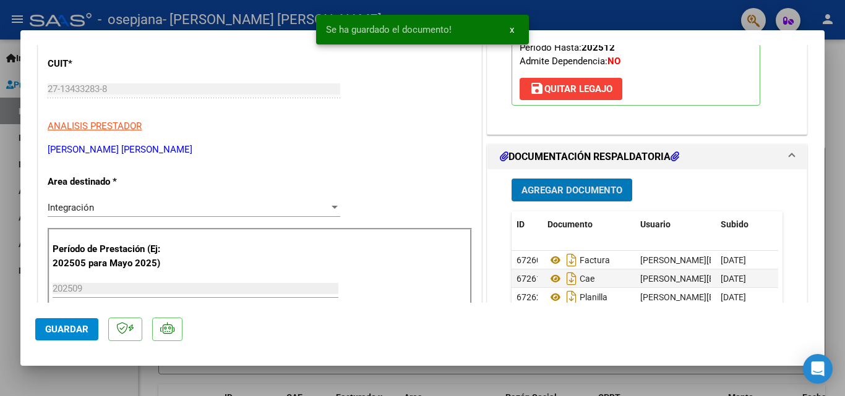
click at [575, 196] on span "Agregar Documento" at bounding box center [571, 190] width 101 height 11
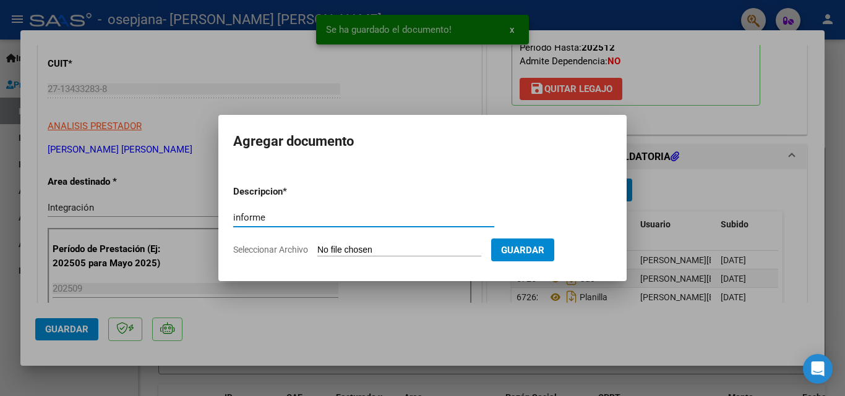
type input "informe"
click at [381, 248] on input "Seleccionar Archivo" at bounding box center [399, 251] width 164 height 12
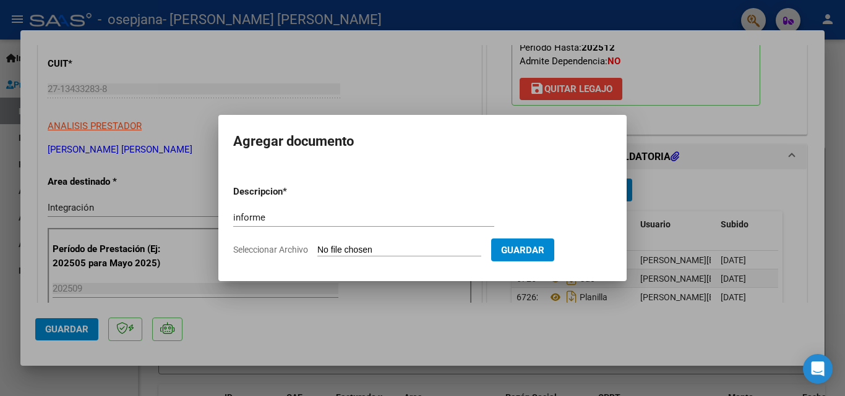
type input "C:\fakepath\Informe [PERSON_NAME] septiembre 2025.docx"
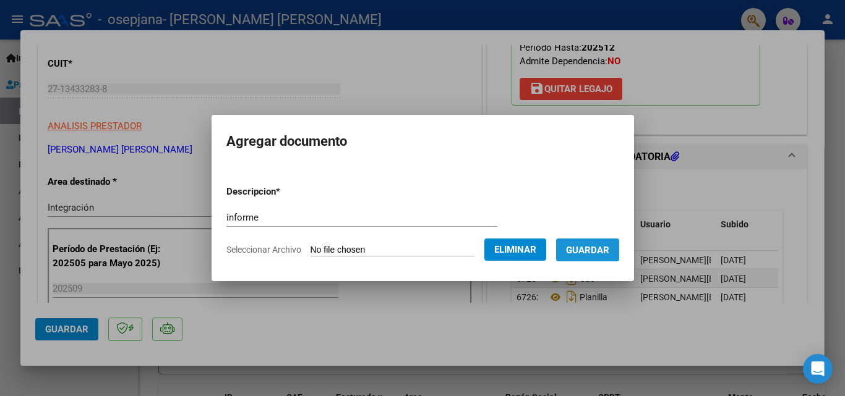
click at [609, 255] on span "Guardar" at bounding box center [587, 250] width 43 height 11
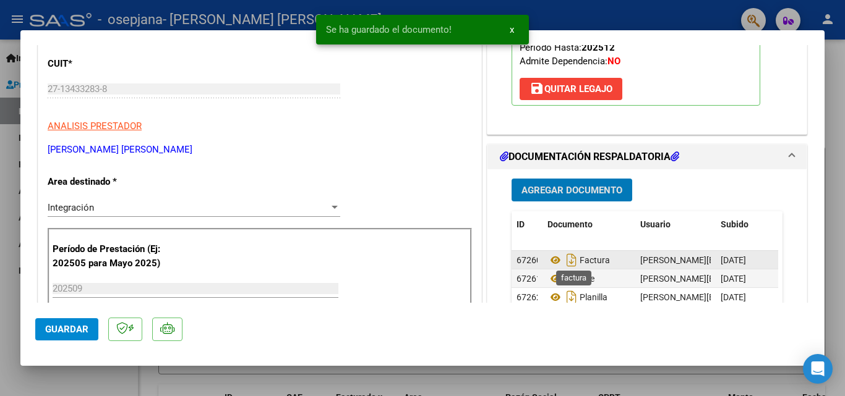
scroll to position [247, 0]
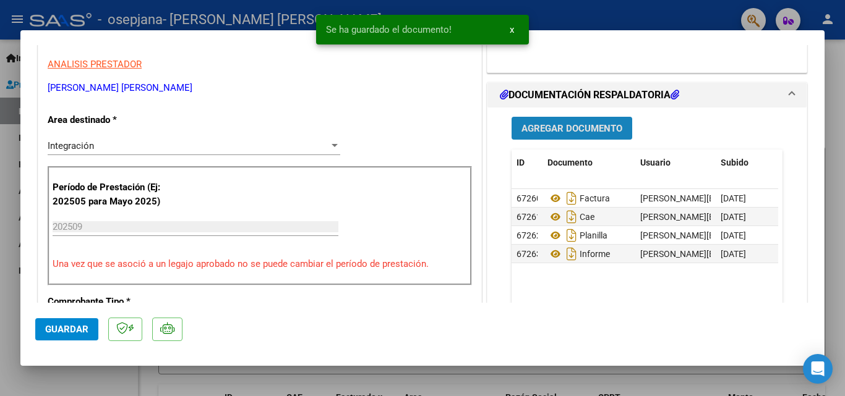
click at [571, 131] on span "Agregar Documento" at bounding box center [571, 128] width 101 height 11
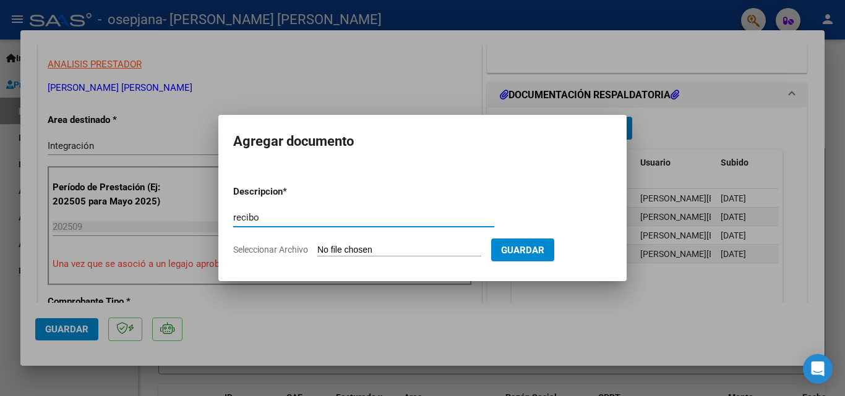
type input "recibo"
click at [362, 253] on input "Seleccionar Archivo" at bounding box center [399, 251] width 164 height 12
type input "C:\fakepath\osepjana rec fac 3145.pdf"
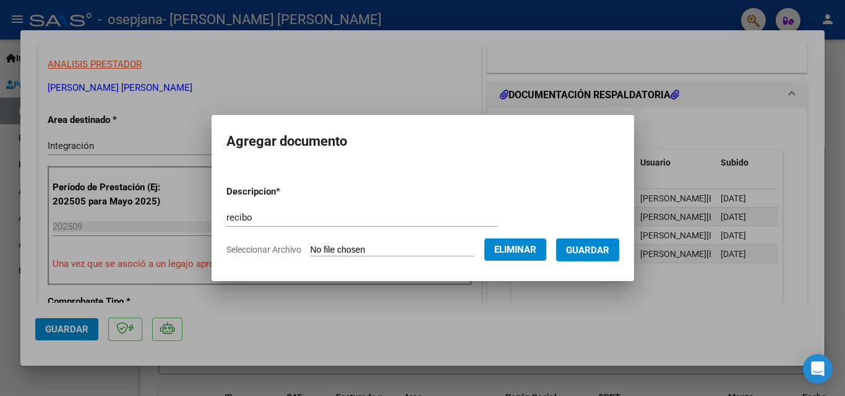
click at [603, 250] on span "Guardar" at bounding box center [587, 250] width 43 height 11
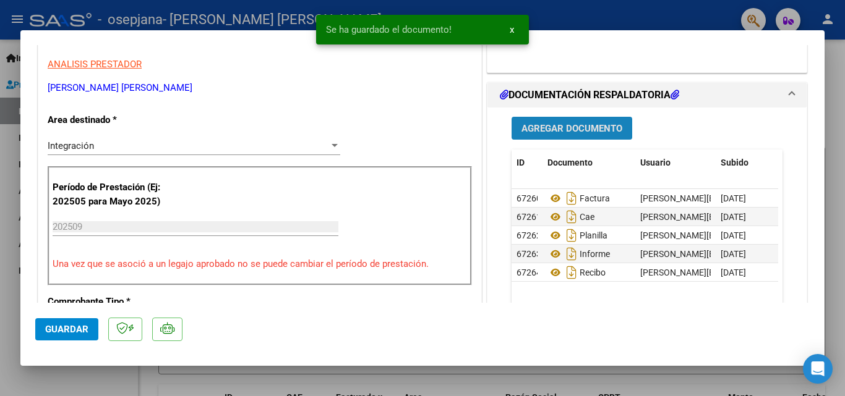
click at [573, 124] on span "Agregar Documento" at bounding box center [571, 128] width 101 height 11
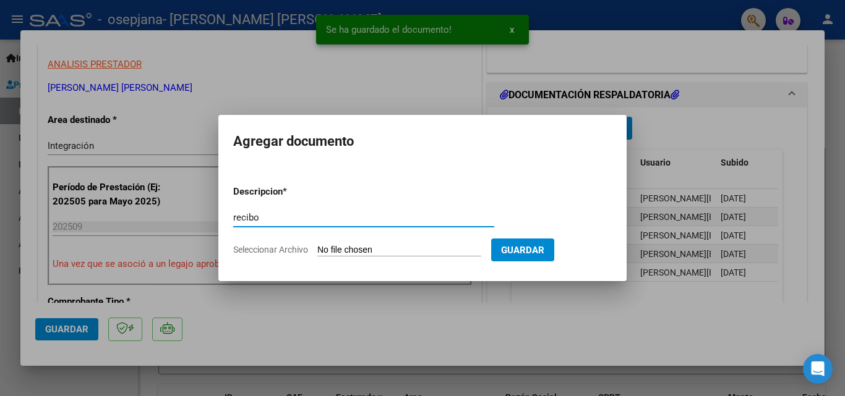
type input "recibo"
click at [345, 252] on input "Seleccionar Archivo" at bounding box center [399, 251] width 164 height 12
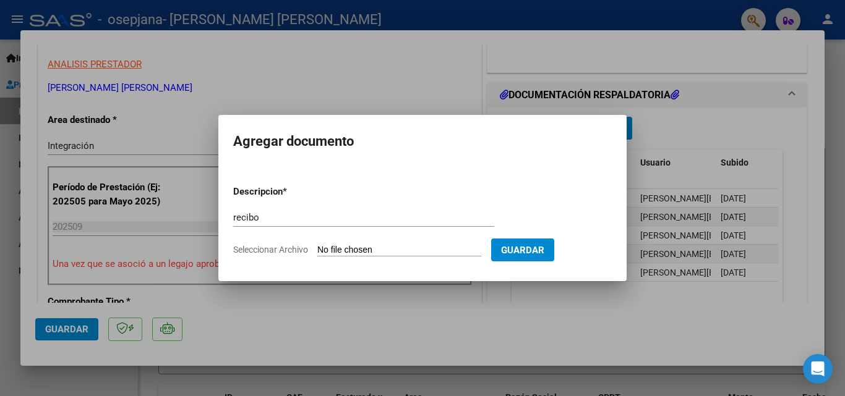
type input "C:\fakepath\osepjana rec fac 3098.pdf"
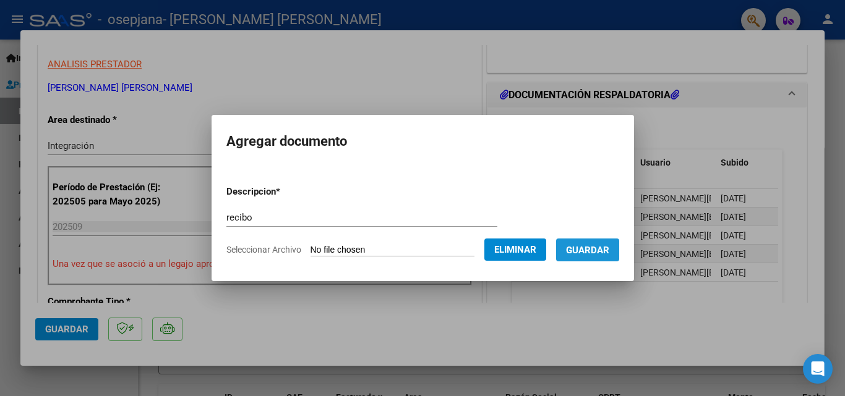
click at [609, 255] on span "Guardar" at bounding box center [587, 250] width 43 height 11
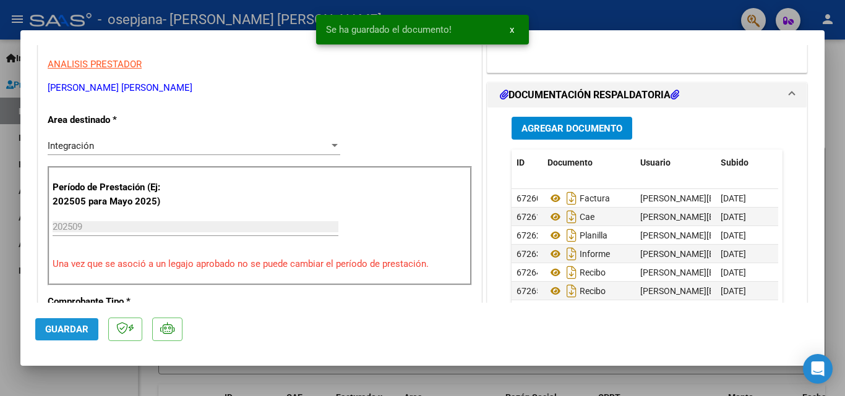
click at [72, 330] on span "Guardar" at bounding box center [66, 329] width 43 height 11
click at [9, 231] on div at bounding box center [422, 198] width 845 height 396
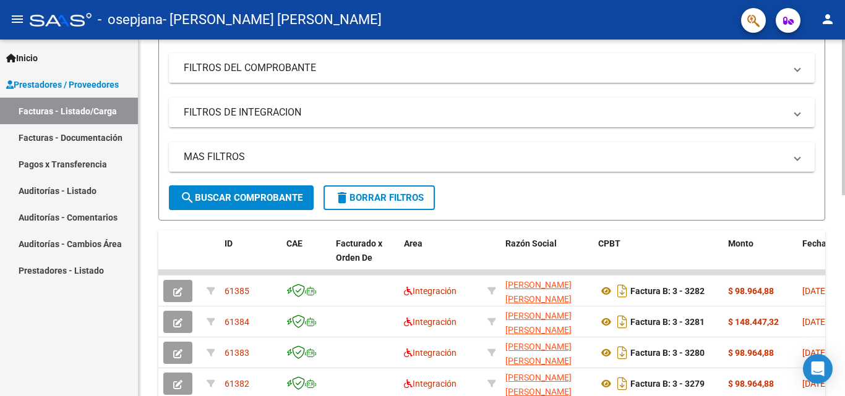
scroll to position [62, 0]
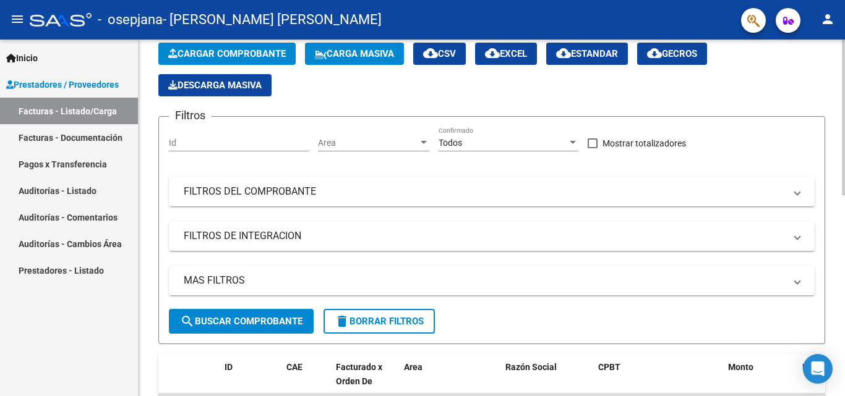
click at [207, 49] on span "Cargar Comprobante" at bounding box center [227, 53] width 118 height 11
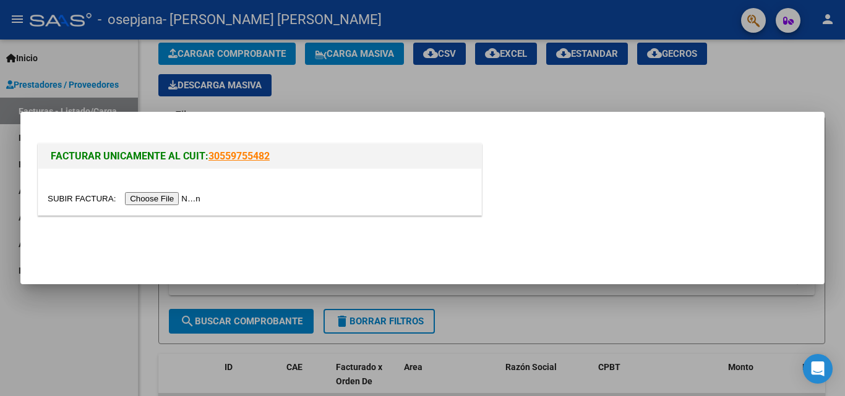
click at [146, 199] on input "file" at bounding box center [126, 198] width 156 height 13
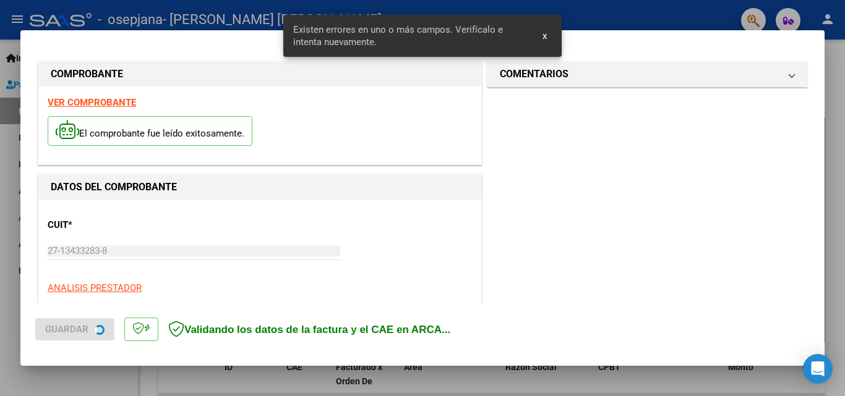
scroll to position [302, 0]
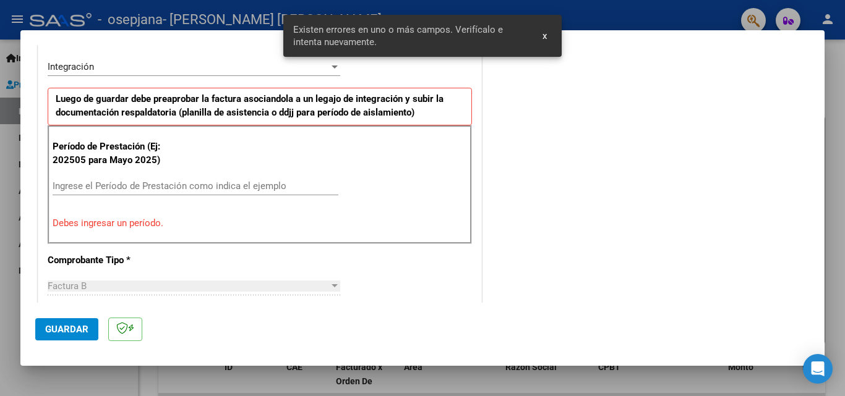
click at [190, 184] on input "Ingrese el Período de Prestación como indica el ejemplo" at bounding box center [196, 186] width 286 height 11
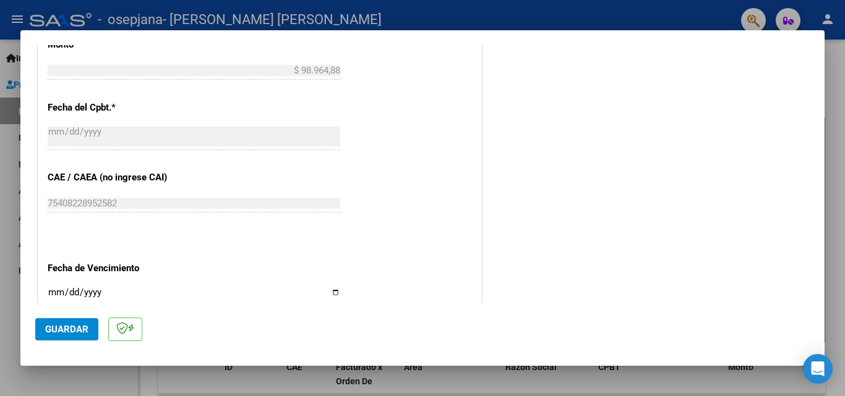
scroll to position [735, 0]
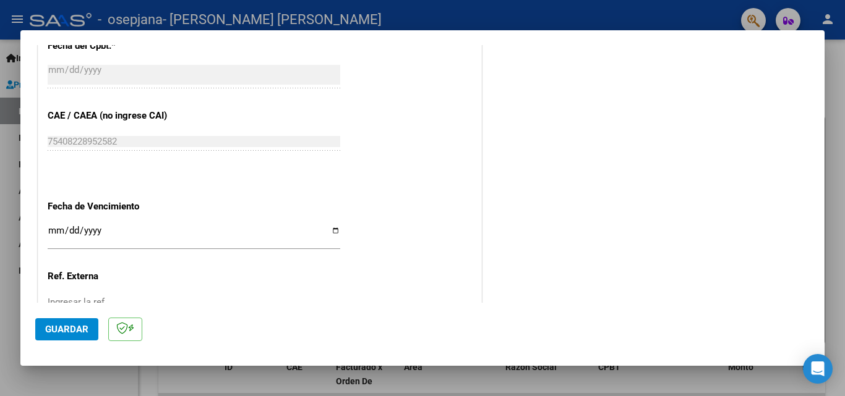
type input "202509"
click at [332, 233] on input "Ingresar la fecha" at bounding box center [194, 236] width 293 height 20
type input "[DATE]"
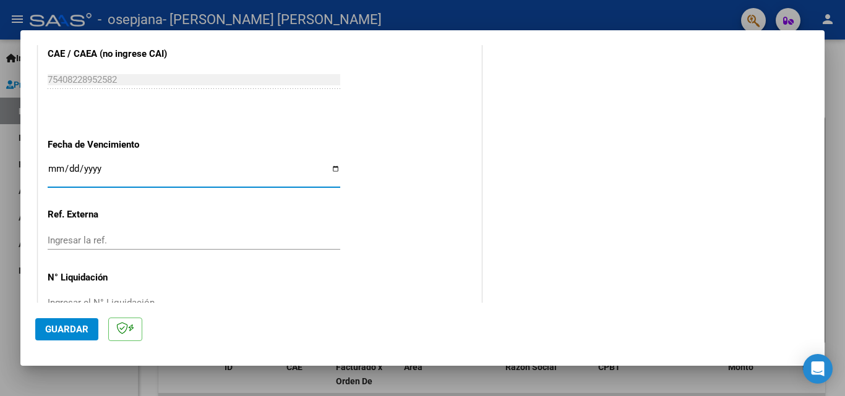
scroll to position [831, 0]
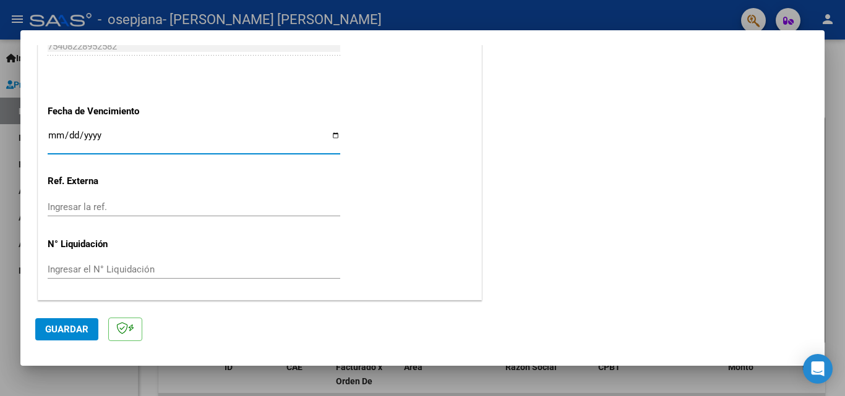
click at [65, 329] on span "Guardar" at bounding box center [66, 329] width 43 height 11
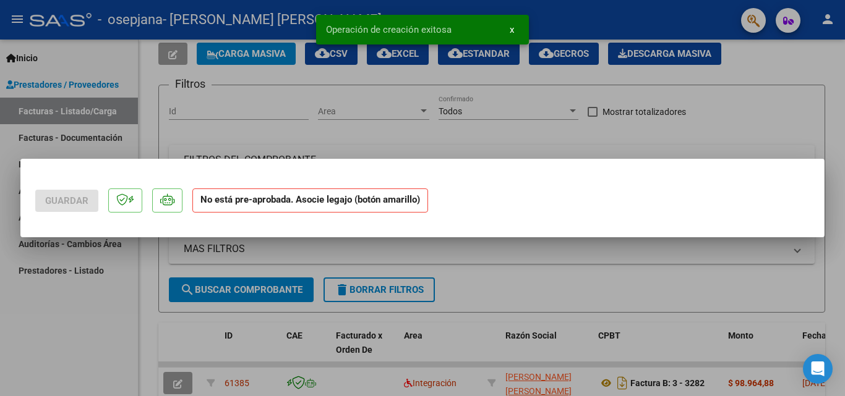
scroll to position [0, 0]
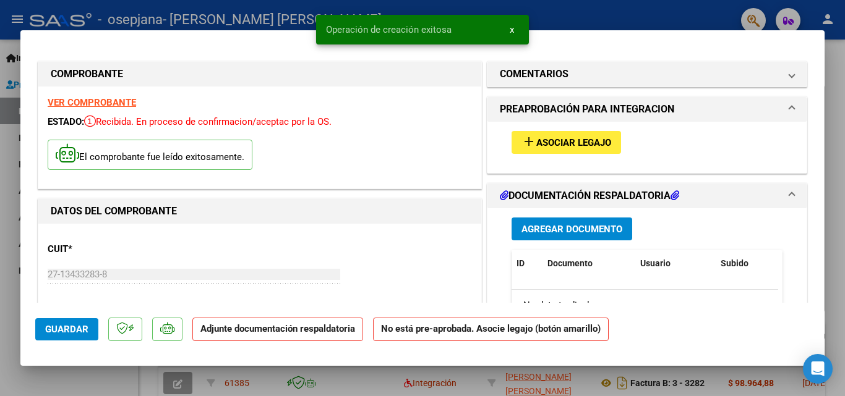
click at [550, 145] on span "Asociar Legajo" at bounding box center [573, 142] width 75 height 11
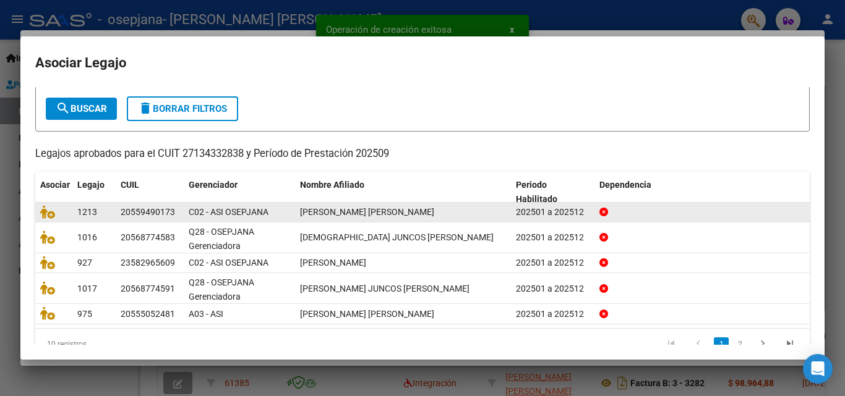
scroll to position [88, 0]
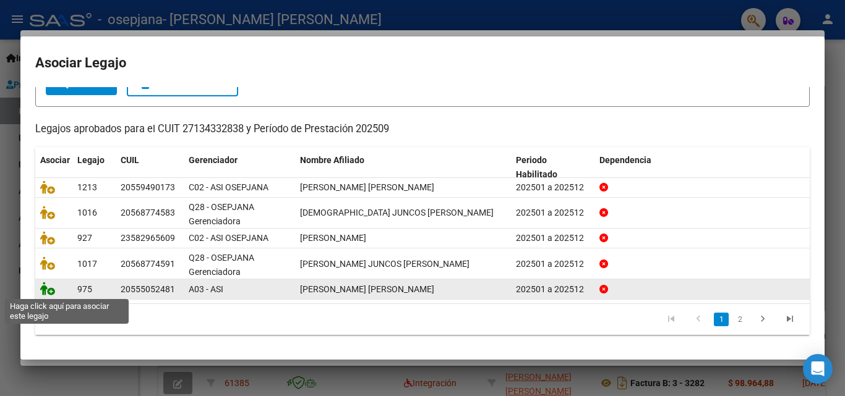
click at [50, 291] on icon at bounding box center [47, 289] width 15 height 14
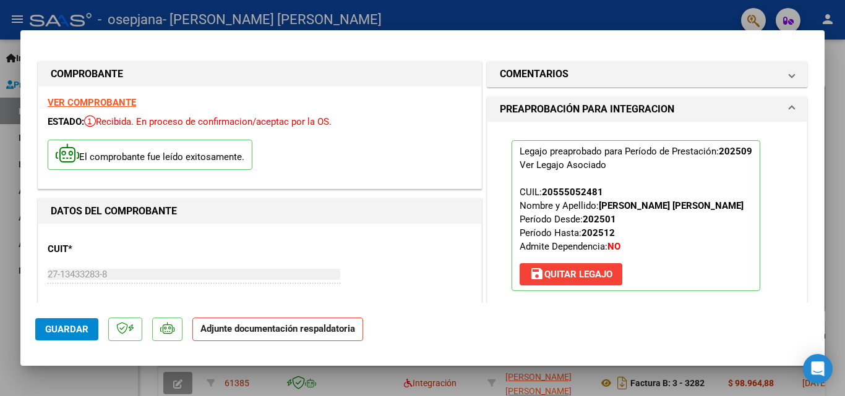
scroll to position [186, 0]
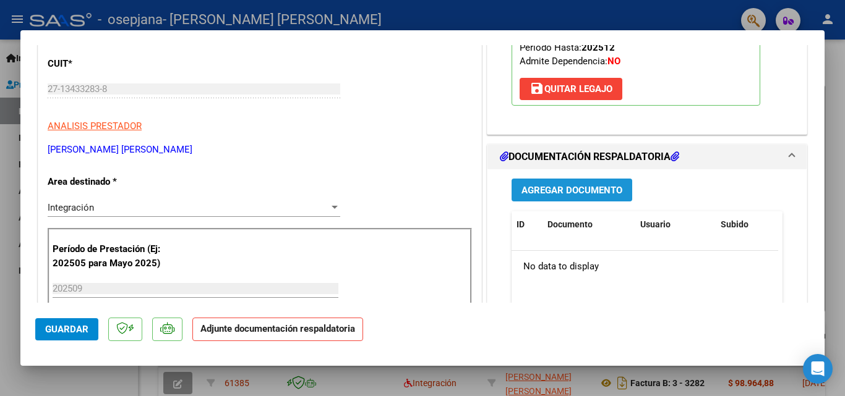
click at [557, 191] on span "Agregar Documento" at bounding box center [571, 190] width 101 height 11
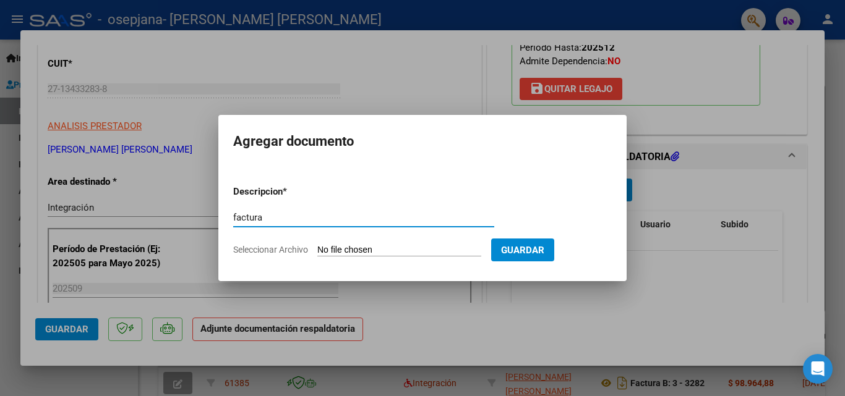
type input "factura"
click at [387, 248] on input "Seleccionar Archivo" at bounding box center [399, 251] width 164 height 12
type input "C:\fakepath\27134332838_006_00003_00003283.pdf"
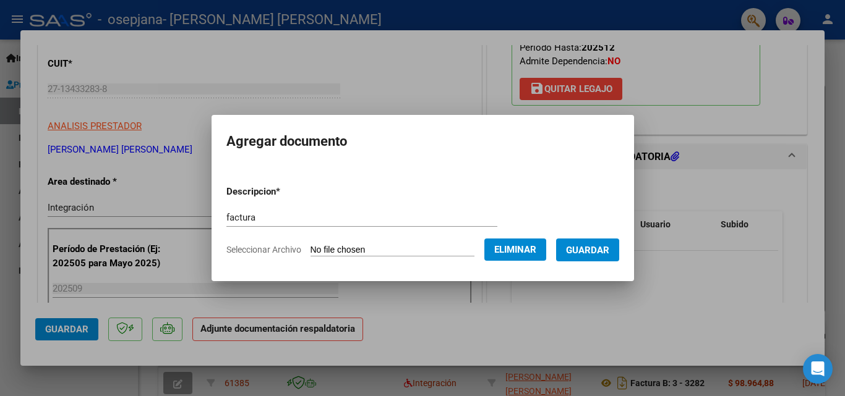
click at [586, 248] on span "Guardar" at bounding box center [587, 250] width 43 height 11
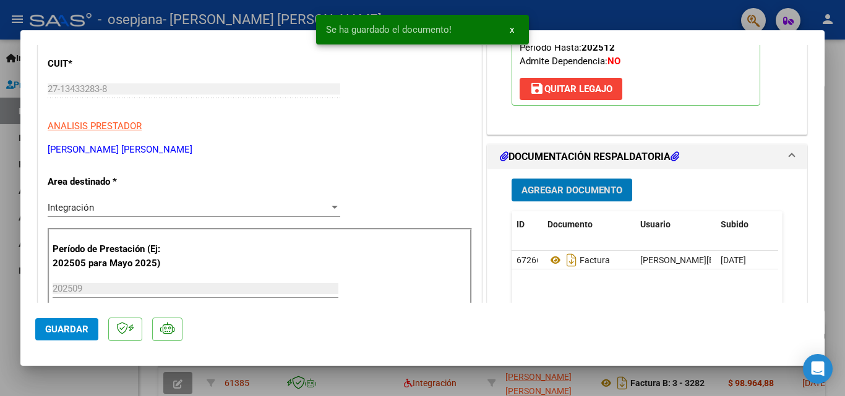
click at [565, 186] on span "Agregar Documento" at bounding box center [571, 190] width 101 height 11
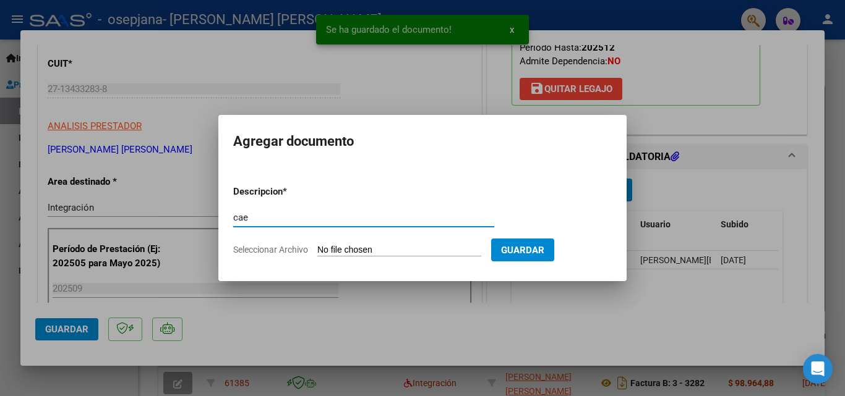
type input "cae"
click at [324, 252] on input "Seleccionar Archivo" at bounding box center [399, 251] width 164 height 12
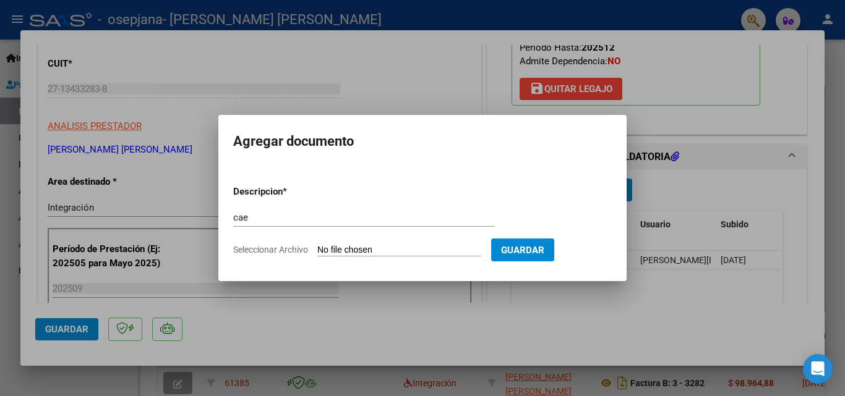
type input "C:\fakepath\CAE 3283.pdf"
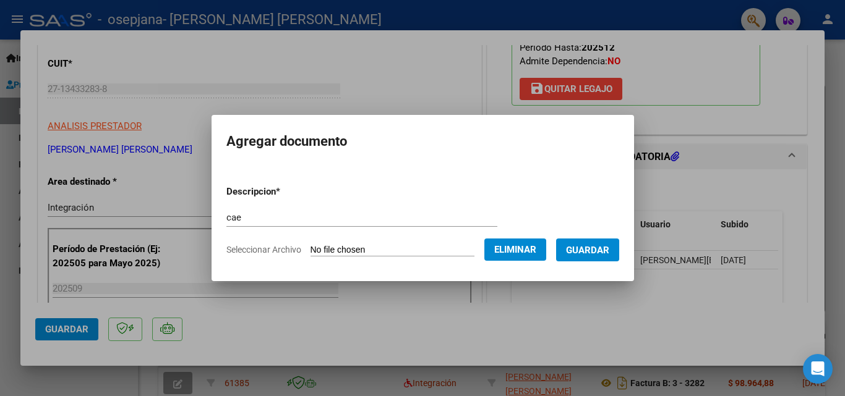
click at [609, 248] on span "Guardar" at bounding box center [587, 250] width 43 height 11
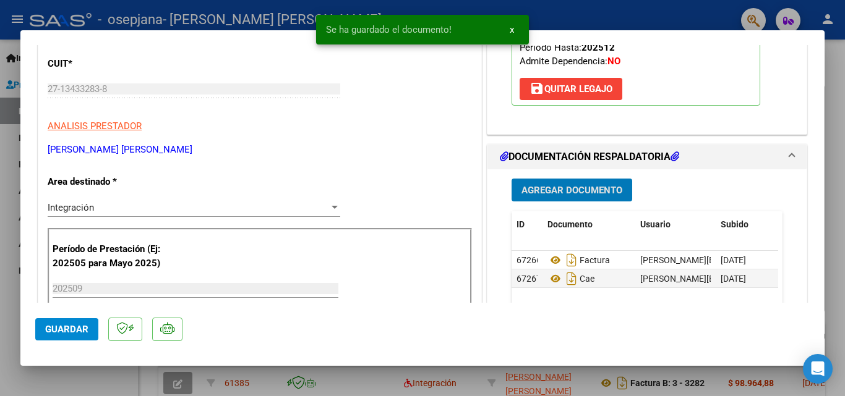
click at [563, 192] on span "Agregar Documento" at bounding box center [571, 190] width 101 height 11
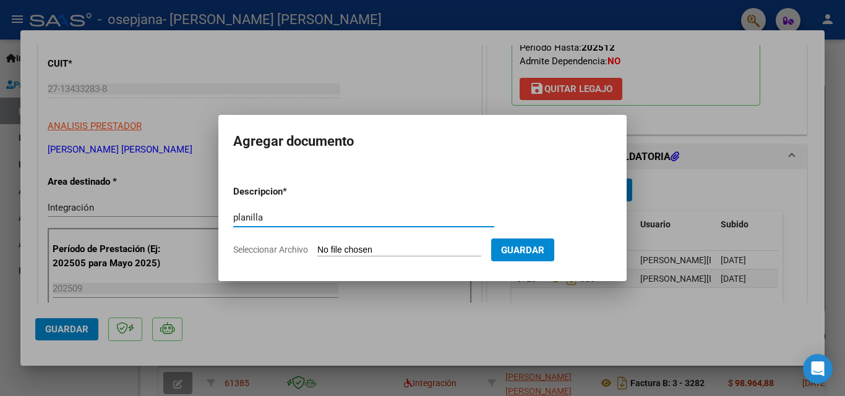
type input "planilla"
click at [358, 253] on input "Seleccionar Archivo" at bounding box center [399, 251] width 164 height 12
type input "C:\fakepath\[PERSON_NAME] septiembre .pdf"
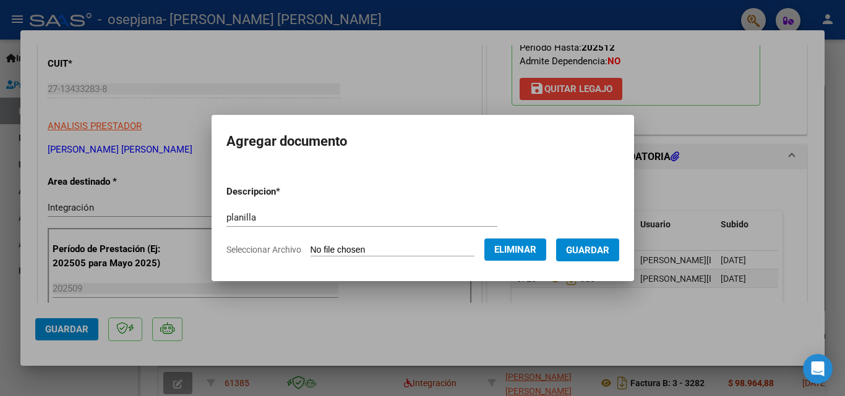
click at [602, 252] on span "Guardar" at bounding box center [587, 250] width 43 height 11
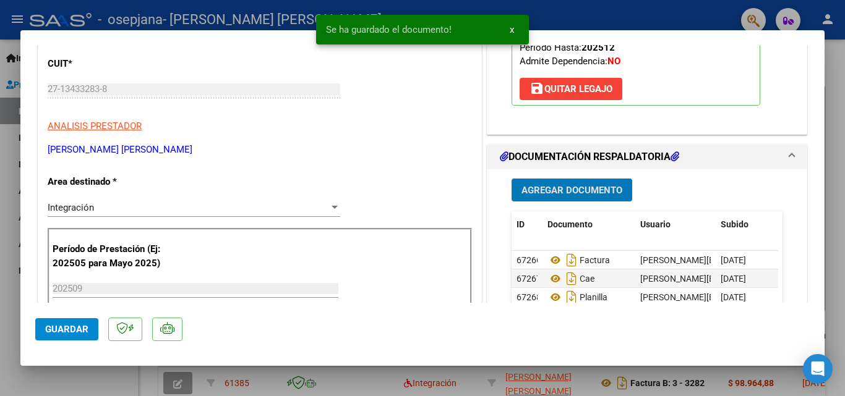
scroll to position [247, 0]
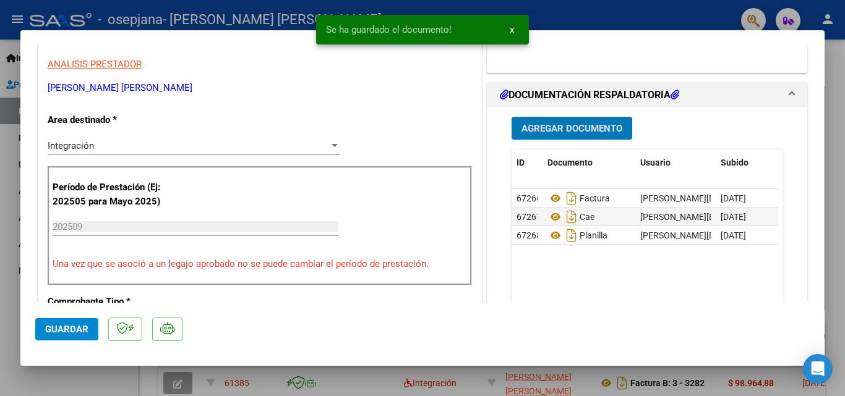
click at [573, 134] on span "Agregar Documento" at bounding box center [571, 128] width 101 height 11
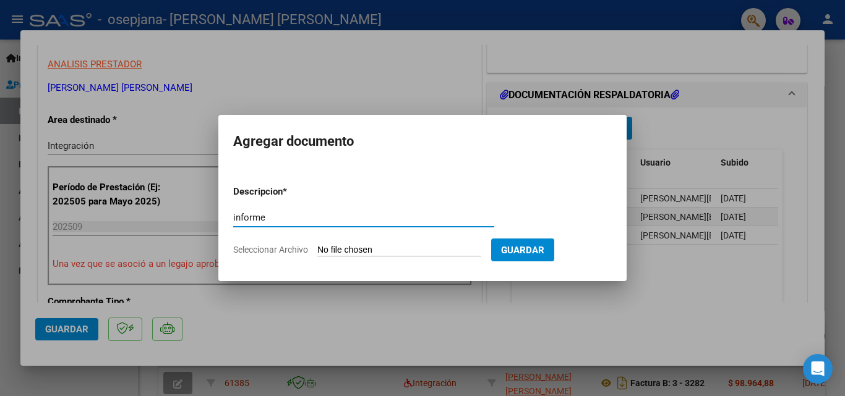
type input "informe"
click at [333, 250] on input "Seleccionar Archivo" at bounding box center [399, 251] width 164 height 12
type input "C:\fakepath\informe [PERSON_NAME] septiembre 2025.docx"
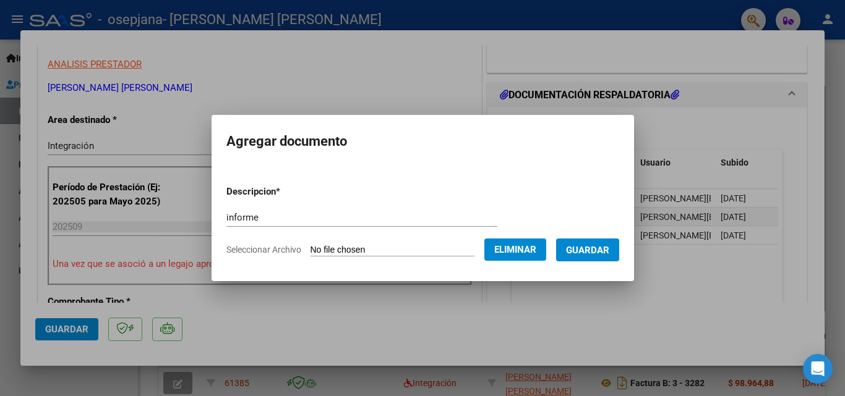
click at [606, 251] on span "Guardar" at bounding box center [587, 250] width 43 height 11
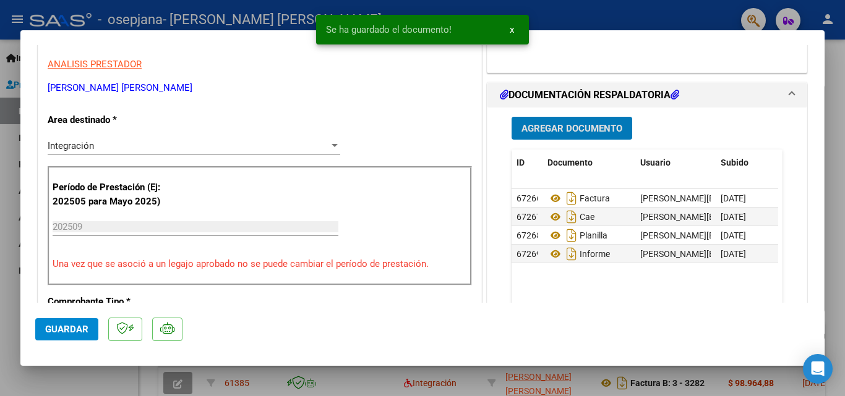
click at [547, 124] on span "Agregar Documento" at bounding box center [571, 128] width 101 height 11
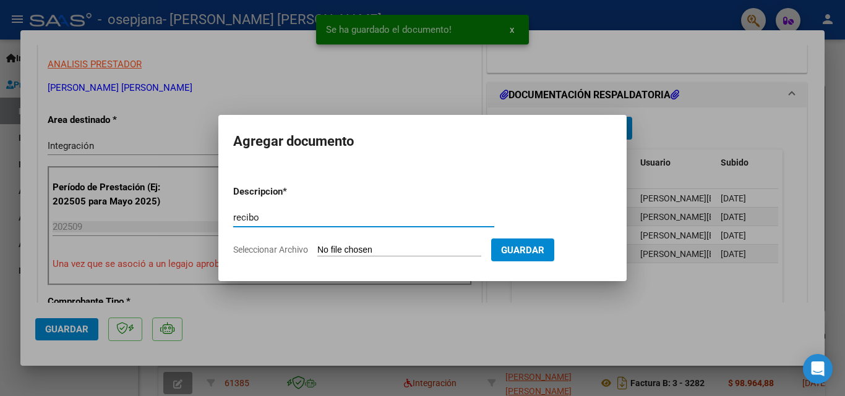
type input "recibo"
click at [338, 247] on input "Seleccionar Archivo" at bounding box center [399, 251] width 164 height 12
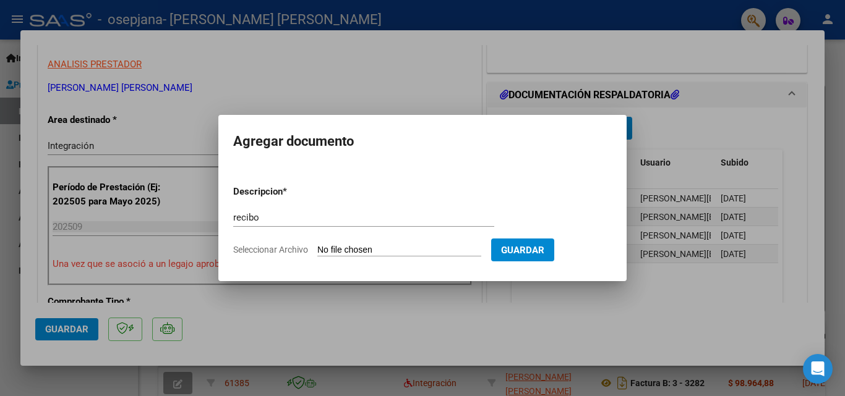
type input "C:\fakepath\osepjana rec fac 3097.pdf"
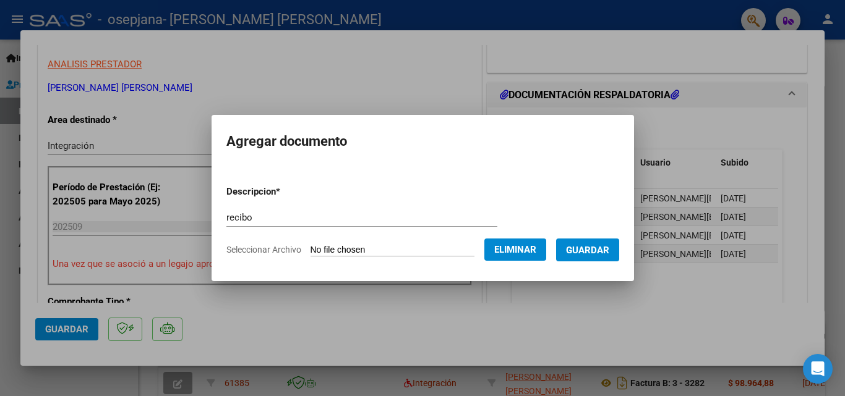
click at [609, 254] on span "Guardar" at bounding box center [587, 250] width 43 height 11
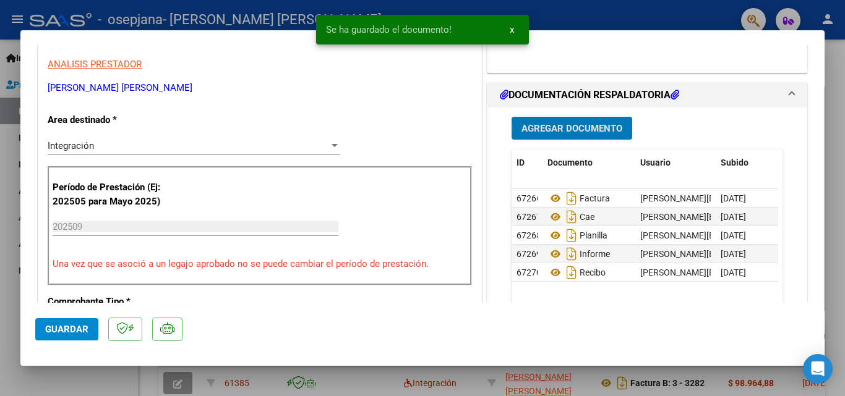
click at [59, 332] on span "Guardar" at bounding box center [66, 329] width 43 height 11
click at [7, 311] on div at bounding box center [422, 198] width 845 height 396
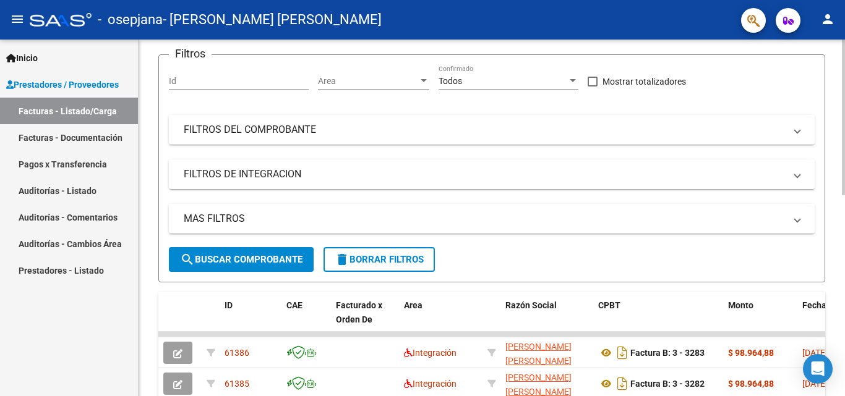
scroll to position [0, 0]
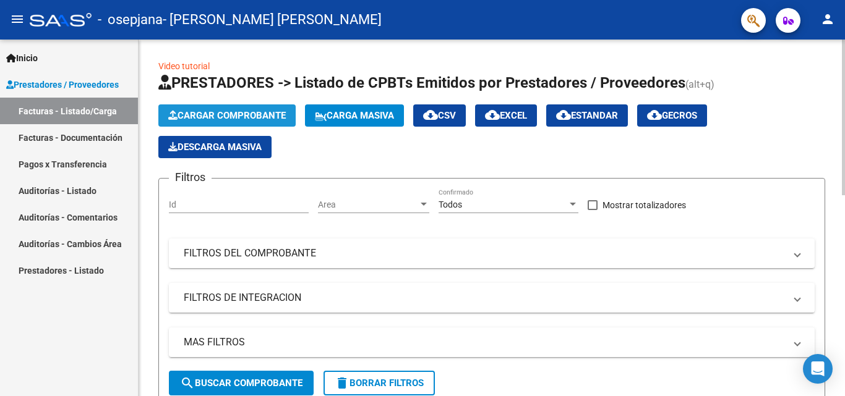
click at [233, 113] on span "Cargar Comprobante" at bounding box center [227, 115] width 118 height 11
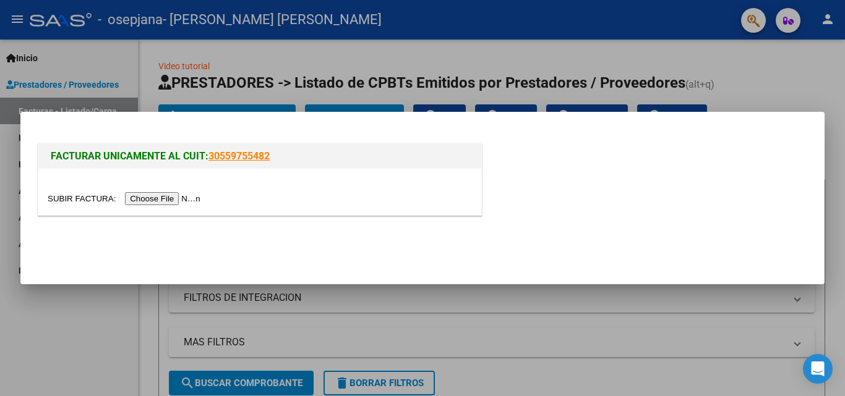
click at [200, 199] on input "file" at bounding box center [126, 198] width 156 height 13
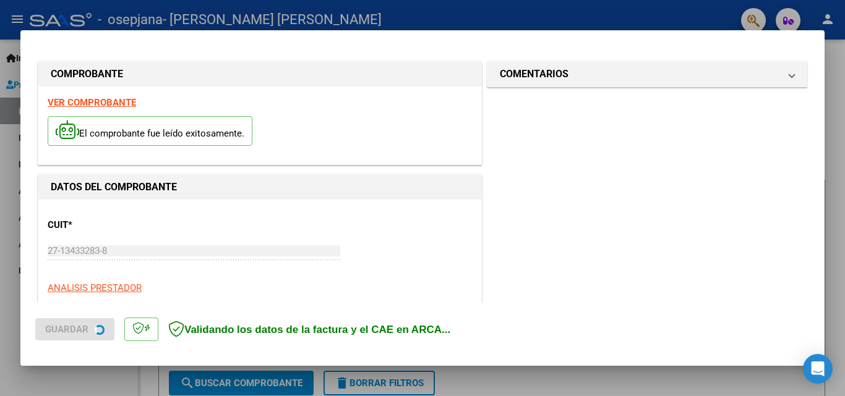
scroll to position [302, 0]
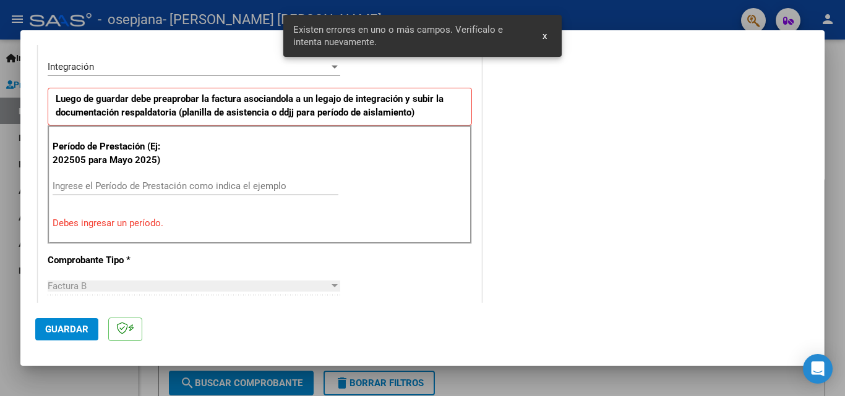
click at [229, 187] on input "Ingrese el Período de Prestación como indica el ejemplo" at bounding box center [196, 186] width 286 height 11
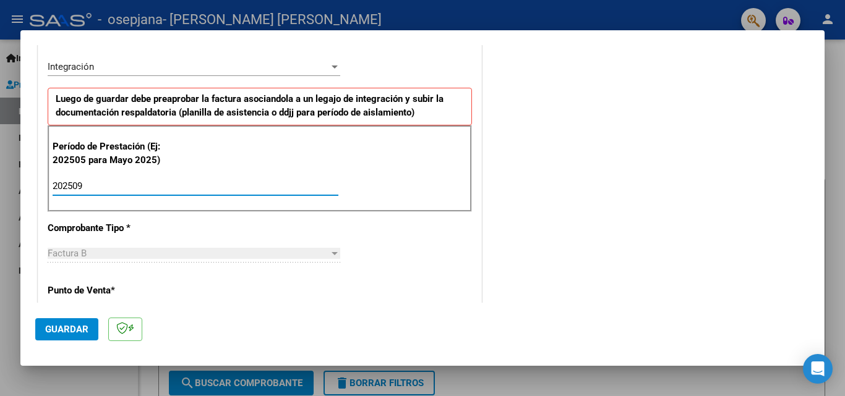
type input "202509"
click at [518, 218] on div "COMENTARIOS Comentarios del Prestador / Gerenciador:" at bounding box center [646, 293] width 325 height 1075
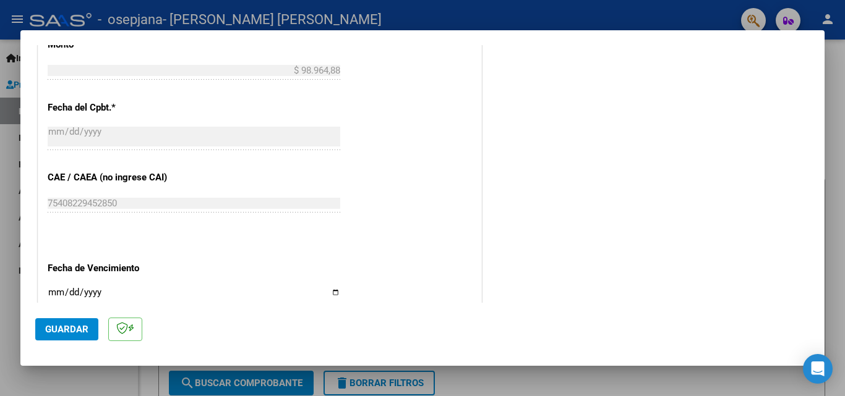
scroll to position [735, 0]
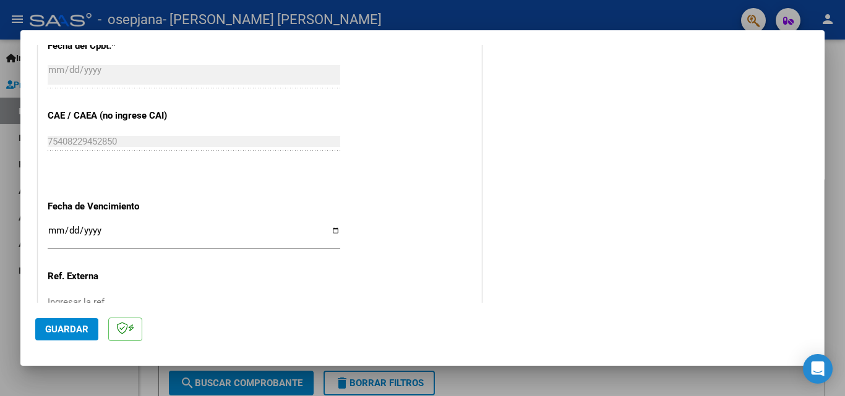
click at [332, 231] on input "Ingresar la fecha" at bounding box center [194, 236] width 293 height 20
type input "[DATE]"
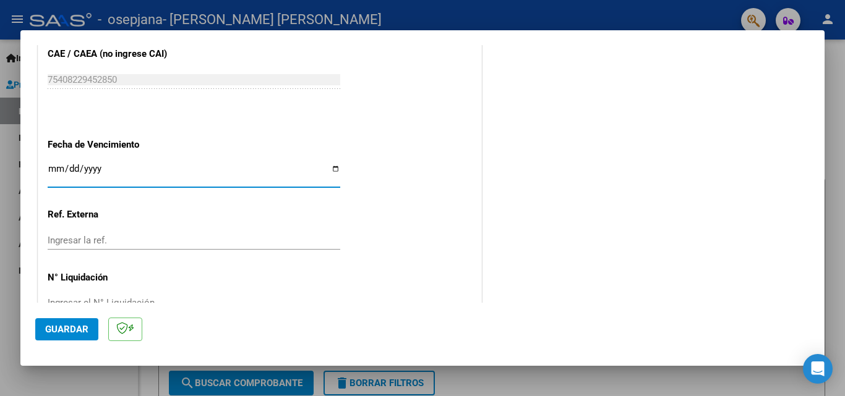
scroll to position [831, 0]
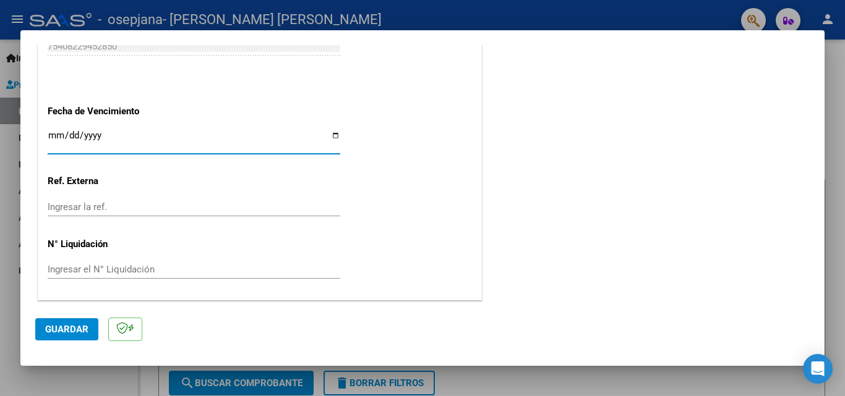
click at [62, 327] on span "Guardar" at bounding box center [66, 329] width 43 height 11
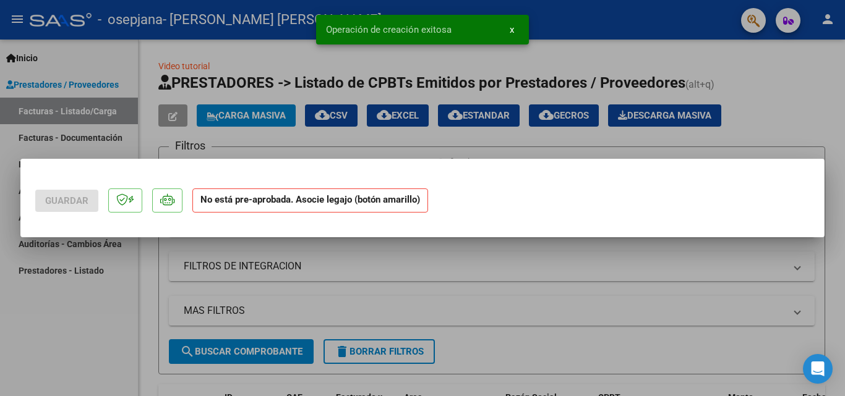
scroll to position [0, 0]
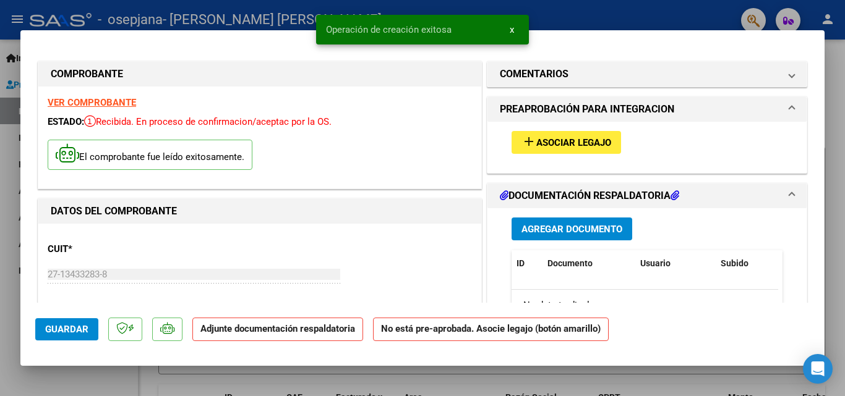
click at [552, 141] on span "Asociar Legajo" at bounding box center [573, 142] width 75 height 11
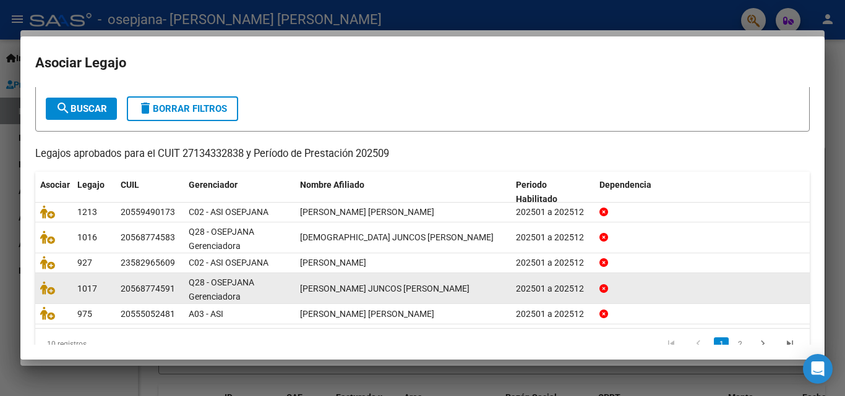
scroll to position [88, 0]
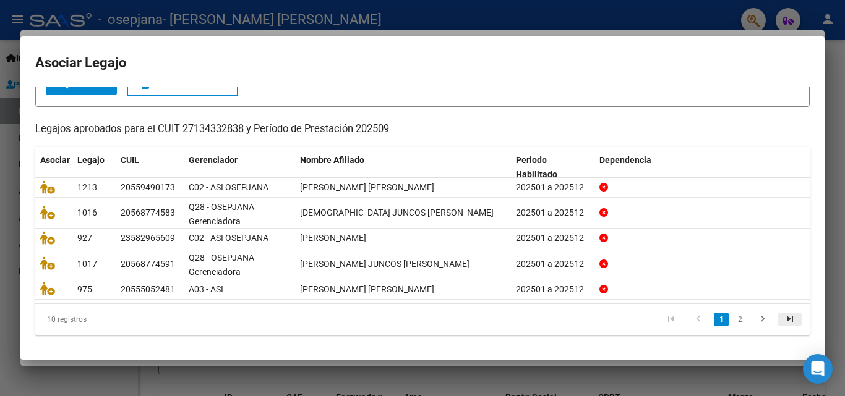
click at [782, 319] on icon "go to last page" at bounding box center [790, 321] width 16 height 15
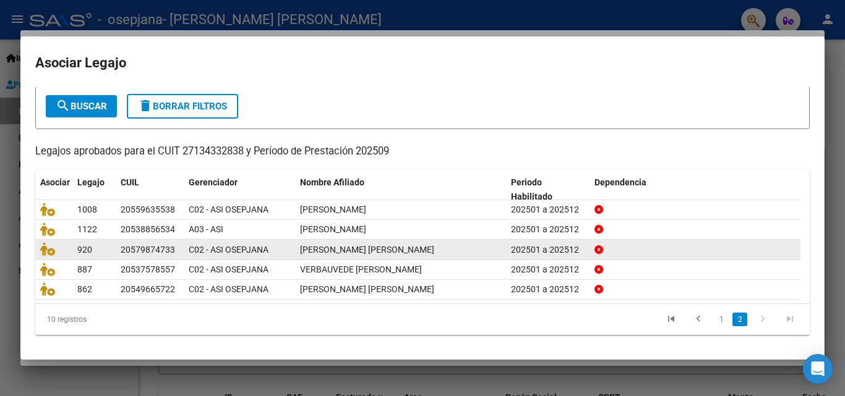
scroll to position [67, 0]
click at [46, 249] on icon at bounding box center [47, 249] width 15 height 14
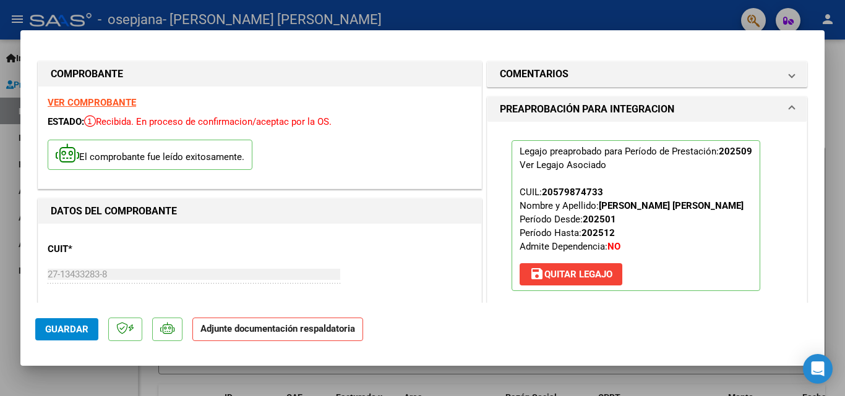
scroll to position [124, 0]
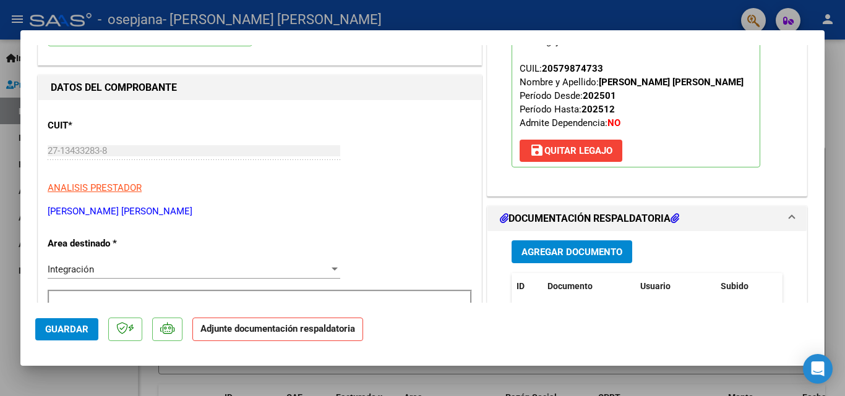
click at [570, 250] on span "Agregar Documento" at bounding box center [571, 252] width 101 height 11
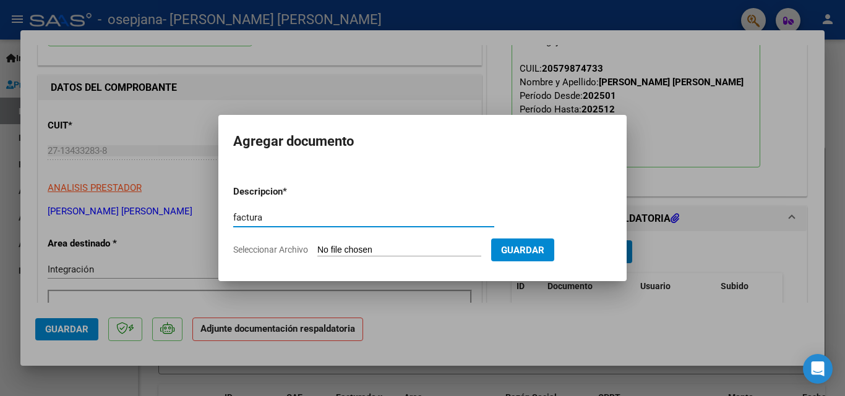
type input "factura"
click at [341, 250] on input "Seleccionar Archivo" at bounding box center [399, 251] width 164 height 12
type input "C:\fakepath\27134332838_006_00003_00003284.pdf"
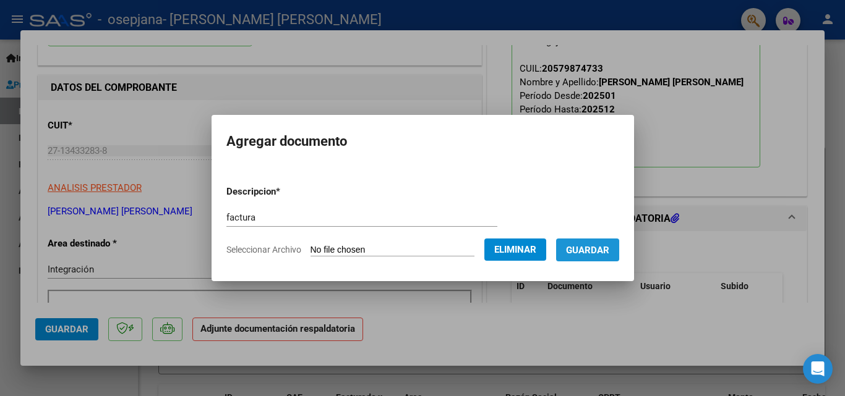
click at [609, 254] on span "Guardar" at bounding box center [587, 250] width 43 height 11
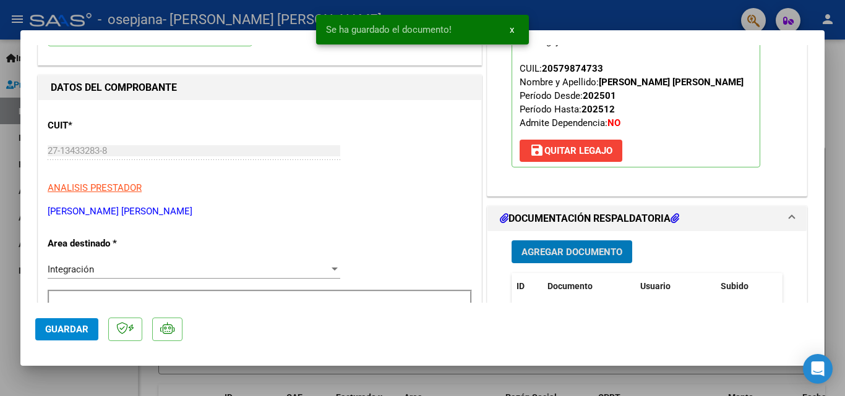
scroll to position [247, 0]
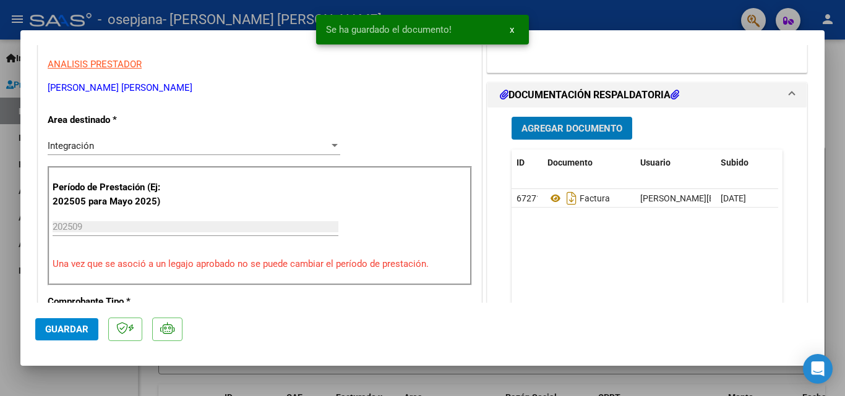
click at [562, 129] on span "Agregar Documento" at bounding box center [571, 128] width 101 height 11
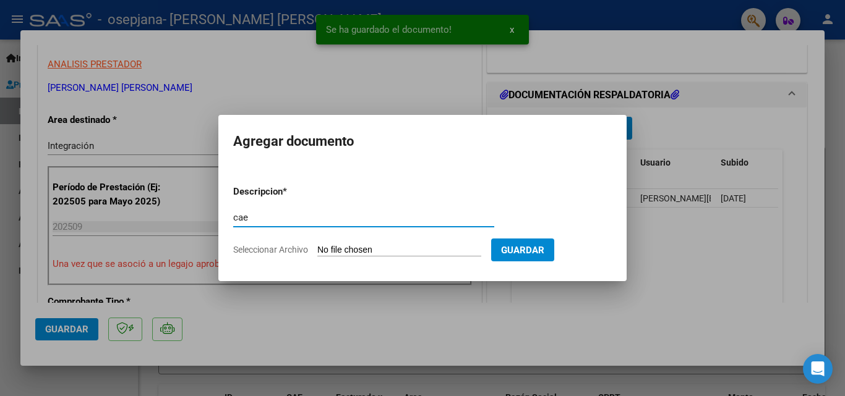
type input "cae"
click at [342, 250] on input "Seleccionar Archivo" at bounding box center [399, 251] width 164 height 12
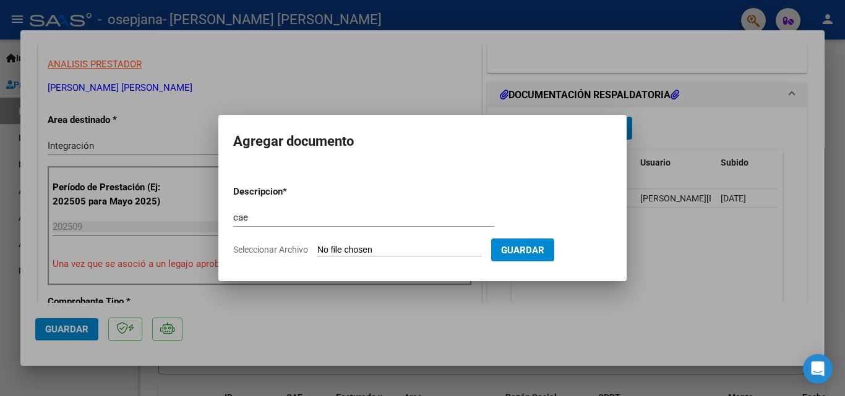
type input "C:\fakepath\CAE 3284.pdf"
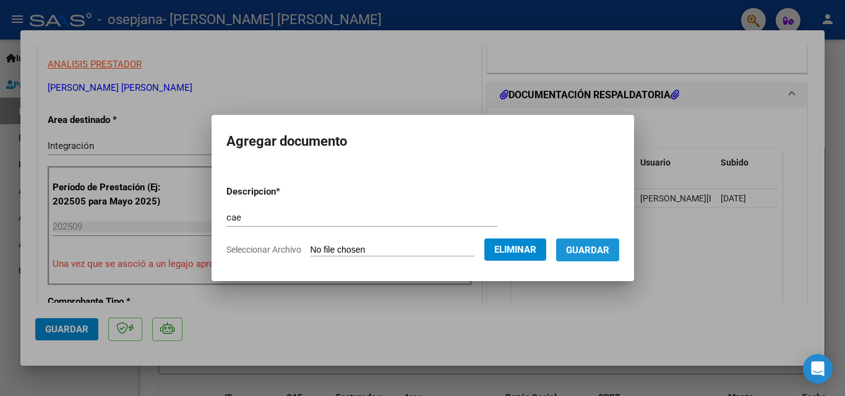
click at [609, 247] on span "Guardar" at bounding box center [587, 250] width 43 height 11
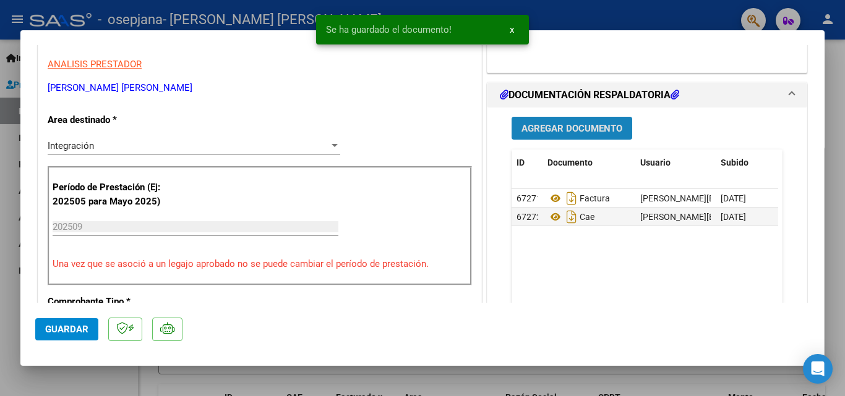
click at [570, 126] on span "Agregar Documento" at bounding box center [571, 128] width 101 height 11
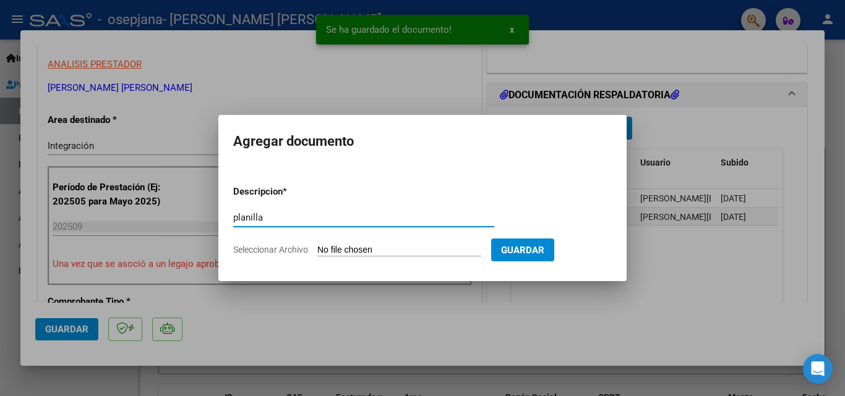
type input "planilla"
click at [361, 252] on input "Seleccionar Archivo" at bounding box center [399, 251] width 164 height 12
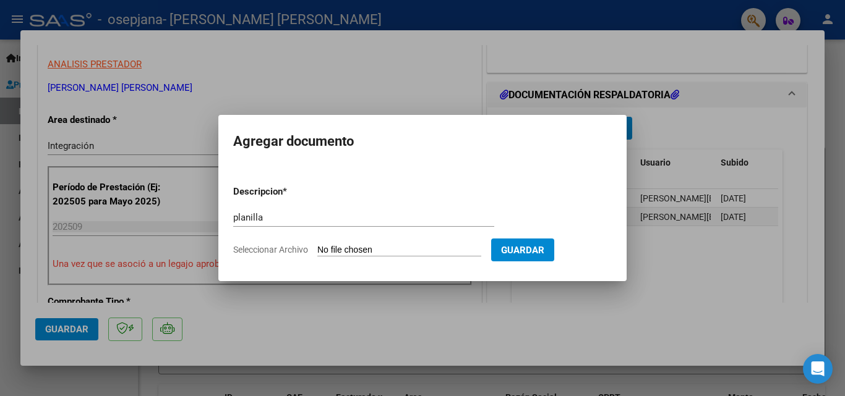
type input "C:\fakepath\[PERSON_NAME] septiembre .pdf"
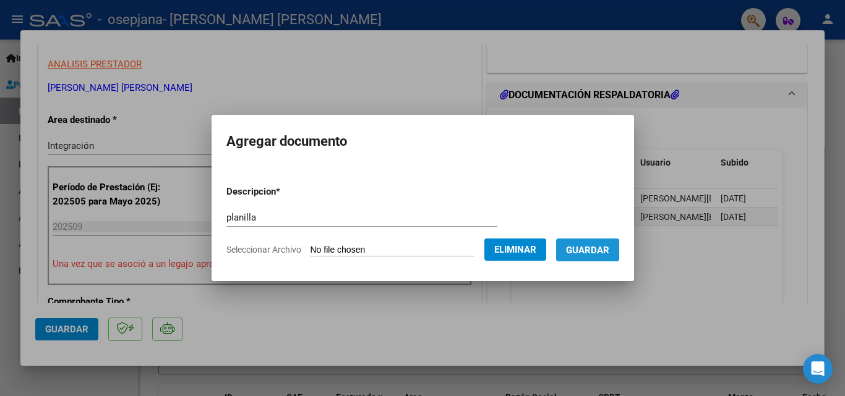
click at [609, 246] on span "Guardar" at bounding box center [587, 250] width 43 height 11
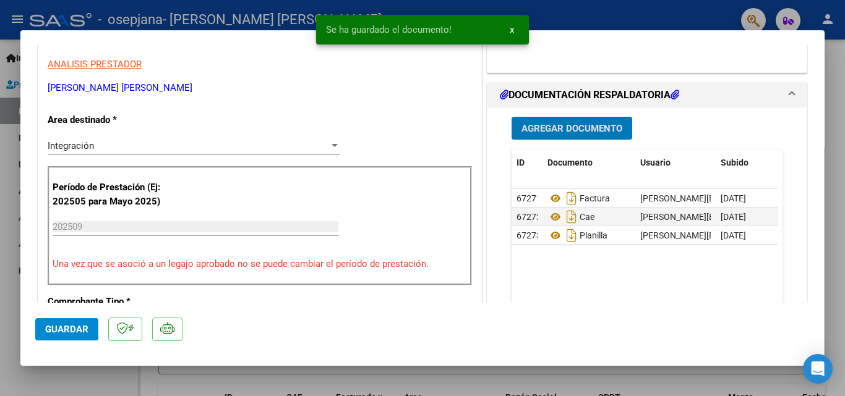
click at [560, 122] on span "Agregar Documento" at bounding box center [571, 127] width 101 height 11
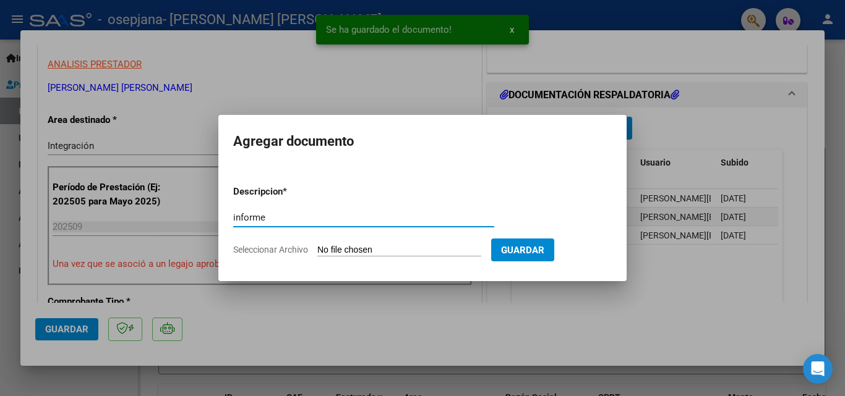
type input "informe"
click at [361, 250] on input "Seleccionar Archivo" at bounding box center [399, 251] width 164 height 12
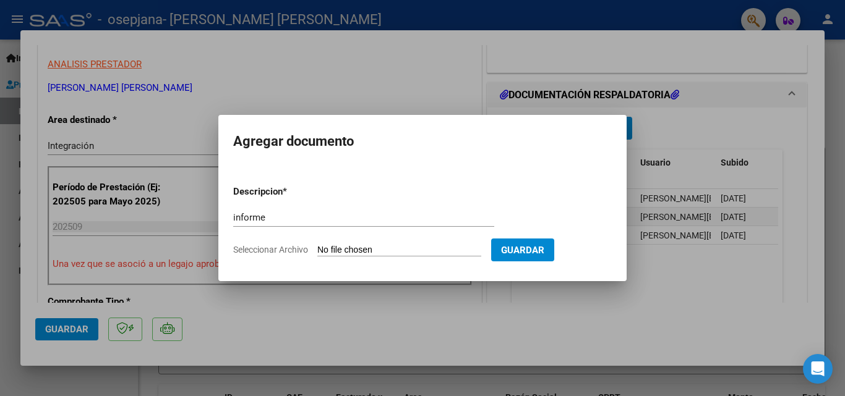
type input "C:\fakepath\Informe [PERSON_NAME] septiembre 2025.docx"
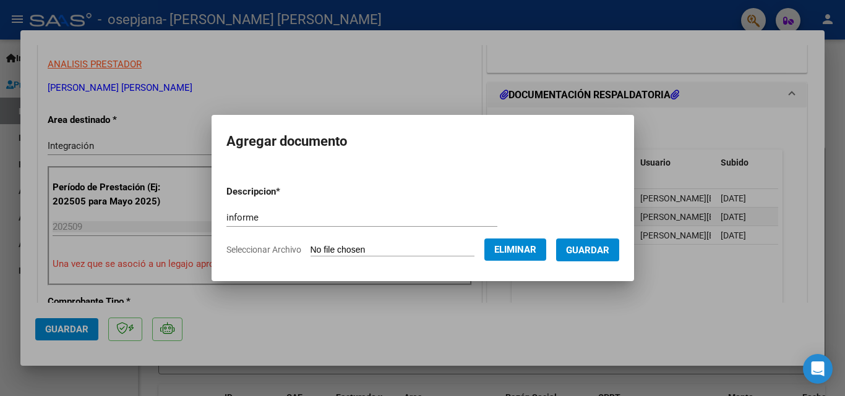
click at [601, 254] on span "Guardar" at bounding box center [587, 250] width 43 height 11
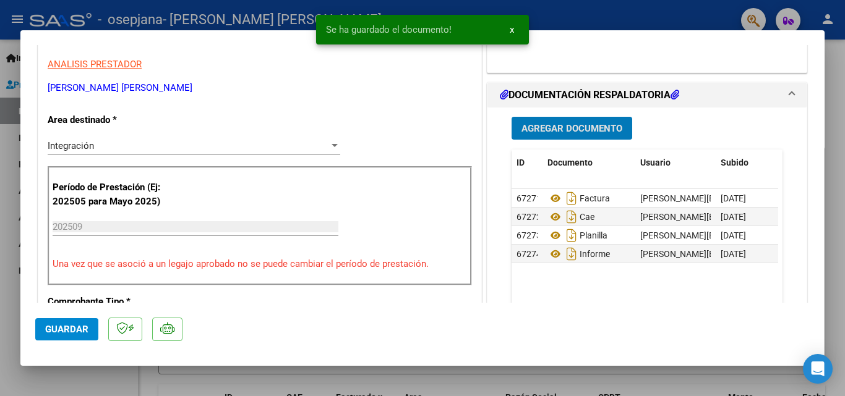
click at [73, 333] on span "Guardar" at bounding box center [66, 329] width 43 height 11
click at [4, 200] on div at bounding box center [422, 198] width 845 height 396
type input "$ 0,00"
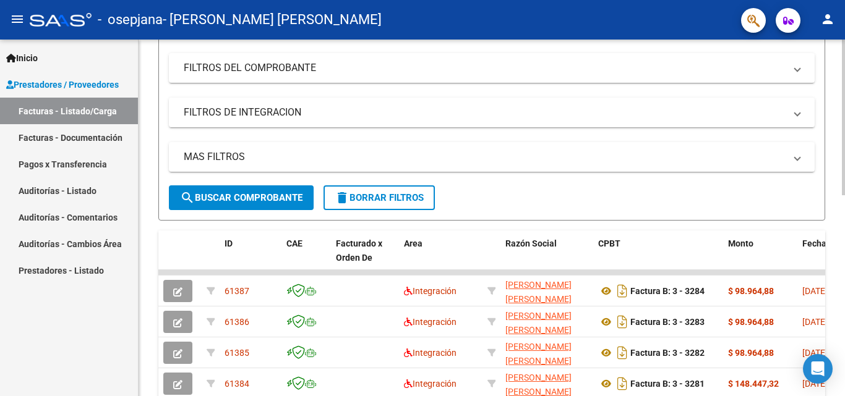
scroll to position [0, 0]
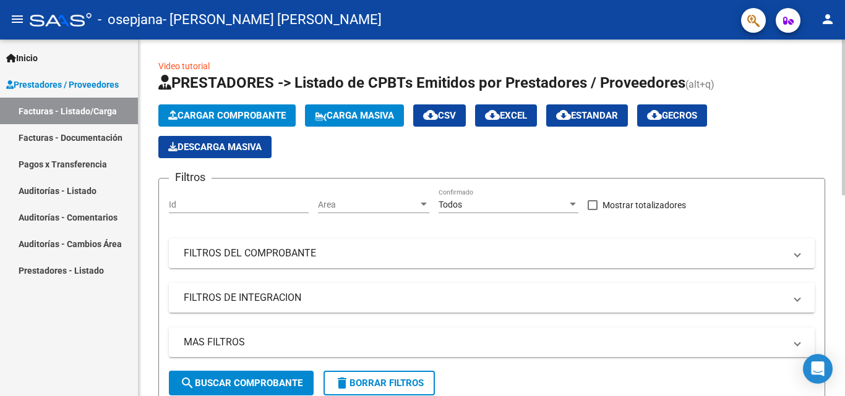
click at [243, 118] on span "Cargar Comprobante" at bounding box center [227, 115] width 118 height 11
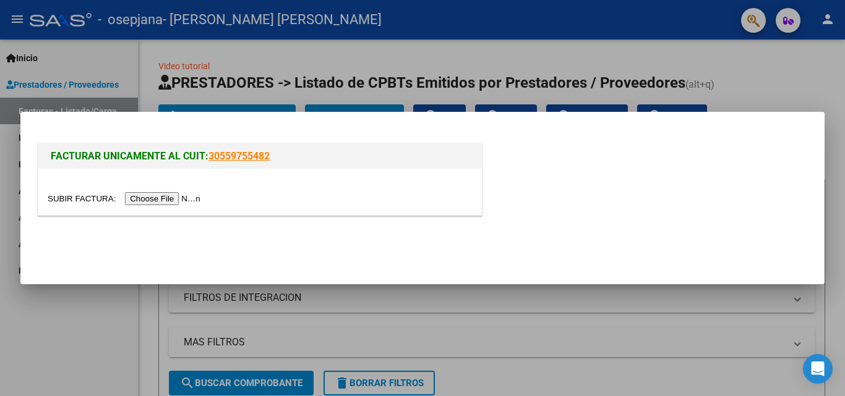
click at [173, 197] on input "file" at bounding box center [126, 198] width 156 height 13
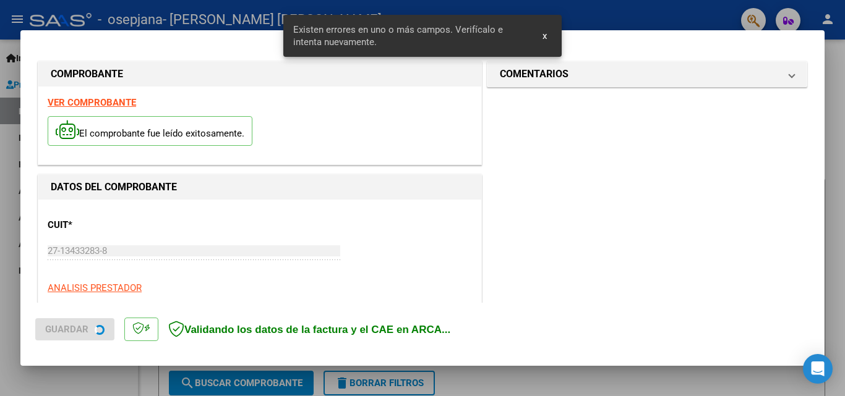
scroll to position [302, 0]
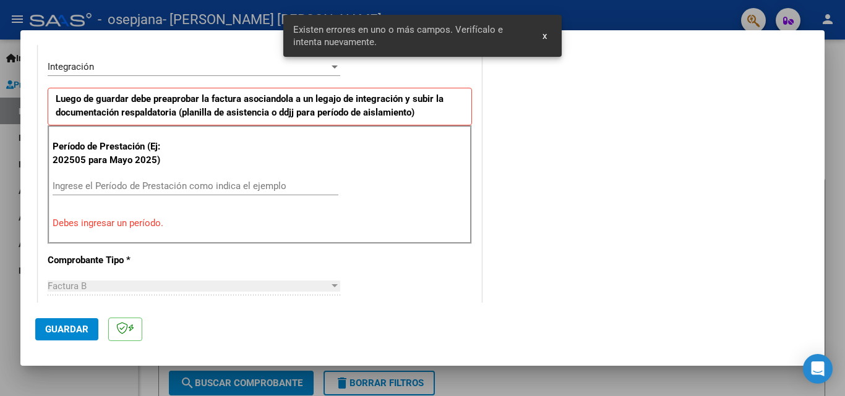
click at [229, 189] on input "Ingrese el Período de Prestación como indica el ejemplo" at bounding box center [196, 186] width 286 height 11
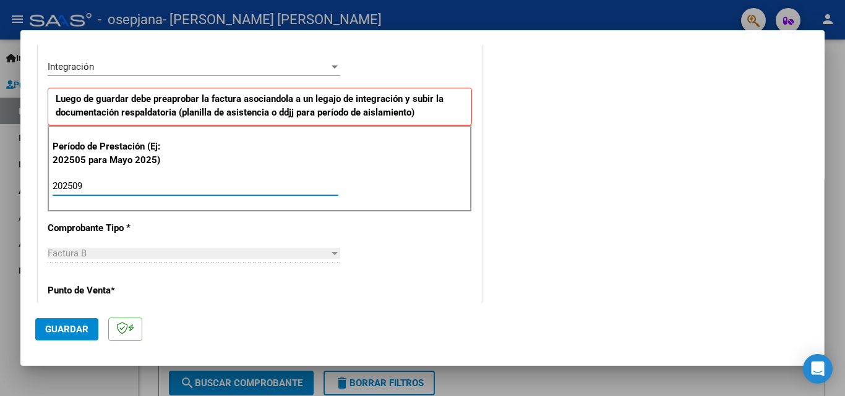
type input "202509"
click at [542, 213] on div "COMENTARIOS Comentarios del Prestador / Gerenciador:" at bounding box center [646, 293] width 325 height 1075
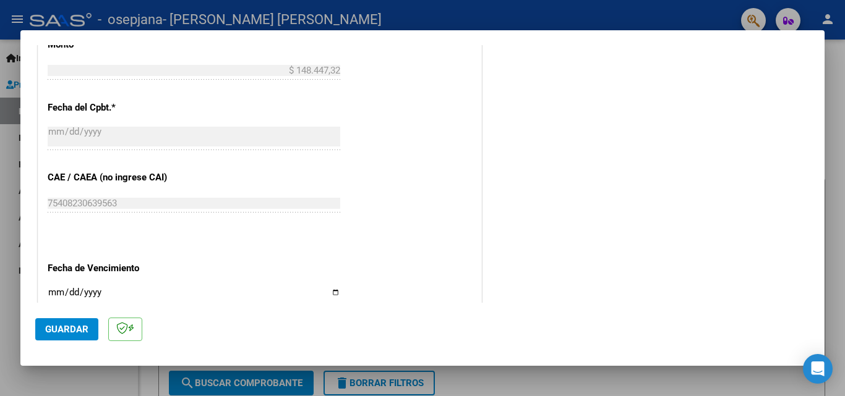
scroll to position [735, 0]
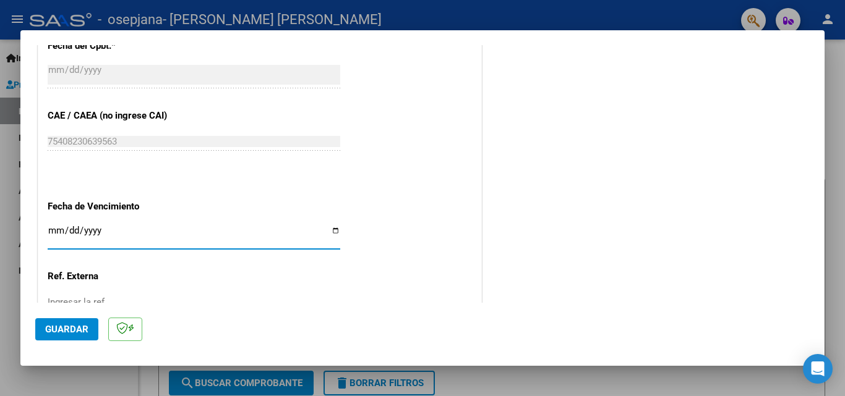
click at [332, 234] on input "Ingresar la fecha" at bounding box center [194, 236] width 293 height 20
type input "[DATE]"
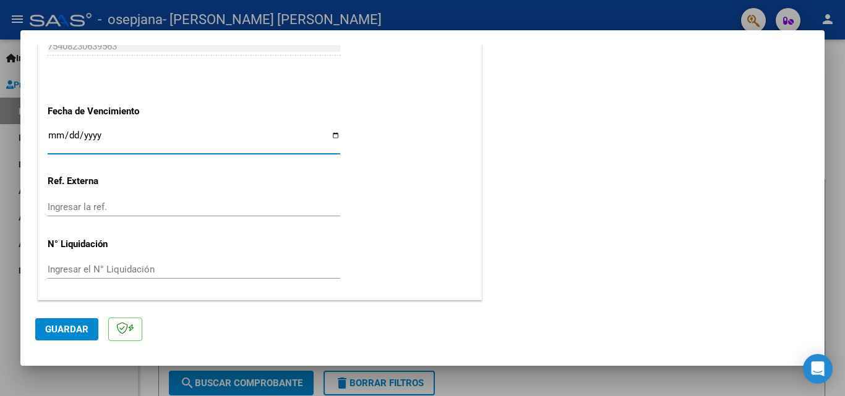
click at [61, 333] on span "Guardar" at bounding box center [66, 329] width 43 height 11
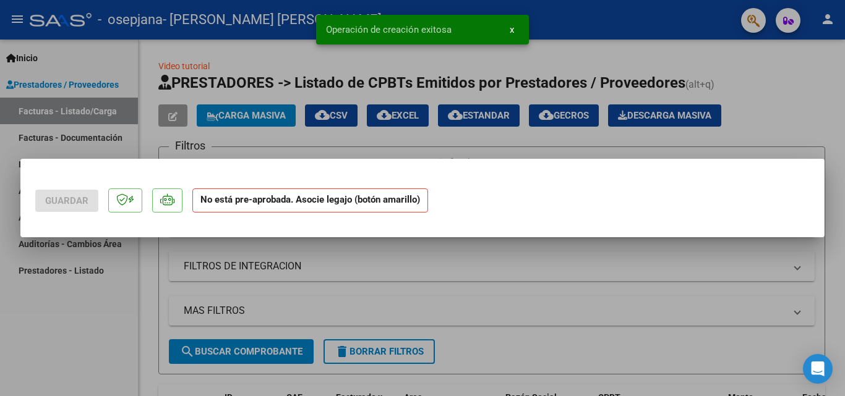
scroll to position [0, 0]
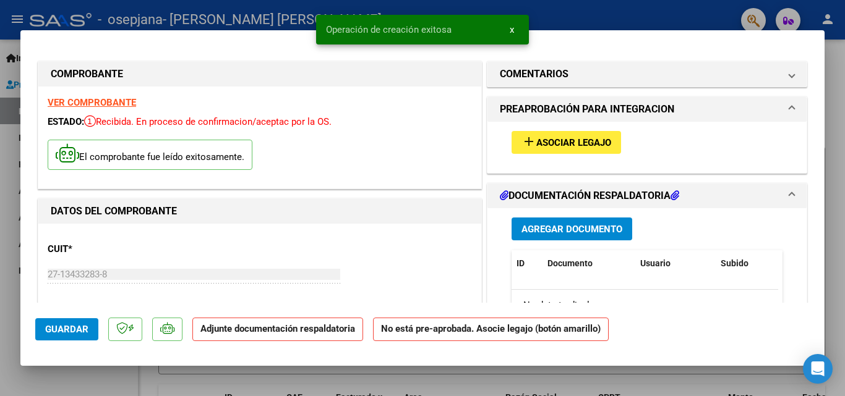
click at [536, 145] on span "Asociar Legajo" at bounding box center [573, 142] width 75 height 11
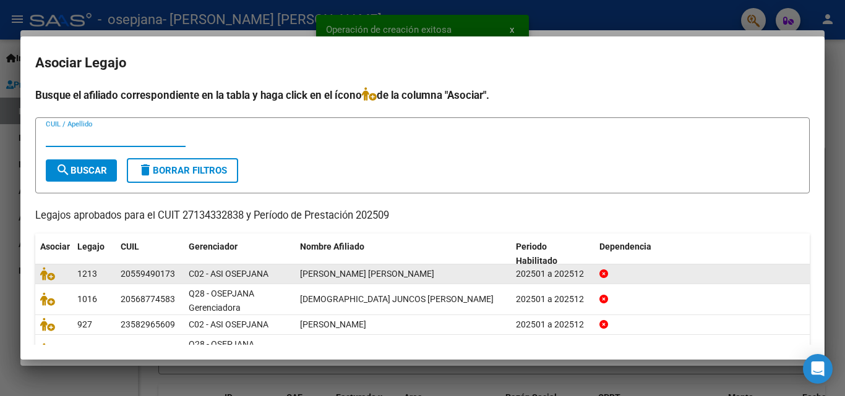
scroll to position [62, 0]
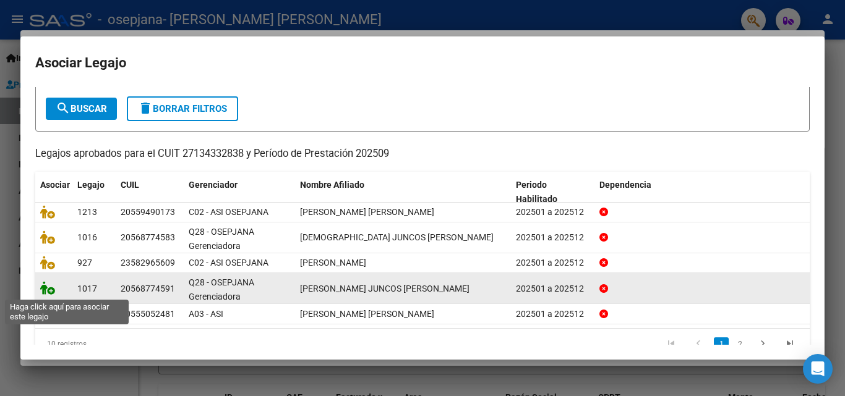
click at [45, 289] on icon at bounding box center [47, 288] width 15 height 14
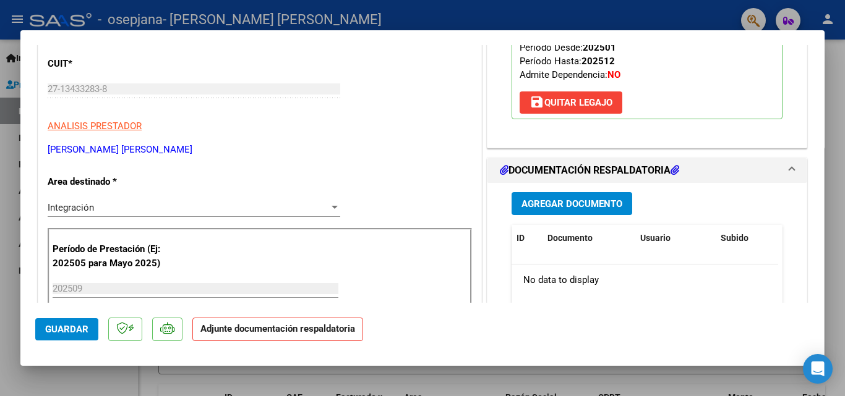
scroll to position [247, 0]
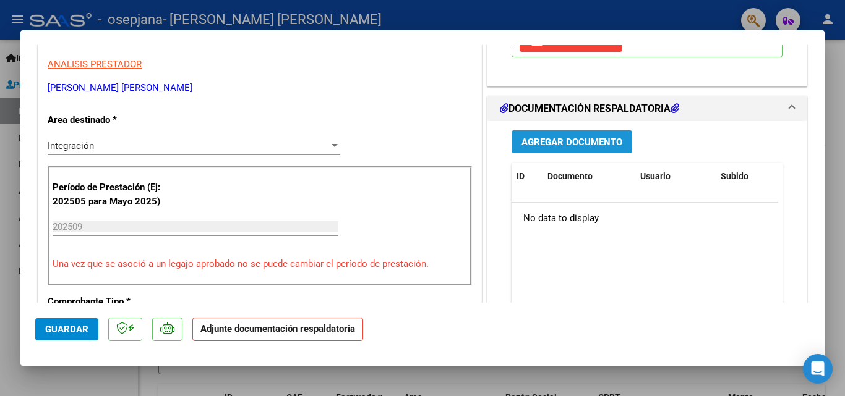
click at [550, 137] on span "Agregar Documento" at bounding box center [571, 142] width 101 height 11
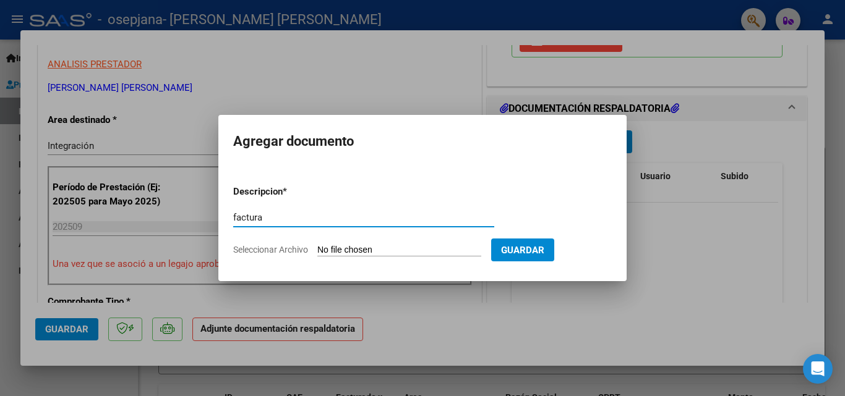
type input "factura"
click at [348, 249] on input "Seleccionar Archivo" at bounding box center [399, 251] width 164 height 12
type input "C:\fakepath\27134332838_006_00003_00003285.pdf"
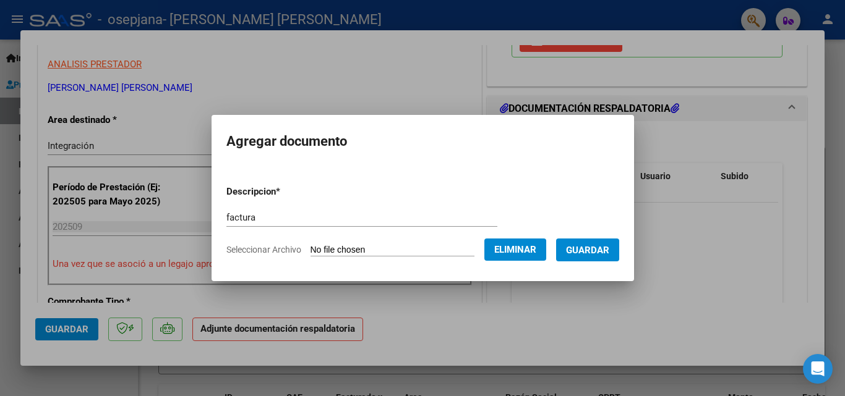
click at [609, 246] on span "Guardar" at bounding box center [587, 250] width 43 height 11
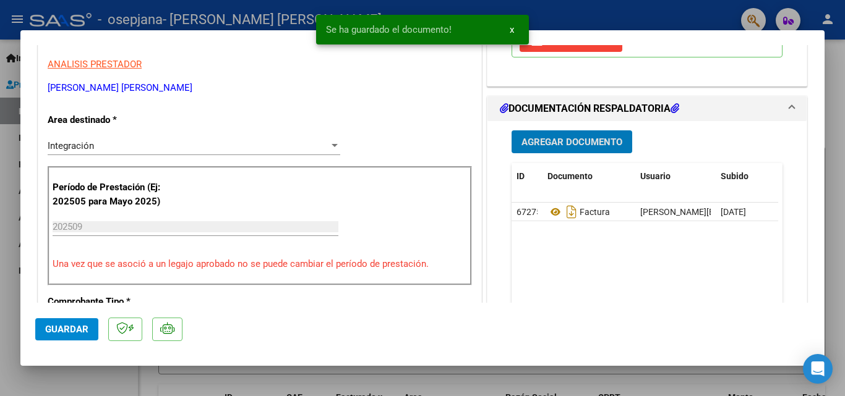
click at [554, 137] on span "Agregar Documento" at bounding box center [571, 142] width 101 height 11
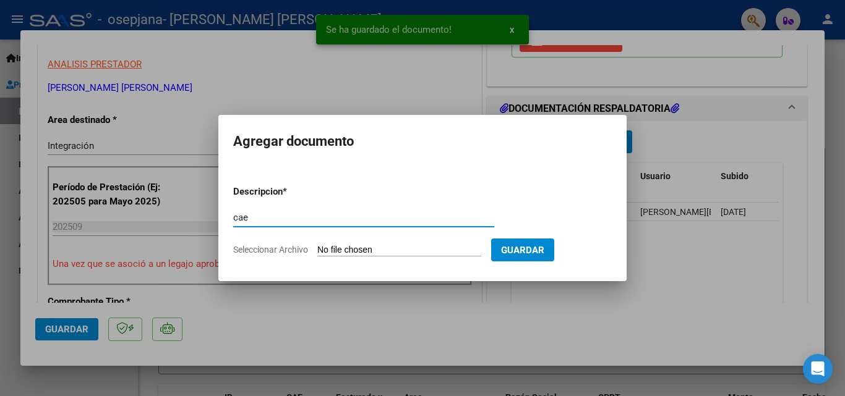
type input "cae"
click at [327, 250] on input "Seleccionar Archivo" at bounding box center [399, 251] width 164 height 12
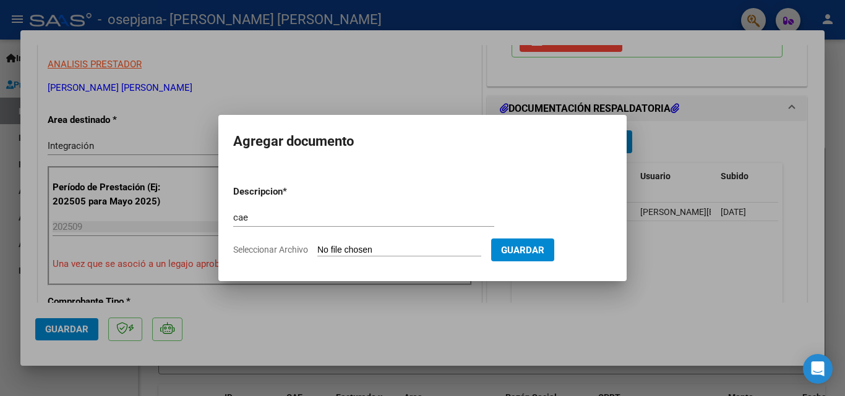
type input "C:\fakepath\cae 3285.pdf"
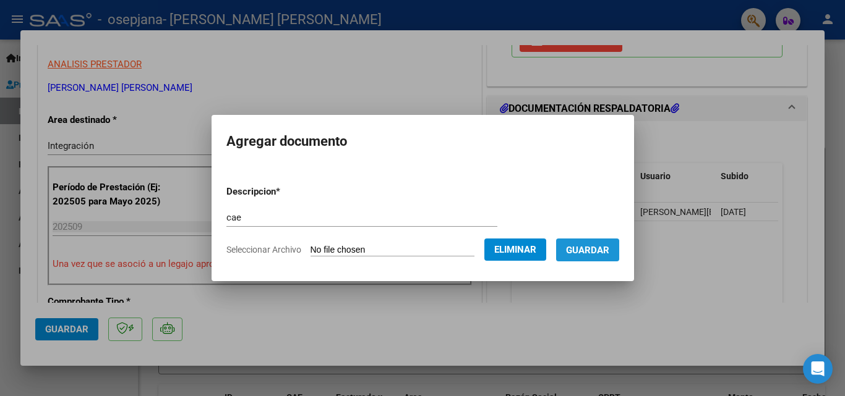
click at [609, 253] on span "Guardar" at bounding box center [587, 250] width 43 height 11
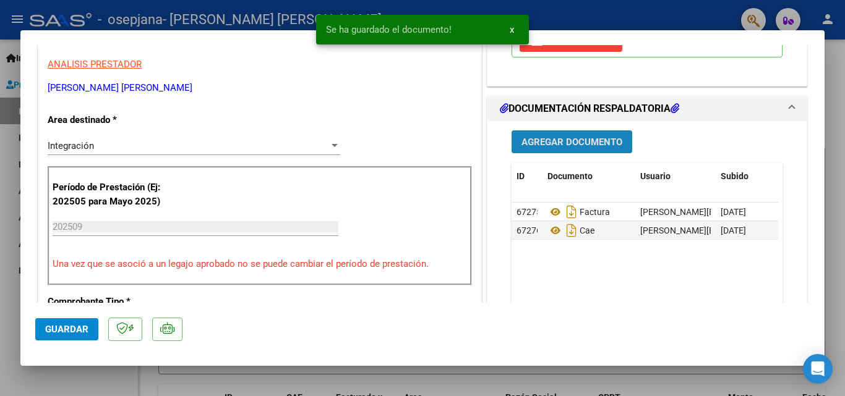
click at [576, 137] on span "Agregar Documento" at bounding box center [571, 142] width 101 height 11
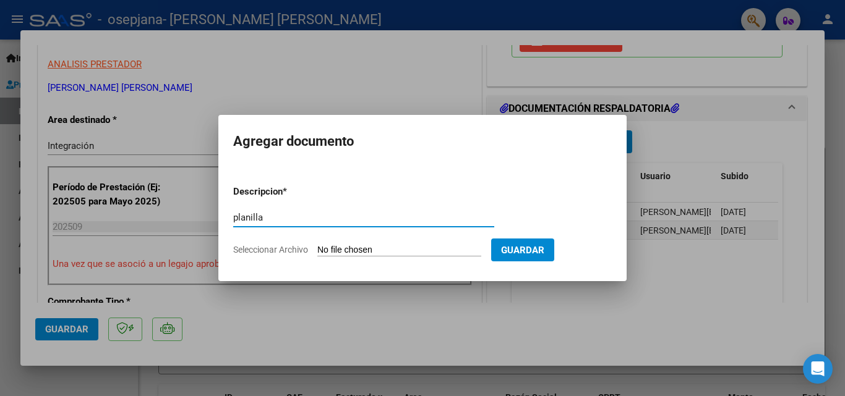
type input "planilla"
click at [357, 251] on input "Seleccionar Archivo" at bounding box center [399, 251] width 164 height 12
type input "C:\fakepath\[PERSON_NAME] septiembre .pdf"
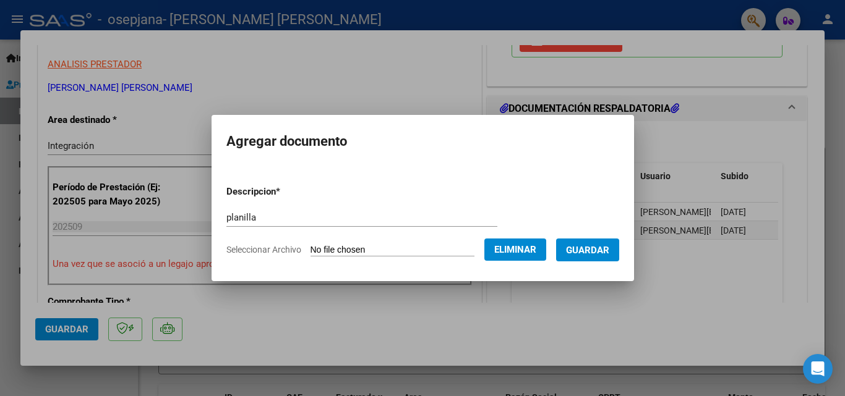
click at [608, 250] on span "Guardar" at bounding box center [587, 250] width 43 height 11
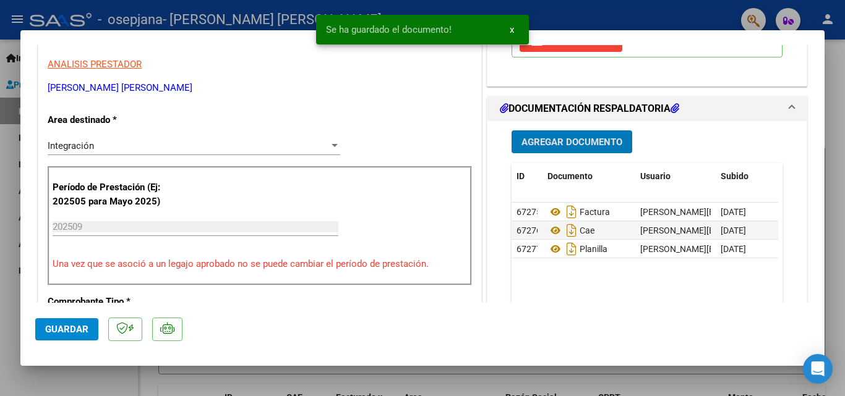
click at [577, 137] on span "Agregar Documento" at bounding box center [571, 142] width 101 height 11
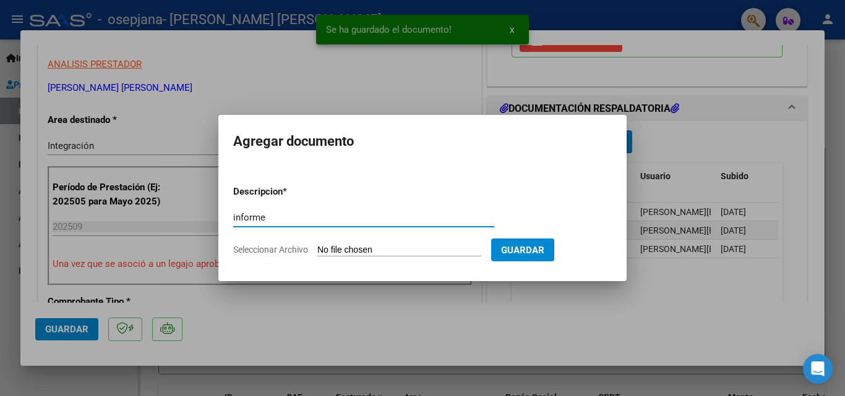
type input "informe"
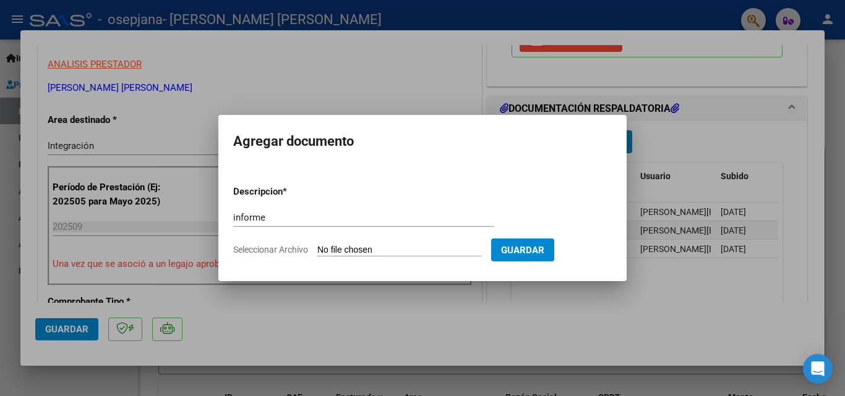
click at [349, 247] on input "Seleccionar Archivo" at bounding box center [399, 251] width 164 height 12
type input "C:\fakepath\Informe L [PERSON_NAME] septiembre 2025.docx"
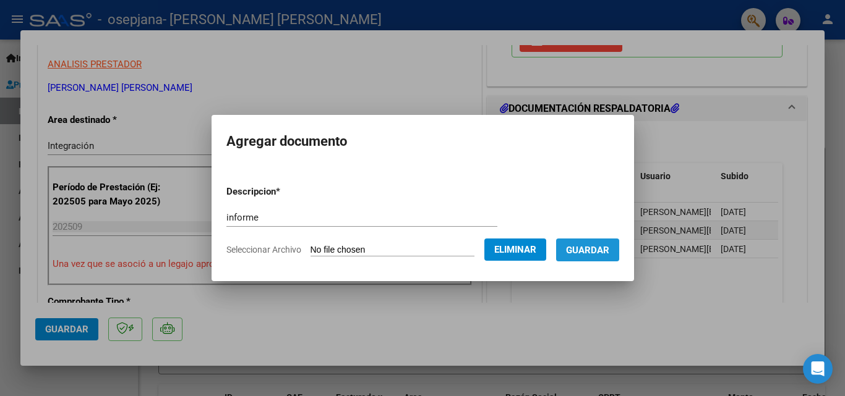
click at [598, 254] on span "Guardar" at bounding box center [587, 250] width 43 height 11
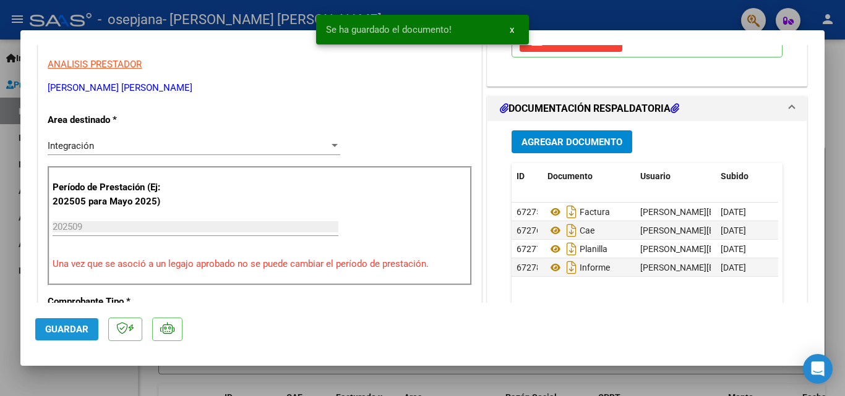
click at [81, 332] on span "Guardar" at bounding box center [66, 329] width 43 height 11
click at [8, 301] on div at bounding box center [422, 198] width 845 height 396
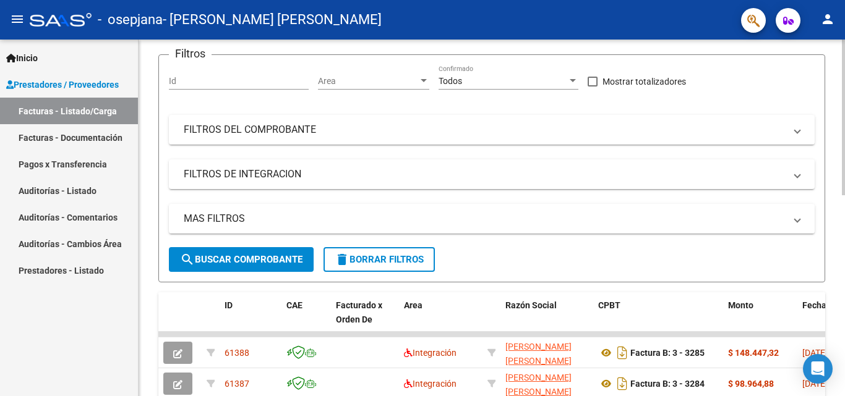
scroll to position [0, 0]
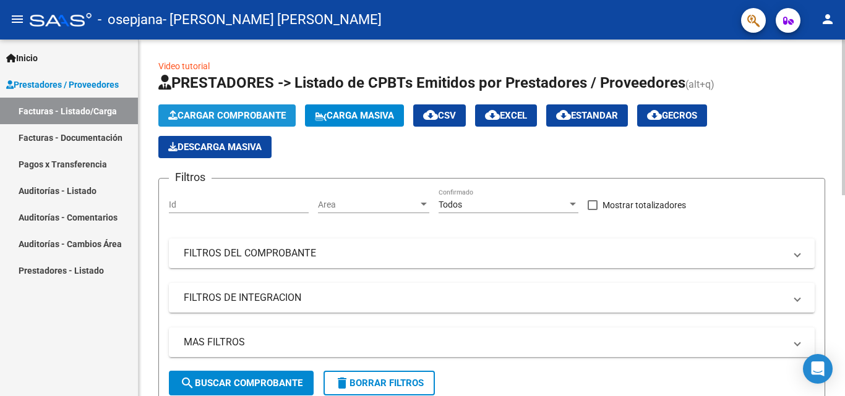
click at [275, 121] on span "Cargar Comprobante" at bounding box center [227, 115] width 118 height 11
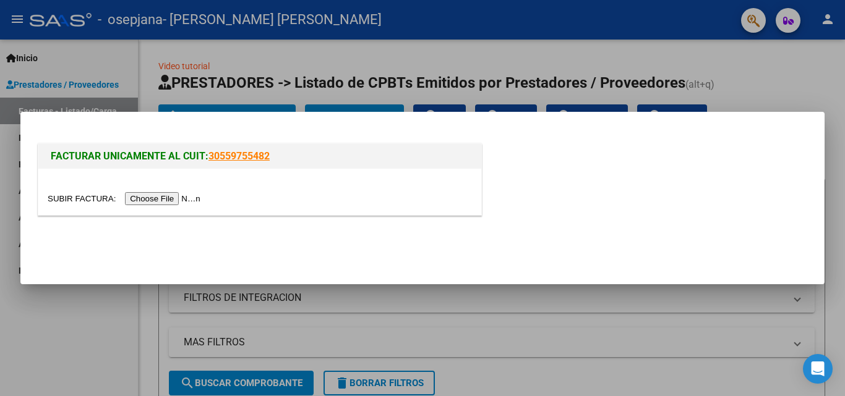
click at [184, 198] on input "file" at bounding box center [126, 198] width 156 height 13
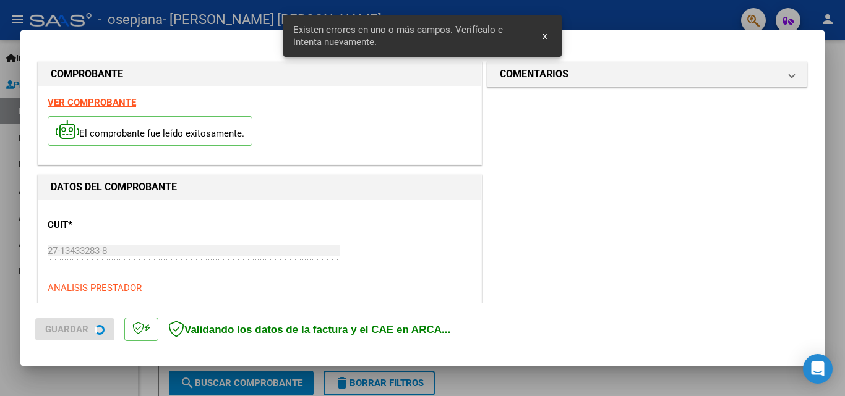
scroll to position [302, 0]
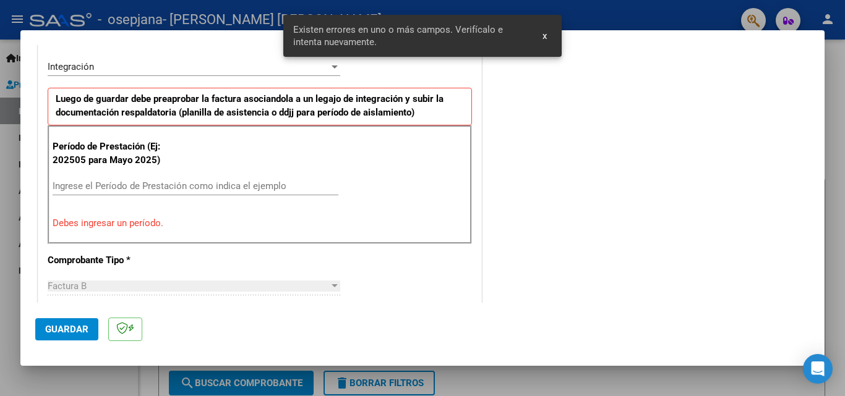
click at [197, 187] on input "Ingrese el Período de Prestación como indica el ejemplo" at bounding box center [196, 186] width 286 height 11
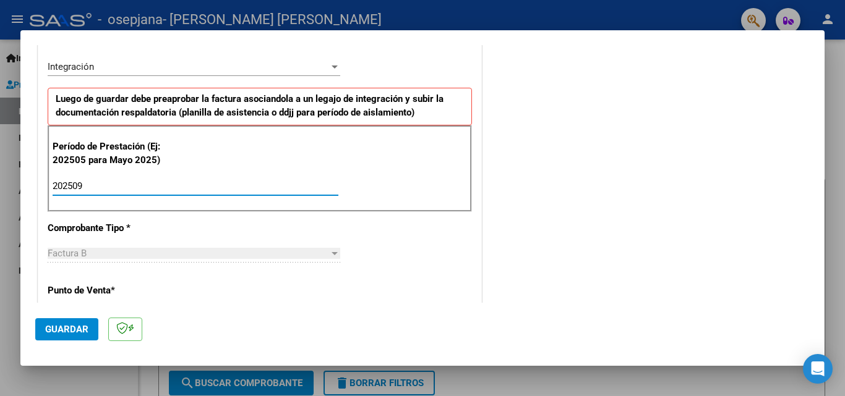
type input "202509"
click at [542, 224] on div "COMENTARIOS Comentarios del Prestador / Gerenciador:" at bounding box center [646, 293] width 325 height 1075
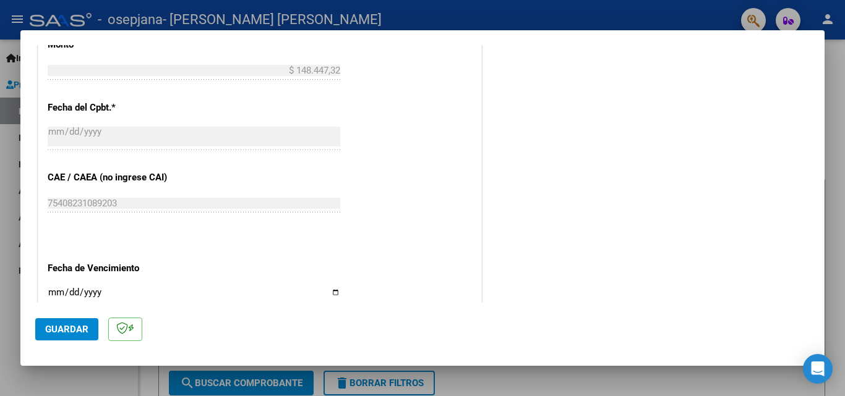
scroll to position [735, 0]
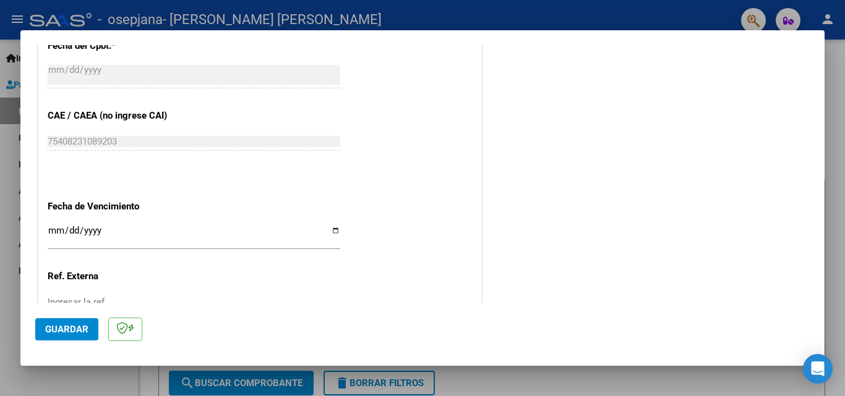
click at [328, 228] on input "Ingresar la fecha" at bounding box center [194, 236] width 293 height 20
type input "[DATE]"
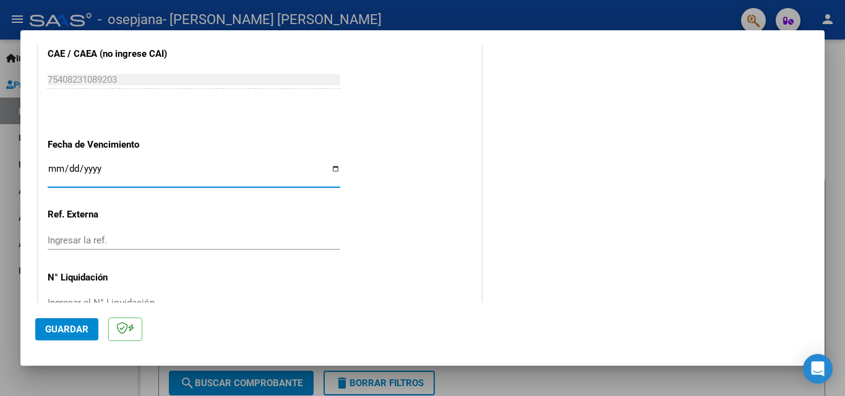
scroll to position [831, 0]
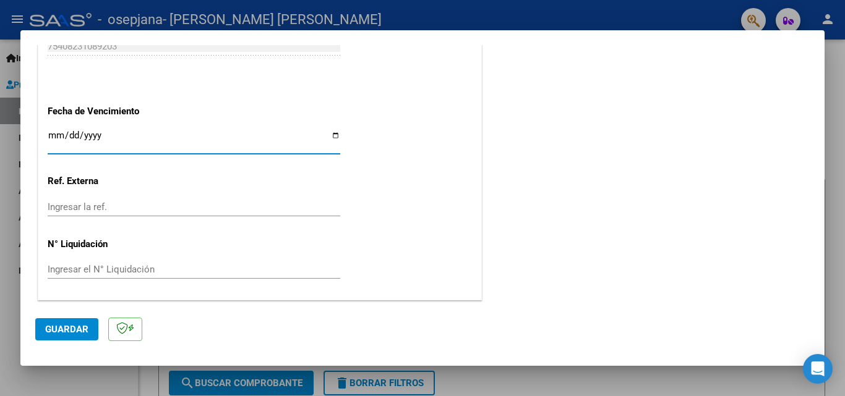
click at [63, 332] on span "Guardar" at bounding box center [66, 329] width 43 height 11
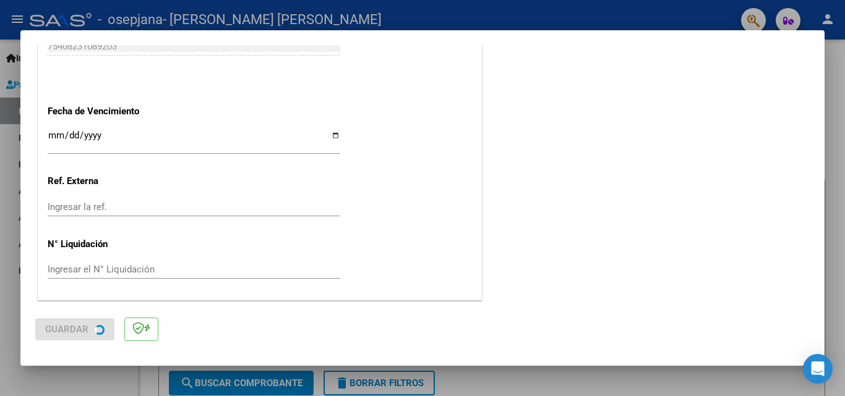
scroll to position [0, 0]
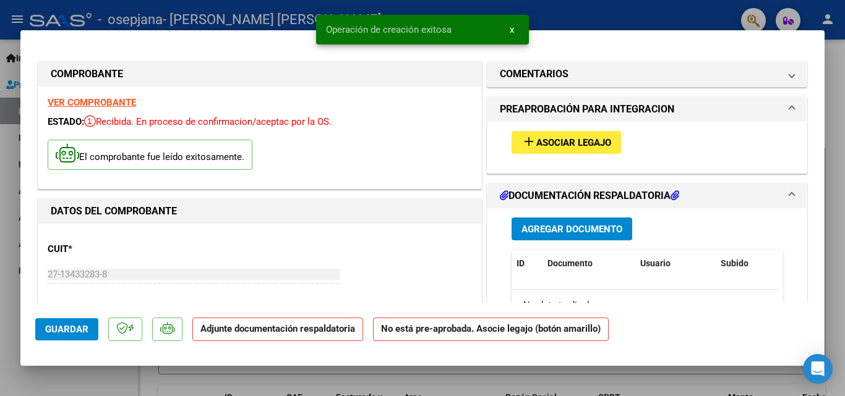
click at [571, 141] on span "Asociar Legajo" at bounding box center [573, 142] width 75 height 11
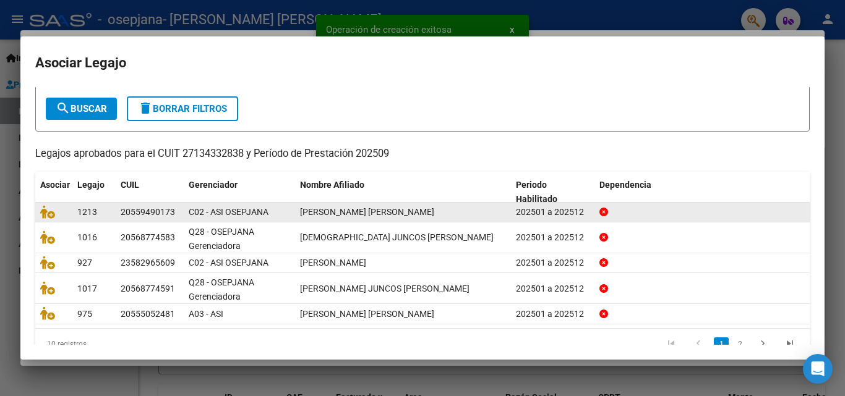
scroll to position [88, 0]
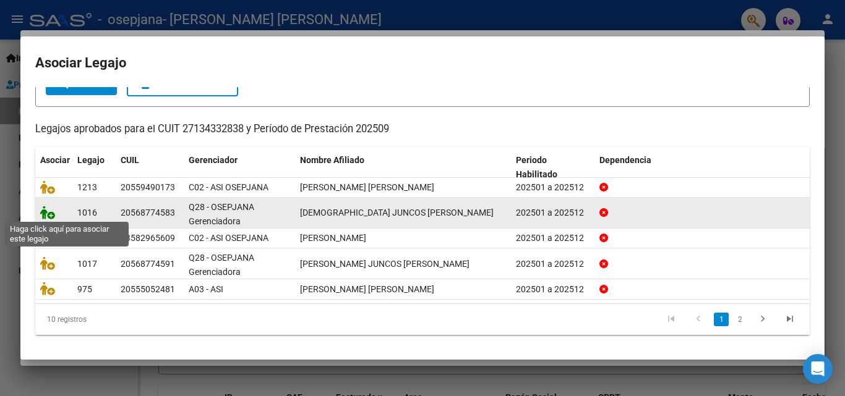
click at [49, 211] on icon at bounding box center [47, 213] width 15 height 14
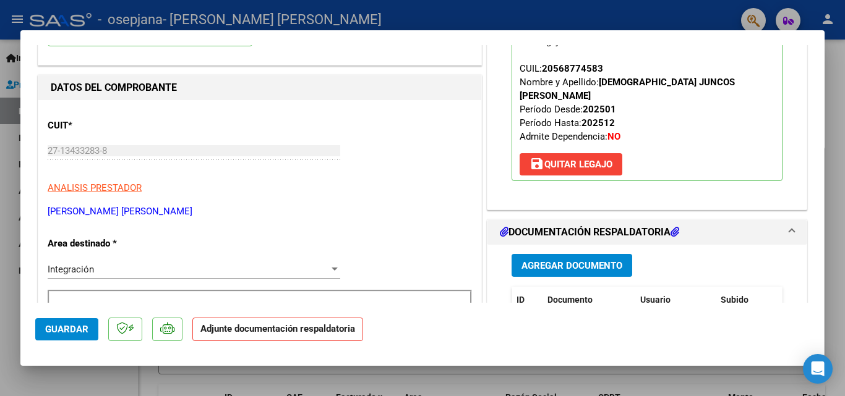
scroll to position [186, 0]
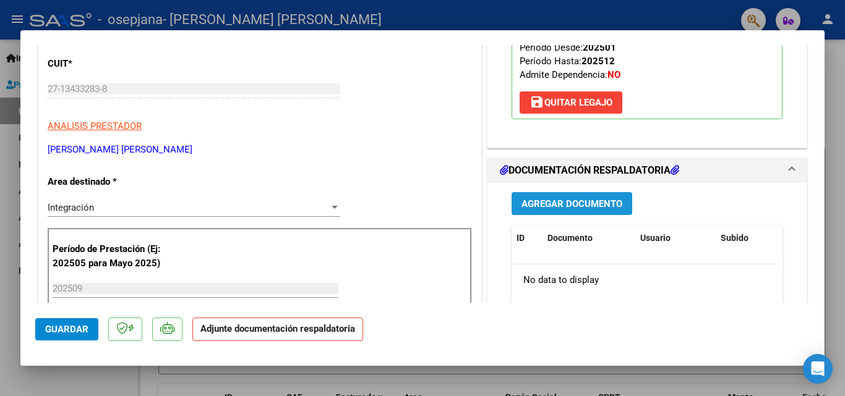
click at [562, 199] on span "Agregar Documento" at bounding box center [571, 204] width 101 height 11
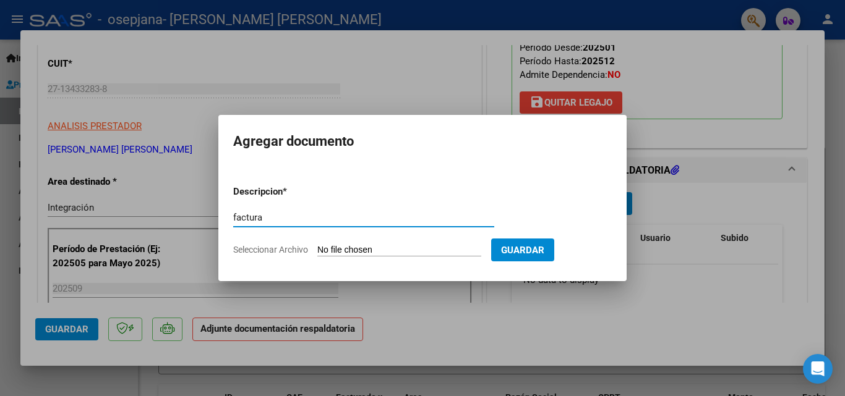
type input "factura"
click at [369, 247] on input "Seleccionar Archivo" at bounding box center [399, 251] width 164 height 12
type input "C:\fakepath\27134332838_006_00003_00003286.pdf"
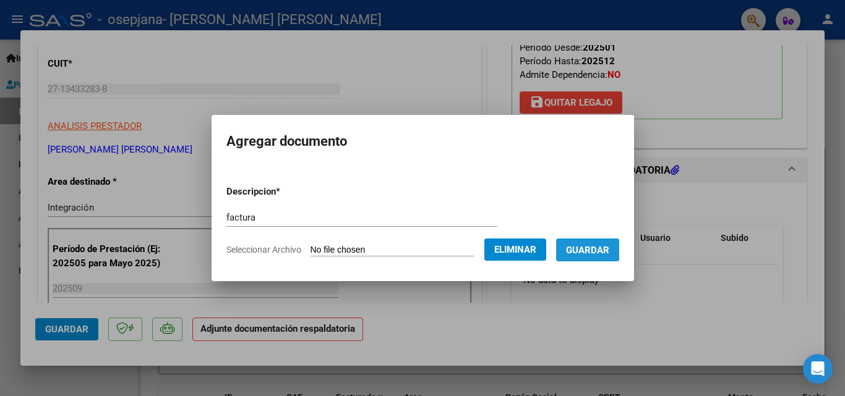
click at [589, 250] on span "Guardar" at bounding box center [587, 250] width 43 height 11
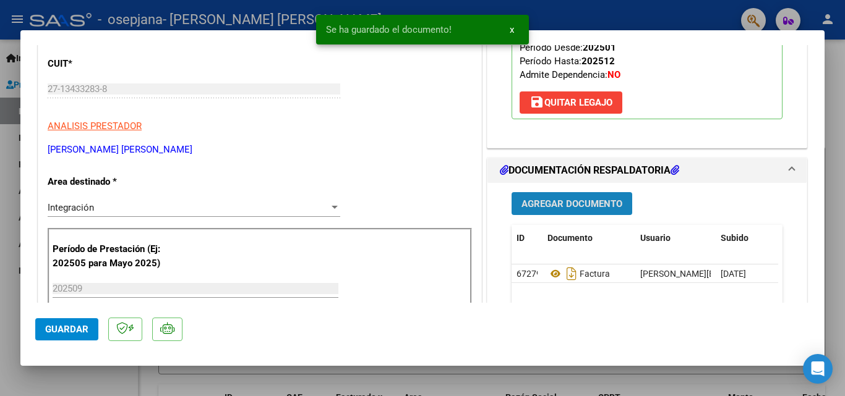
click at [557, 199] on span "Agregar Documento" at bounding box center [571, 204] width 101 height 11
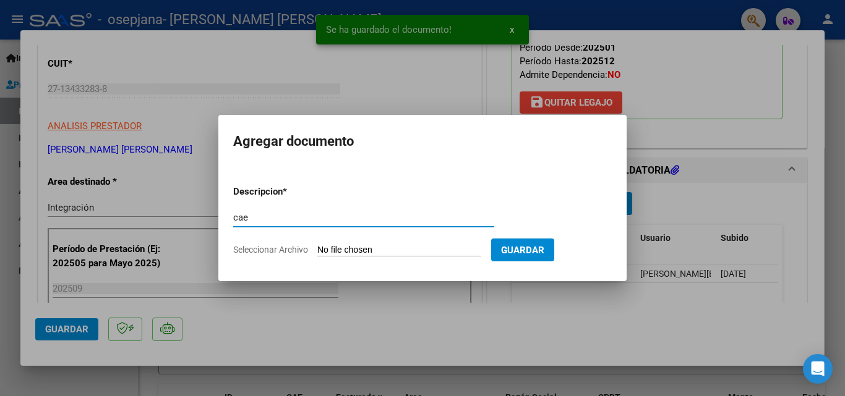
type input "cae"
click at [340, 250] on input "Seleccionar Archivo" at bounding box center [399, 251] width 164 height 12
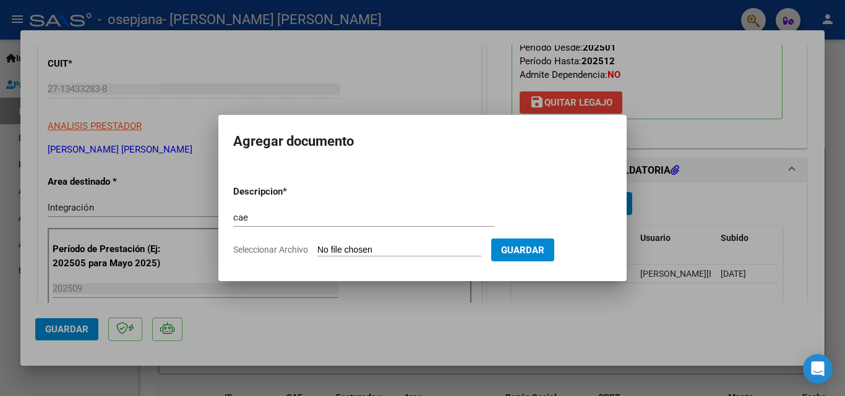
type input "C:\fakepath\cae 3286.pdf"
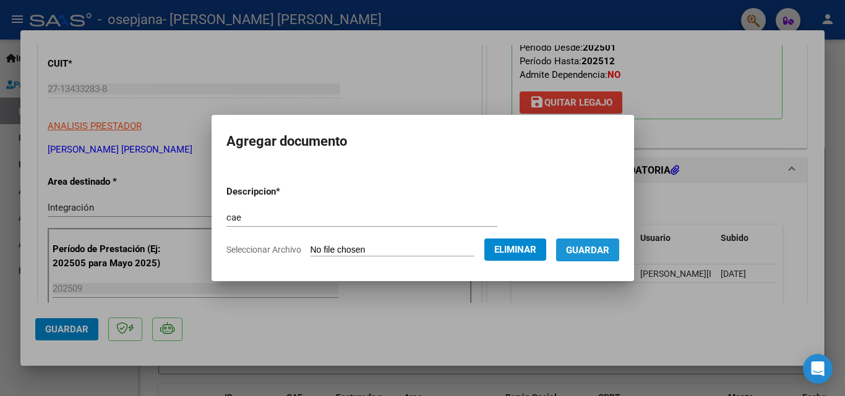
click at [609, 253] on span "Guardar" at bounding box center [587, 250] width 43 height 11
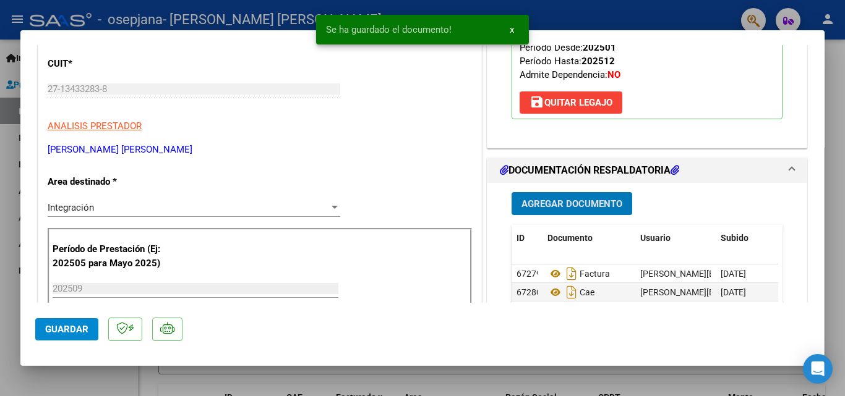
click at [575, 192] on button "Agregar Documento" at bounding box center [571, 203] width 121 height 23
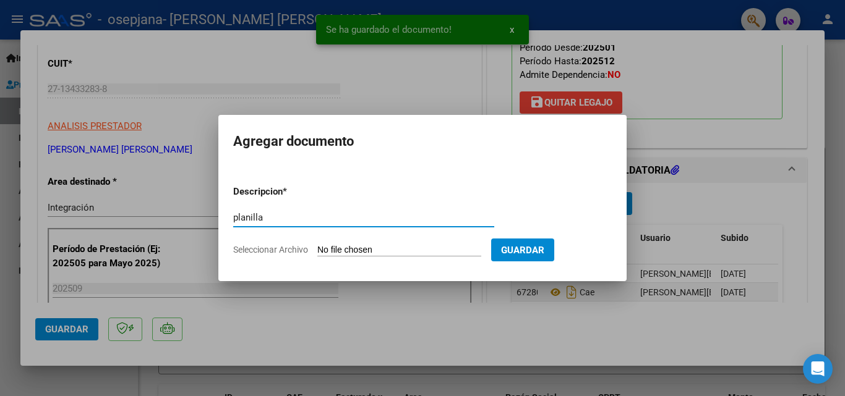
type input "planilla"
click at [368, 253] on input "Seleccionar Archivo" at bounding box center [399, 251] width 164 height 12
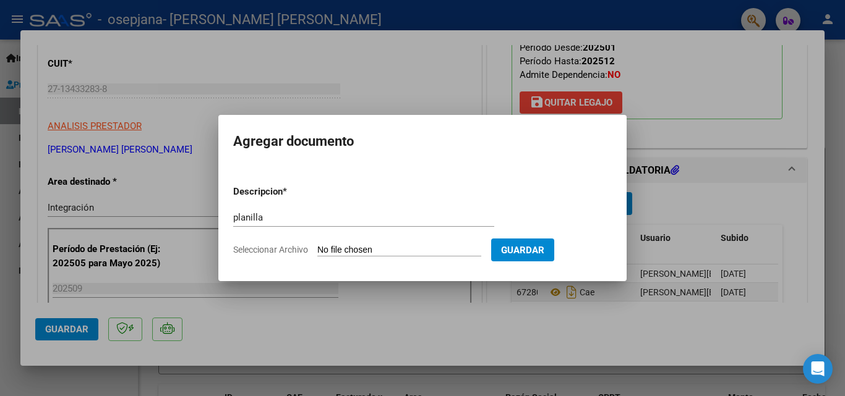
type input "C:\fakepath\[PERSON_NAME] septiembre .pdf"
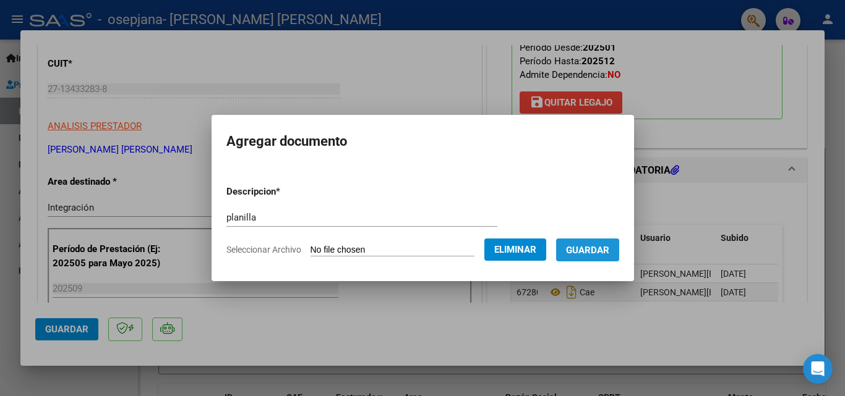
click at [599, 252] on span "Guardar" at bounding box center [587, 250] width 43 height 11
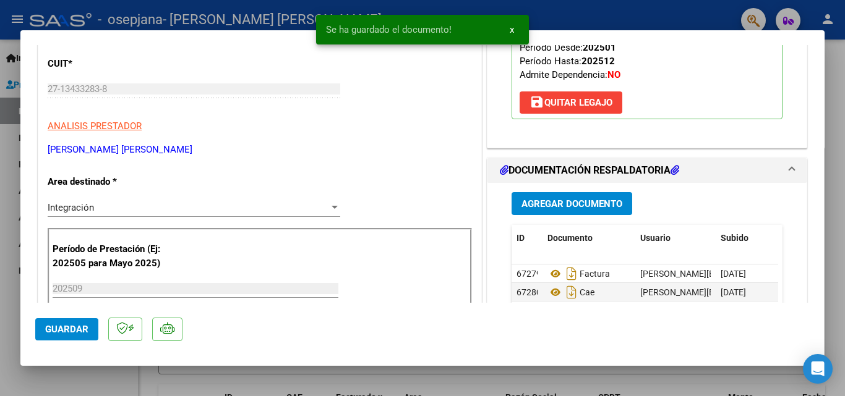
click at [565, 197] on button "Agregar Documento" at bounding box center [571, 203] width 121 height 23
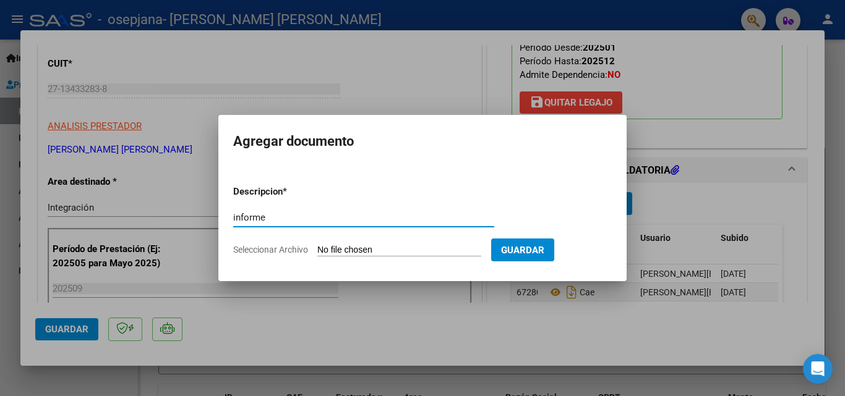
type input "informe"
click at [344, 252] on input "Seleccionar Archivo" at bounding box center [399, 251] width 164 height 12
type input "C:\fakepath\Informe R [PERSON_NAME] septiembre 2025.docx"
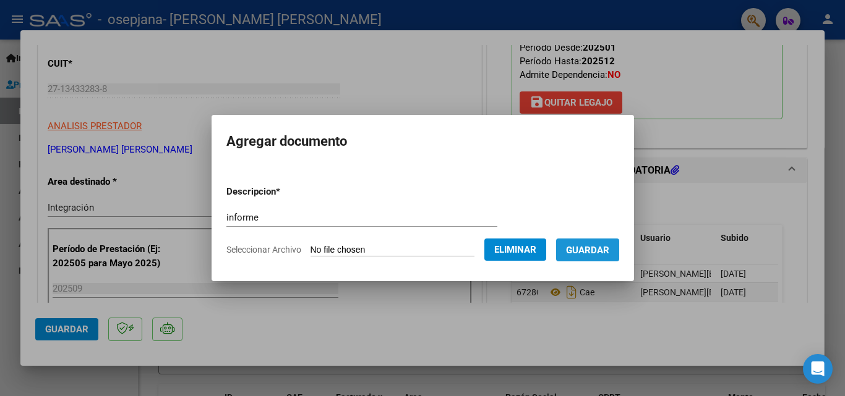
click at [609, 250] on span "Guardar" at bounding box center [587, 250] width 43 height 11
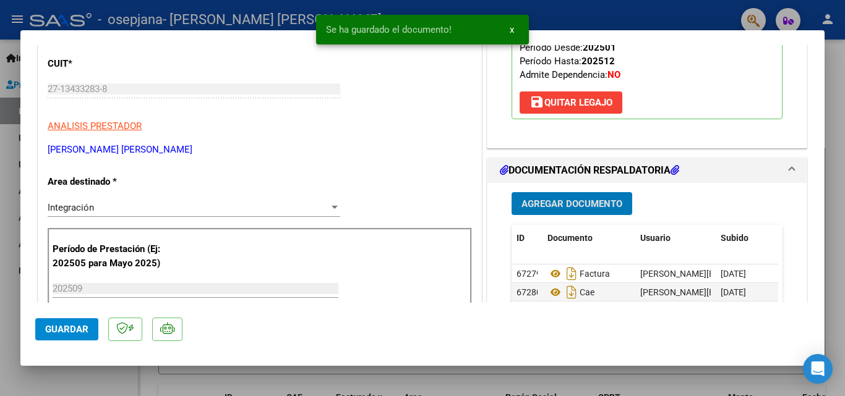
scroll to position [309, 0]
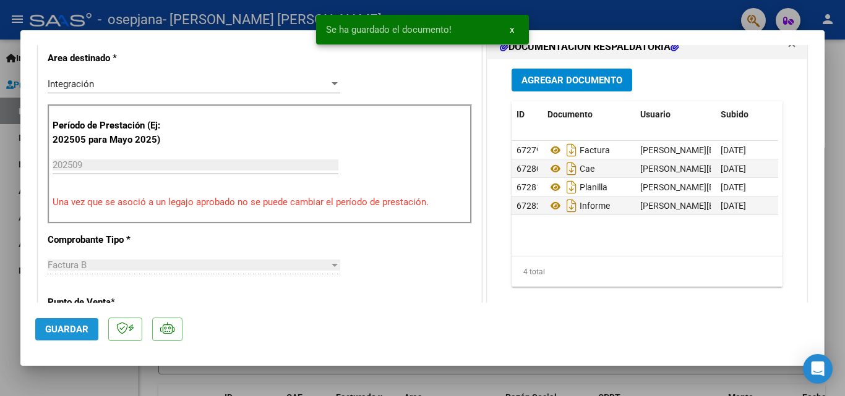
click at [60, 330] on span "Guardar" at bounding box center [66, 329] width 43 height 11
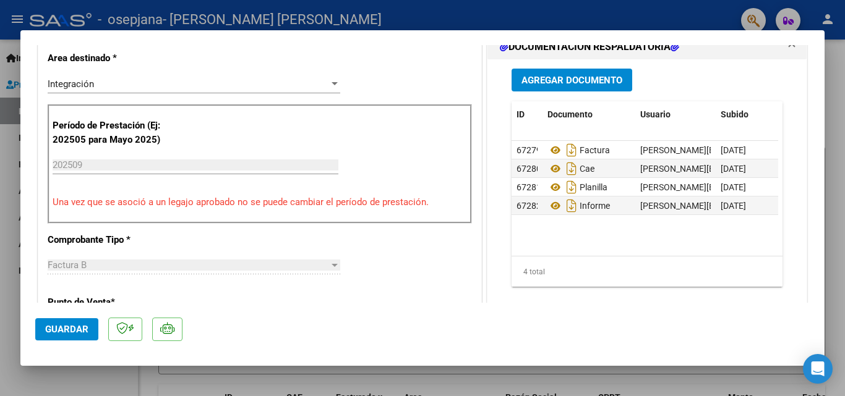
click at [6, 255] on div at bounding box center [422, 198] width 845 height 396
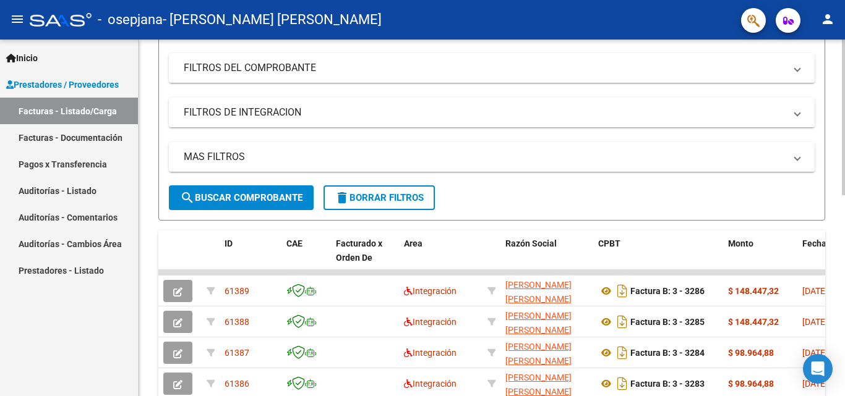
scroll to position [0, 0]
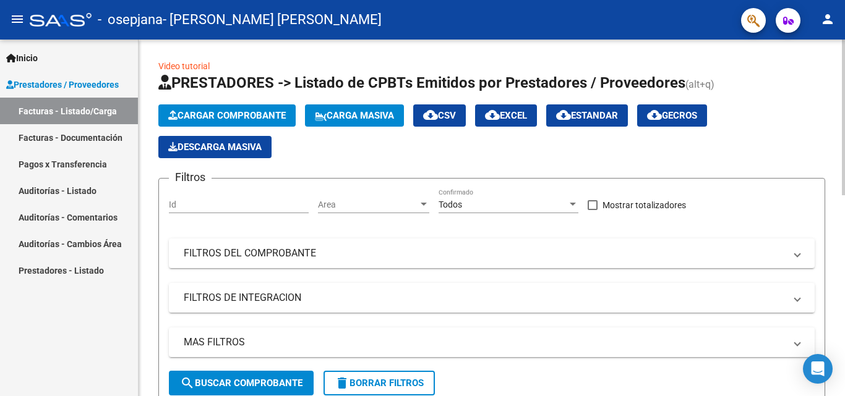
click at [257, 119] on span "Cargar Comprobante" at bounding box center [227, 115] width 118 height 11
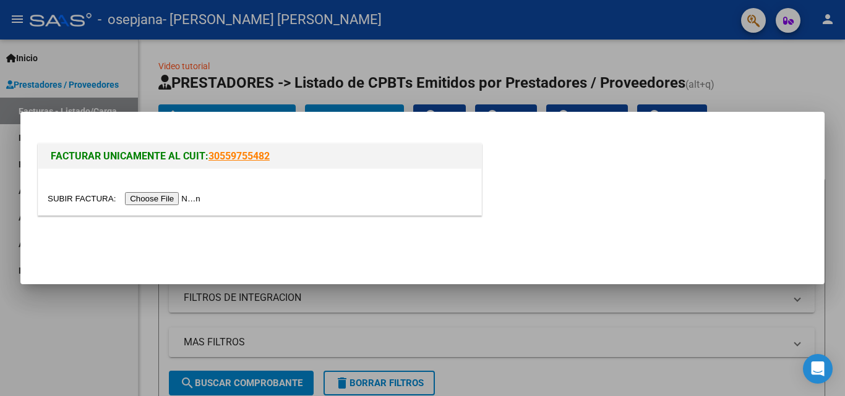
click at [190, 197] on input "file" at bounding box center [126, 198] width 156 height 13
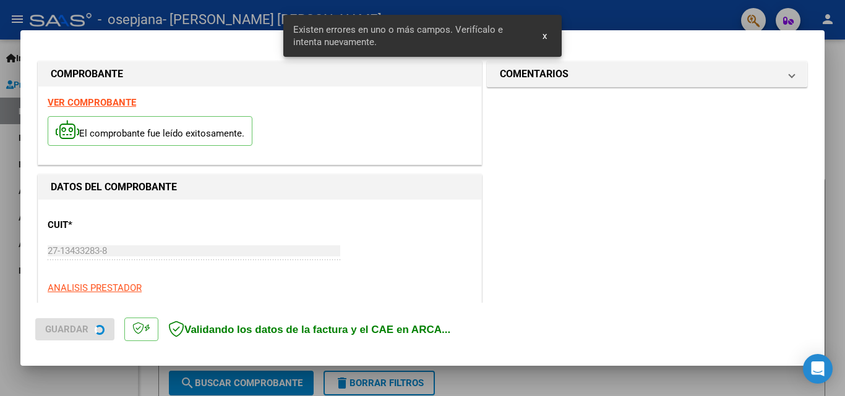
scroll to position [302, 0]
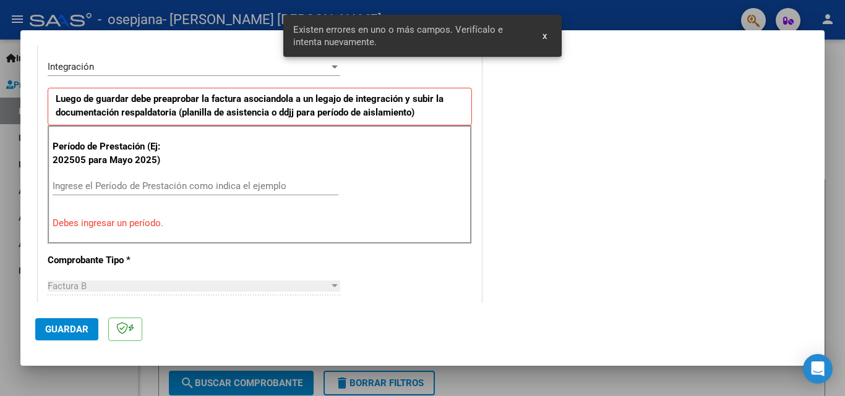
click at [174, 184] on input "Ingrese el Período de Prestación como indica el ejemplo" at bounding box center [196, 186] width 286 height 11
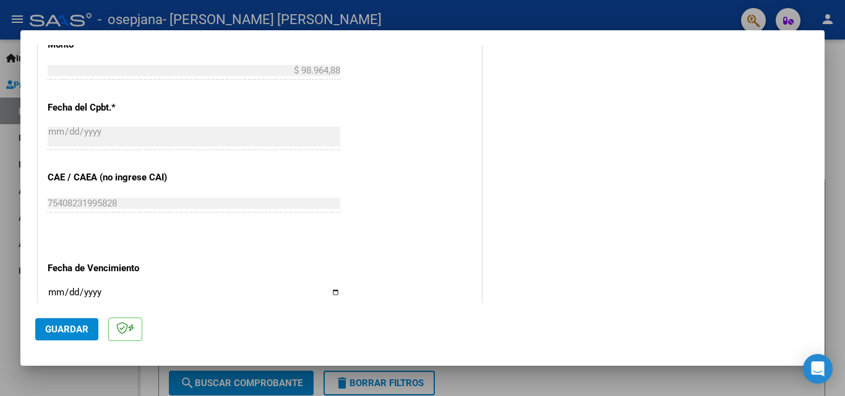
scroll to position [735, 0]
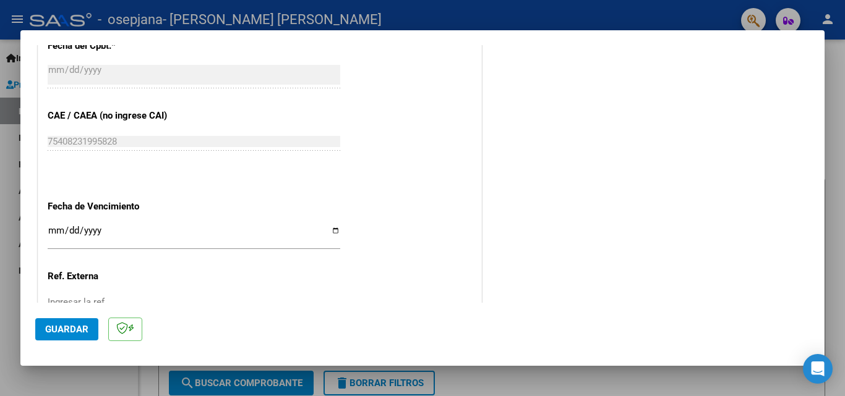
type input "202509"
click at [331, 232] on input "Ingresar la fecha" at bounding box center [194, 236] width 293 height 20
type input "[DATE]"
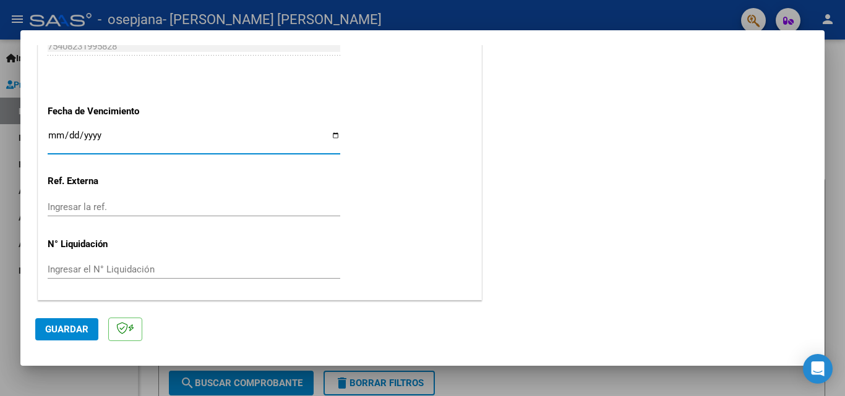
click at [72, 333] on span "Guardar" at bounding box center [66, 329] width 43 height 11
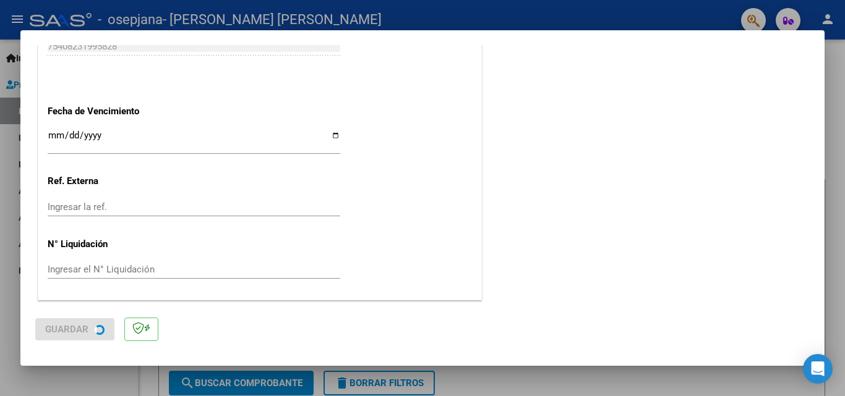
scroll to position [0, 0]
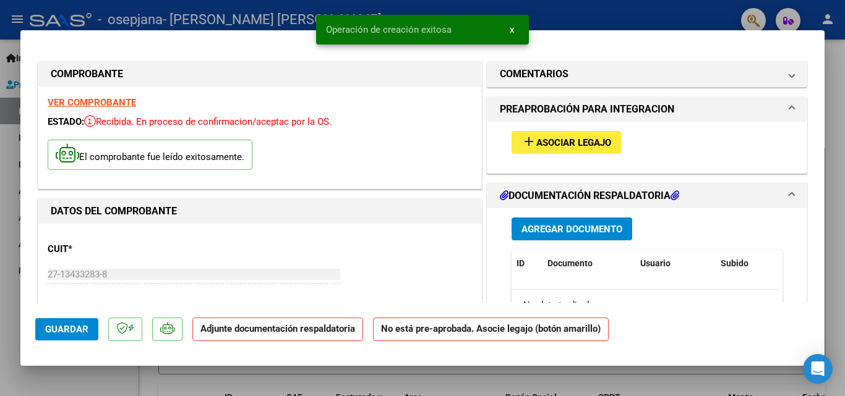
click at [541, 145] on span "Asociar Legajo" at bounding box center [573, 142] width 75 height 11
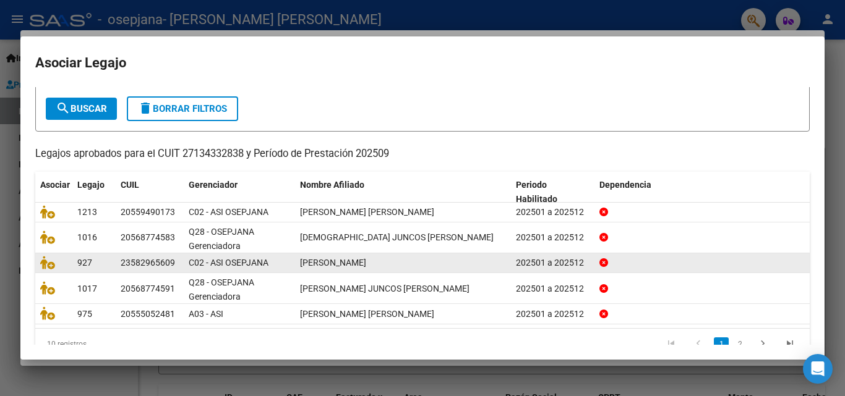
scroll to position [88, 0]
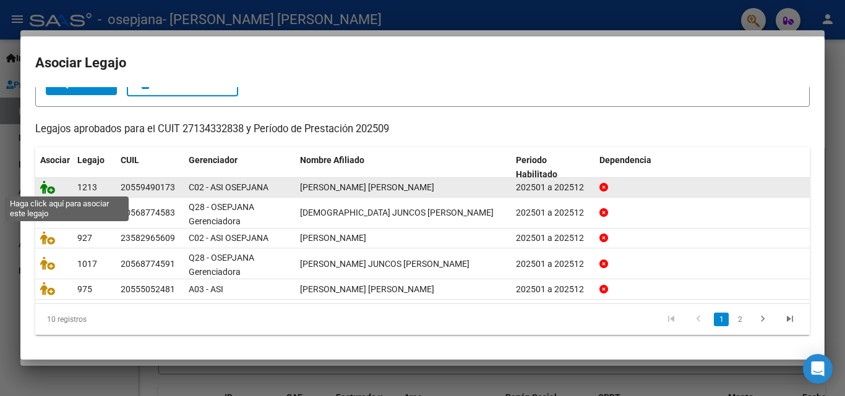
click at [45, 186] on icon at bounding box center [47, 188] width 15 height 14
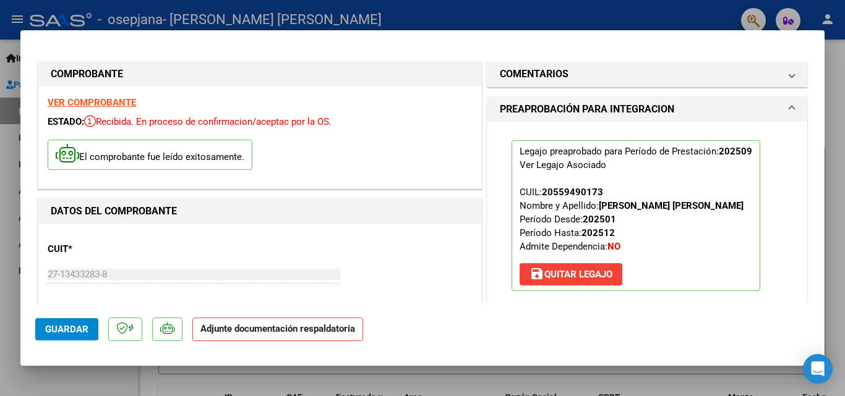
scroll to position [186, 0]
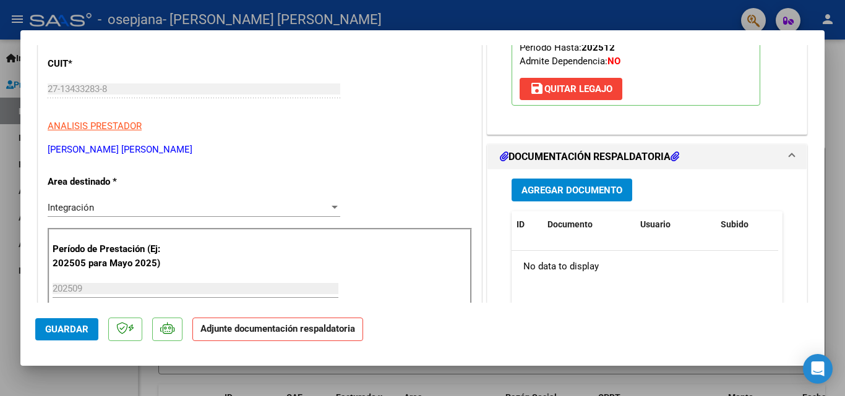
click at [549, 182] on button "Agregar Documento" at bounding box center [571, 190] width 121 height 23
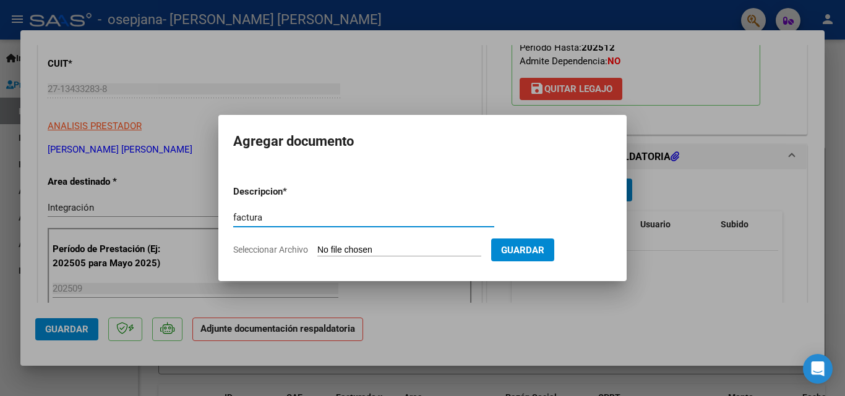
type input "factura"
click at [335, 250] on input "Seleccionar Archivo" at bounding box center [399, 251] width 164 height 12
type input "C:\fakepath\27134332838_006_00003_00003288.pdf"
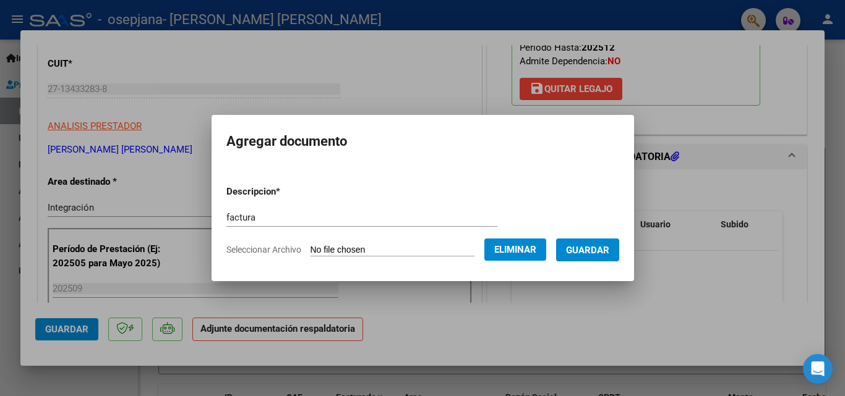
click at [609, 255] on span "Guardar" at bounding box center [587, 250] width 43 height 11
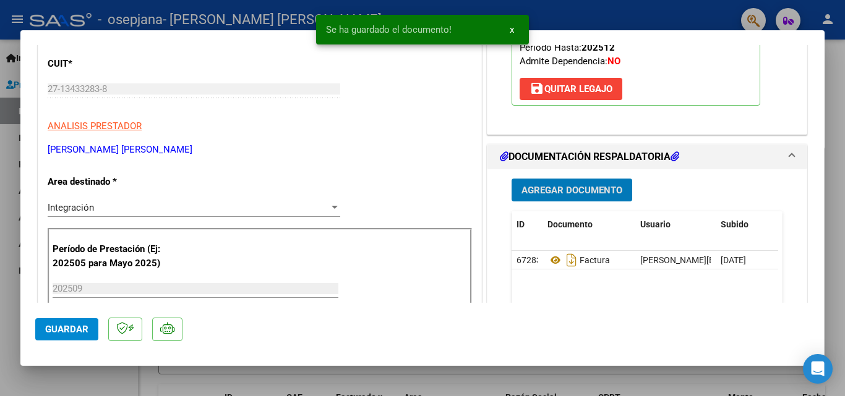
click at [563, 190] on span "Agregar Documento" at bounding box center [571, 190] width 101 height 11
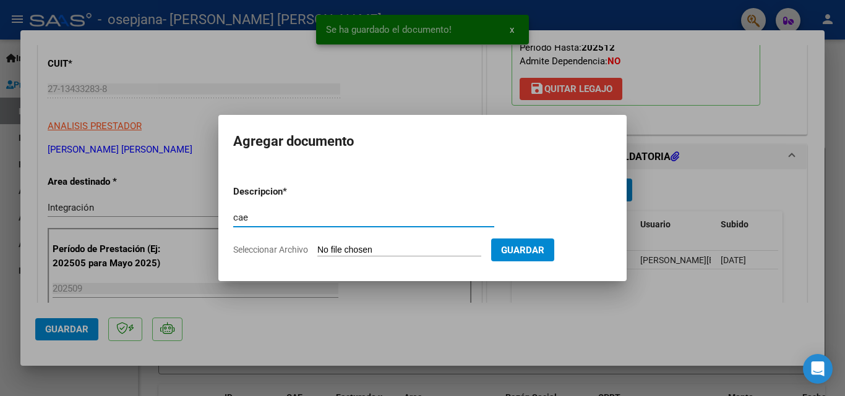
type input "cae"
click at [332, 252] on input "Seleccionar Archivo" at bounding box center [399, 251] width 164 height 12
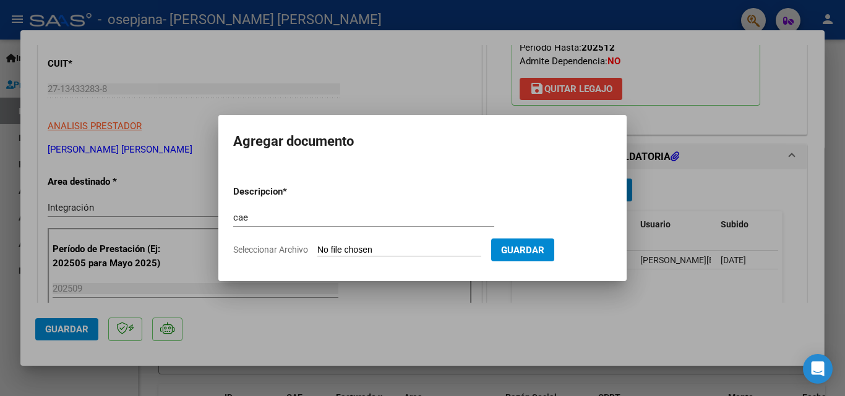
type input "C:\fakepath\cae 3288.pdf"
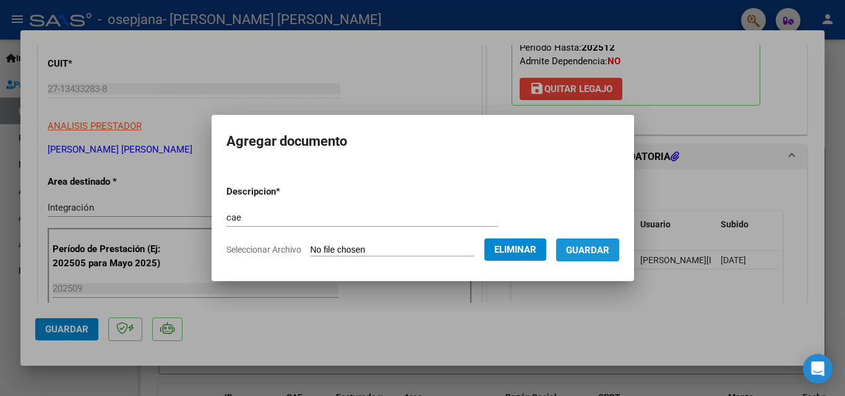
click at [605, 257] on button "Guardar" at bounding box center [587, 250] width 63 height 23
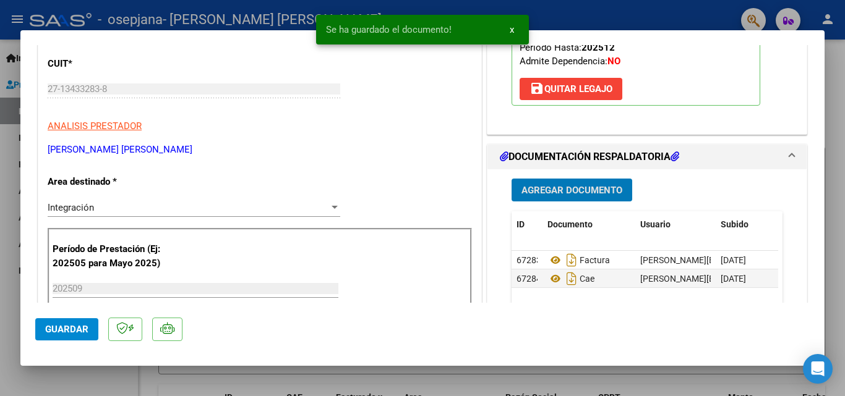
click at [557, 192] on span "Agregar Documento" at bounding box center [571, 190] width 101 height 11
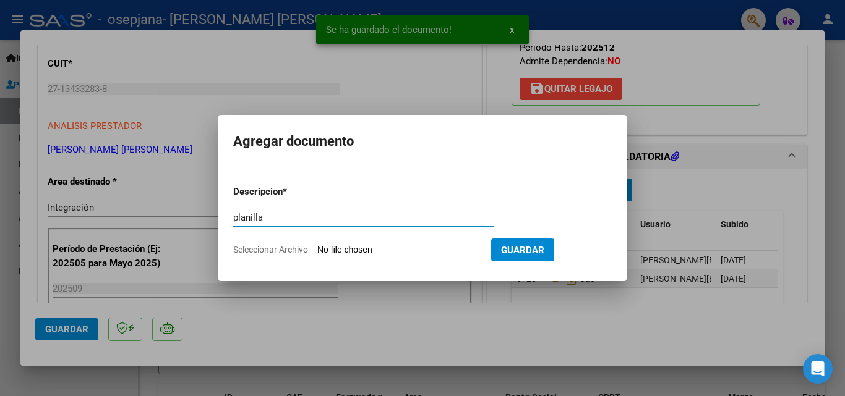
type input "planilla"
click at [335, 244] on form "Descripcion * planilla Escriba aquí una descripcion Seleccionar Archivo Guardar" at bounding box center [422, 221] width 379 height 90
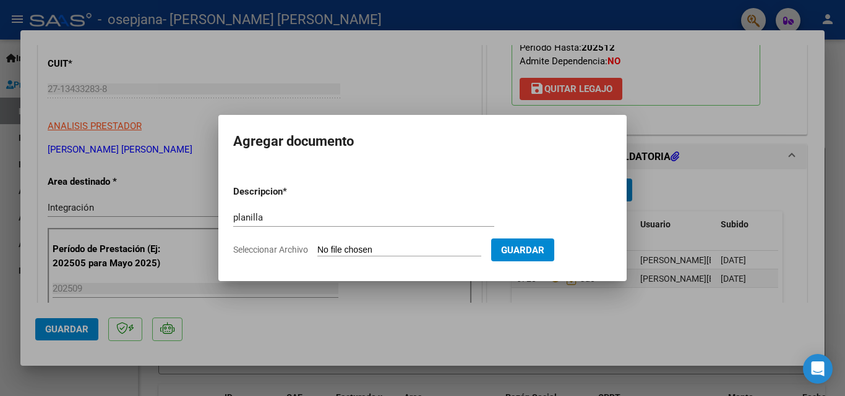
click at [335, 249] on input "Seleccionar Archivo" at bounding box center [399, 251] width 164 height 12
type input "C:\fakepath\[PERSON_NAME] septiembre .pdf"
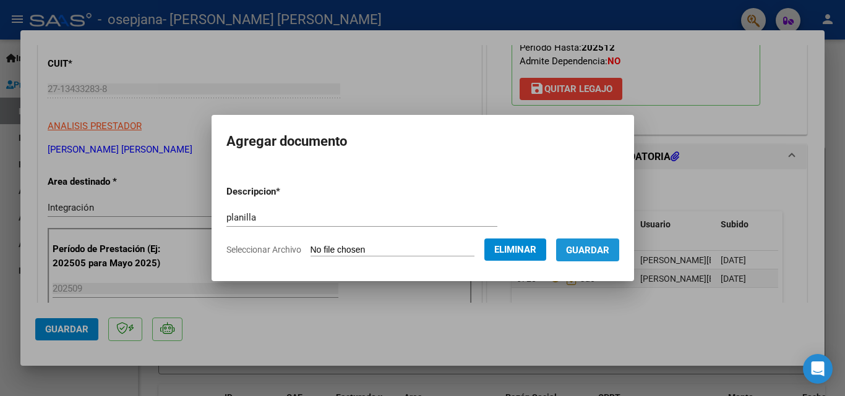
click at [604, 252] on span "Guardar" at bounding box center [587, 250] width 43 height 11
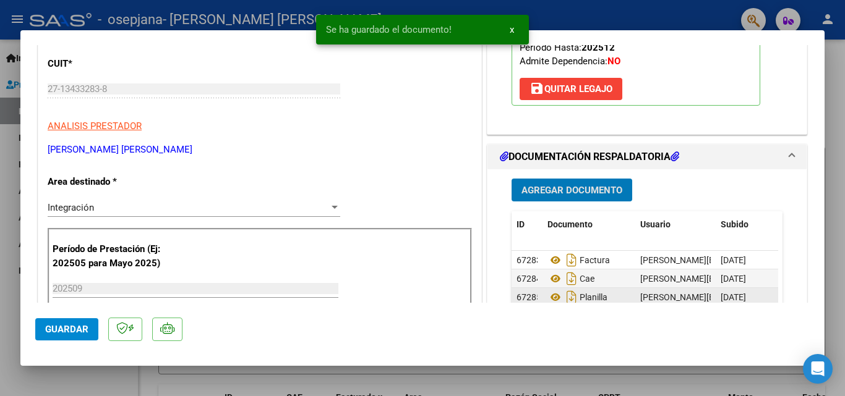
scroll to position [247, 0]
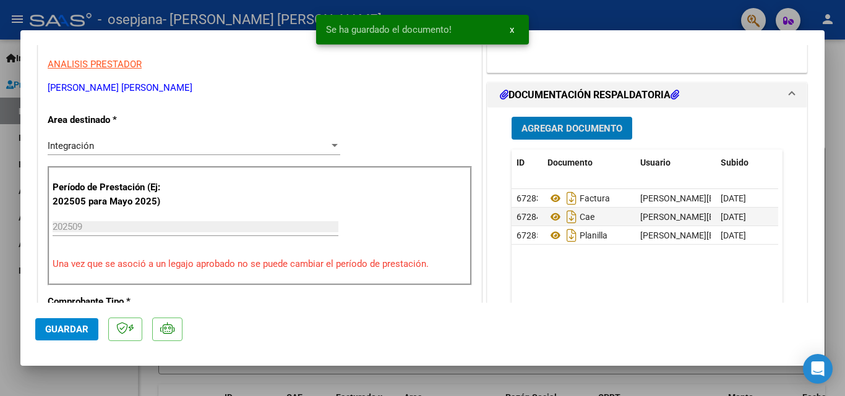
click at [553, 133] on span "Agregar Documento" at bounding box center [571, 128] width 101 height 11
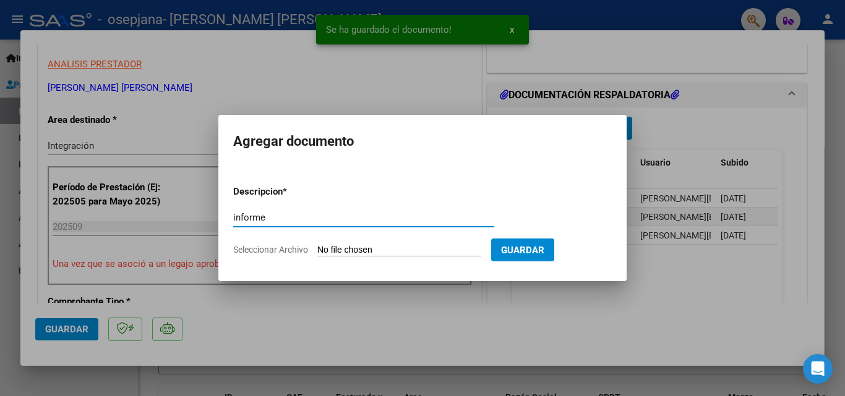
type input "informe"
click at [341, 249] on input "Seleccionar Archivo" at bounding box center [399, 251] width 164 height 12
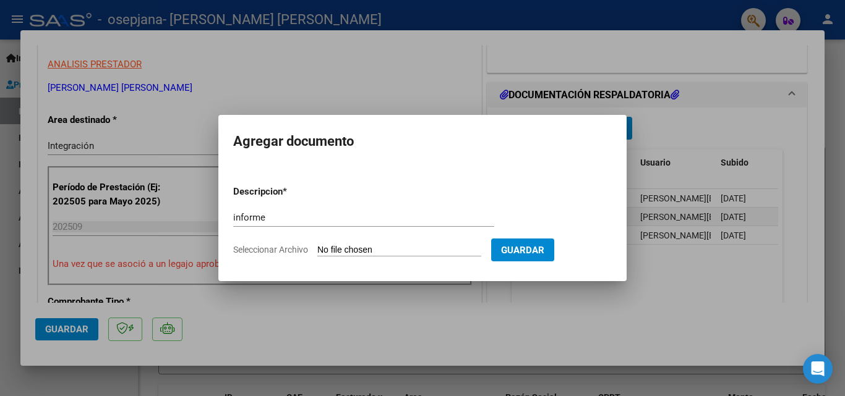
click at [442, 311] on div at bounding box center [422, 198] width 845 height 396
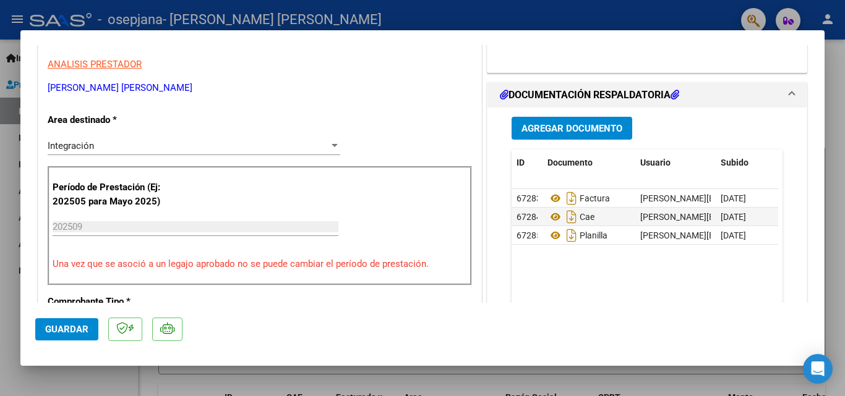
click at [70, 324] on span "Guardar" at bounding box center [66, 329] width 43 height 11
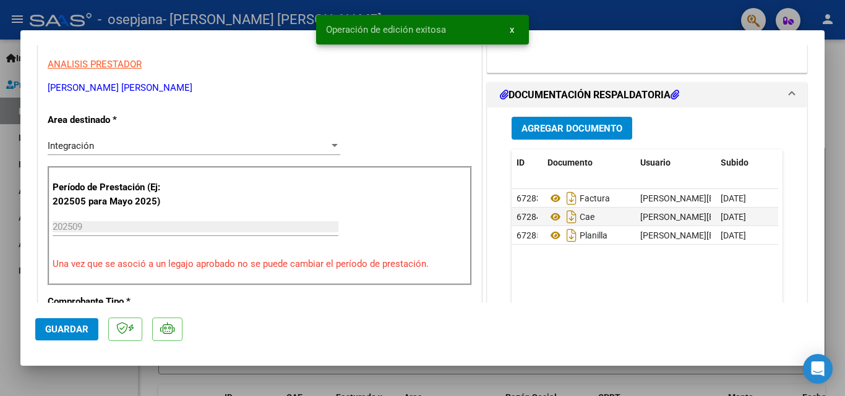
click at [4, 222] on div at bounding box center [422, 198] width 845 height 396
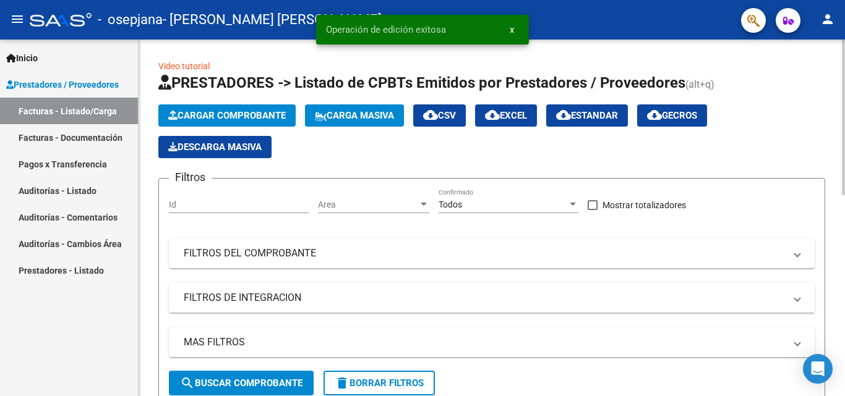
scroll to position [186, 0]
